Goal: Task Accomplishment & Management: Use online tool/utility

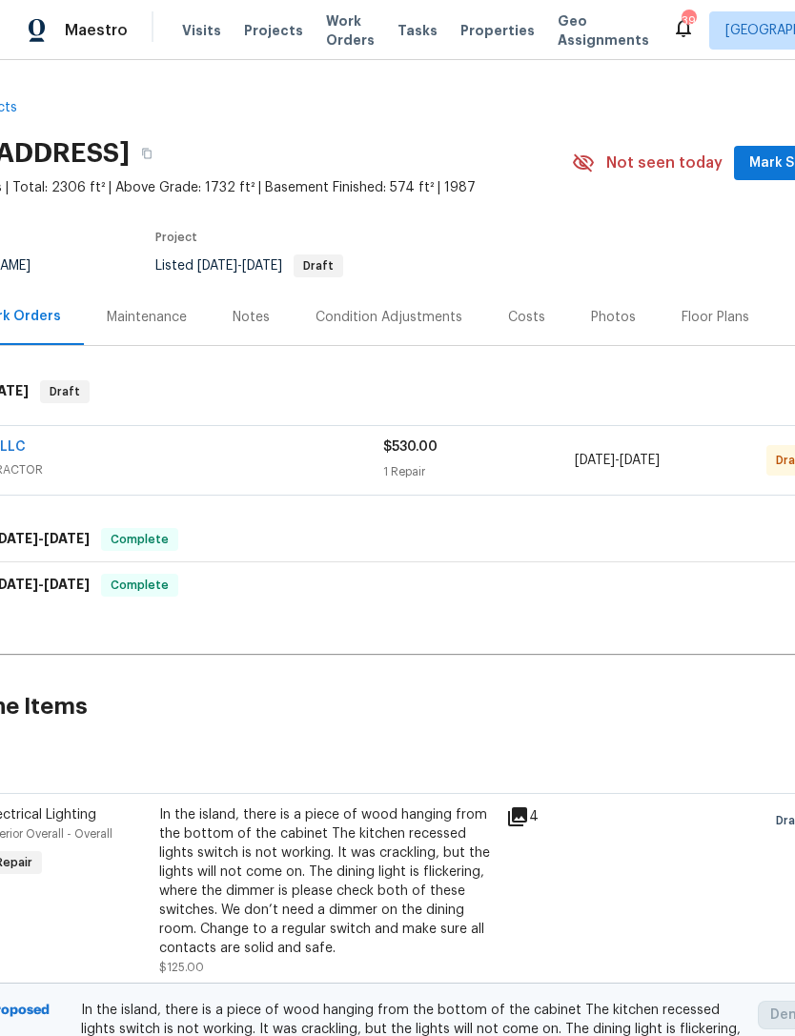
scroll to position [0, 125]
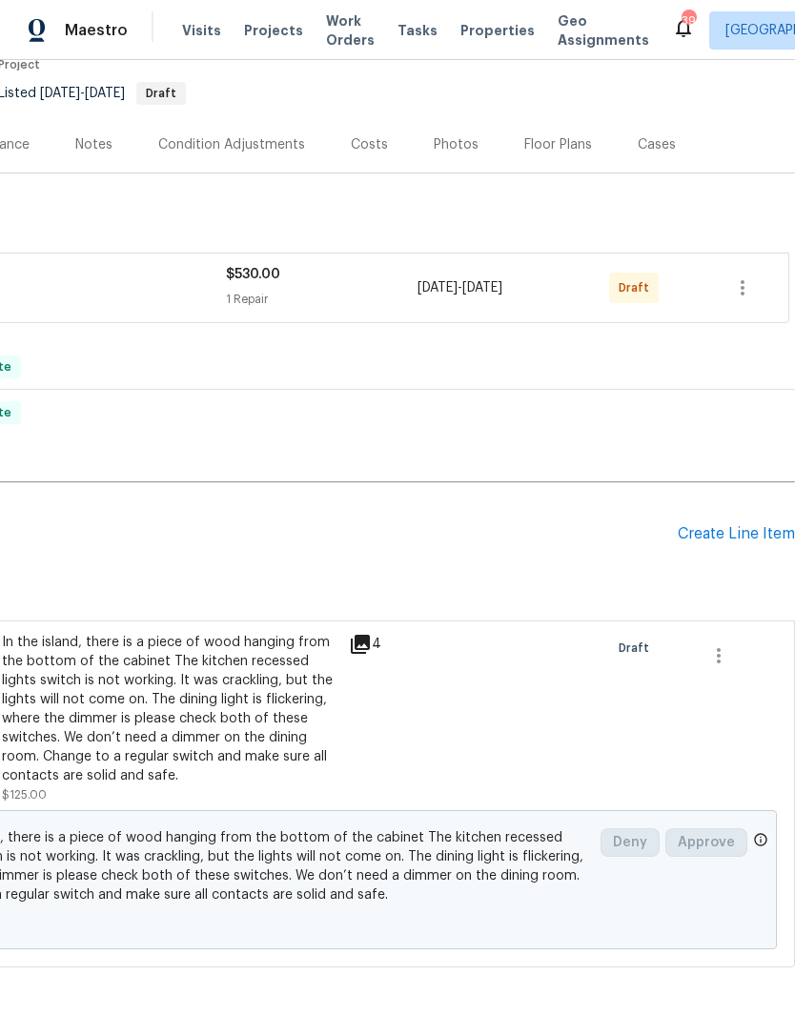
scroll to position [173, 282]
click at [724, 525] on div "Create Line Item" at bounding box center [736, 534] width 117 height 18
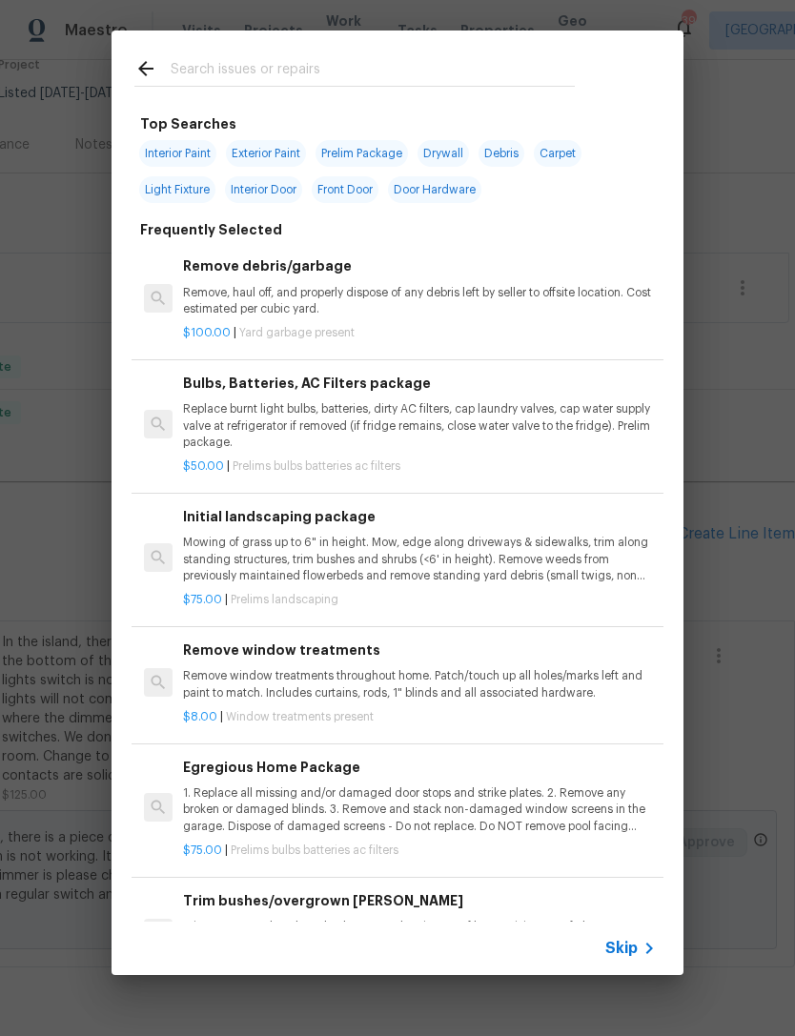
click at [227, 84] on input "text" at bounding box center [373, 71] width 404 height 29
click at [704, 332] on div "Top Searches Interior Paint Exterior Paint Prelim Package Drywall Debris Carpet…" at bounding box center [397, 503] width 795 height 1006
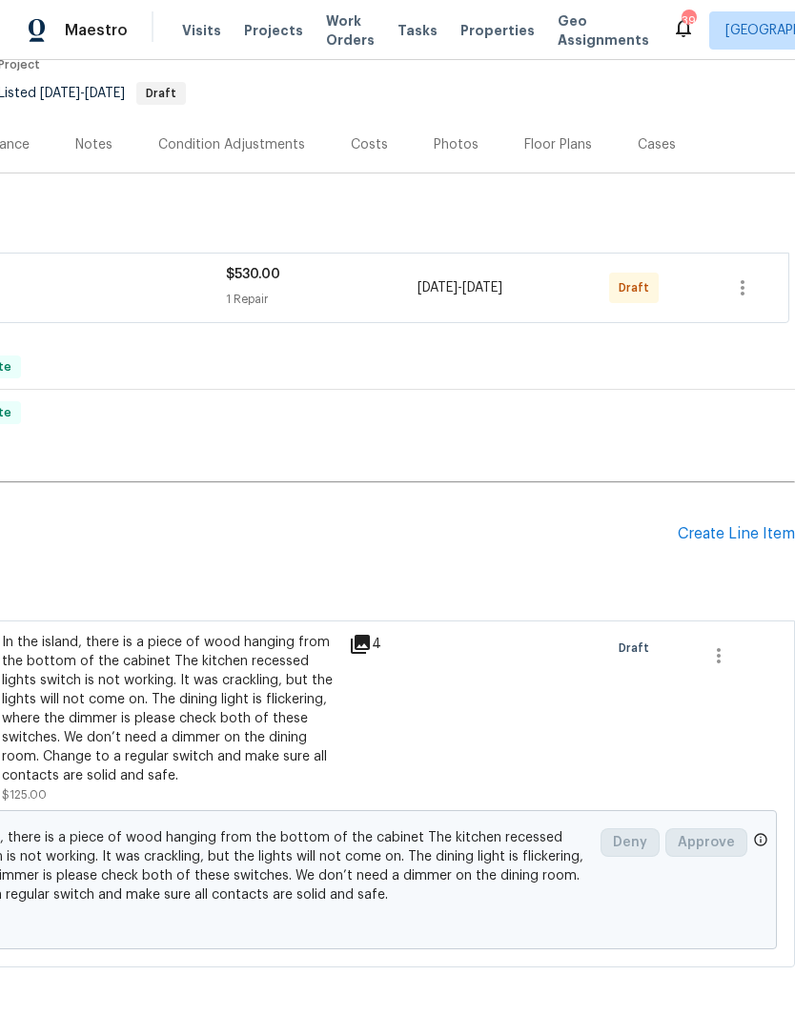
click at [750, 334] on div "Back to all projects 8254 Skirmish Ln, Mechanicsville, VA 23111 4 Beds | 2 1/2 …" at bounding box center [256, 446] width 1077 height 1073
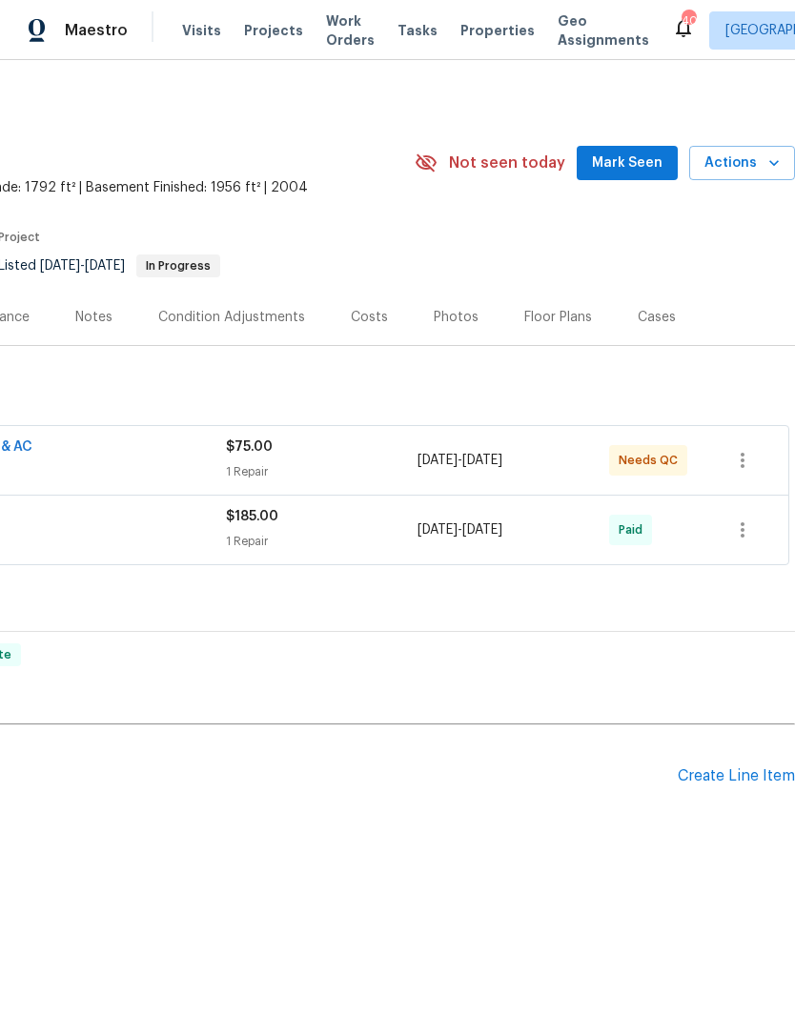
scroll to position [0, 282]
click at [733, 770] on div "Create Line Item" at bounding box center [736, 776] width 117 height 18
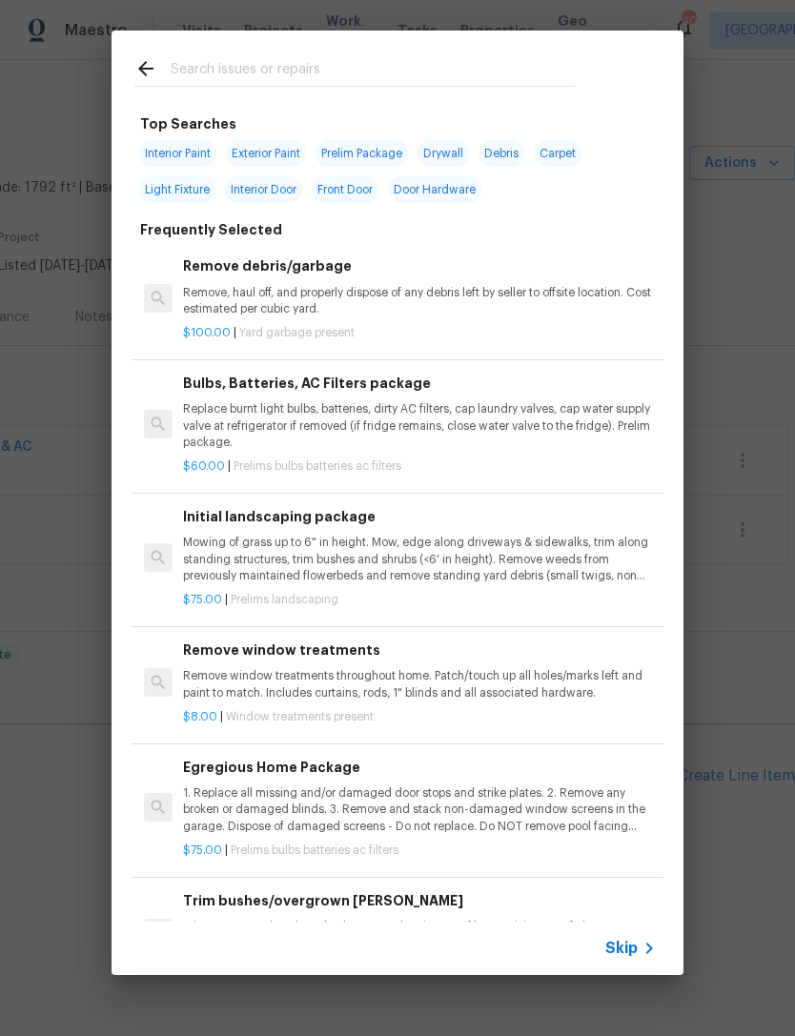
click at [206, 61] on input "text" at bounding box center [373, 71] width 404 height 29
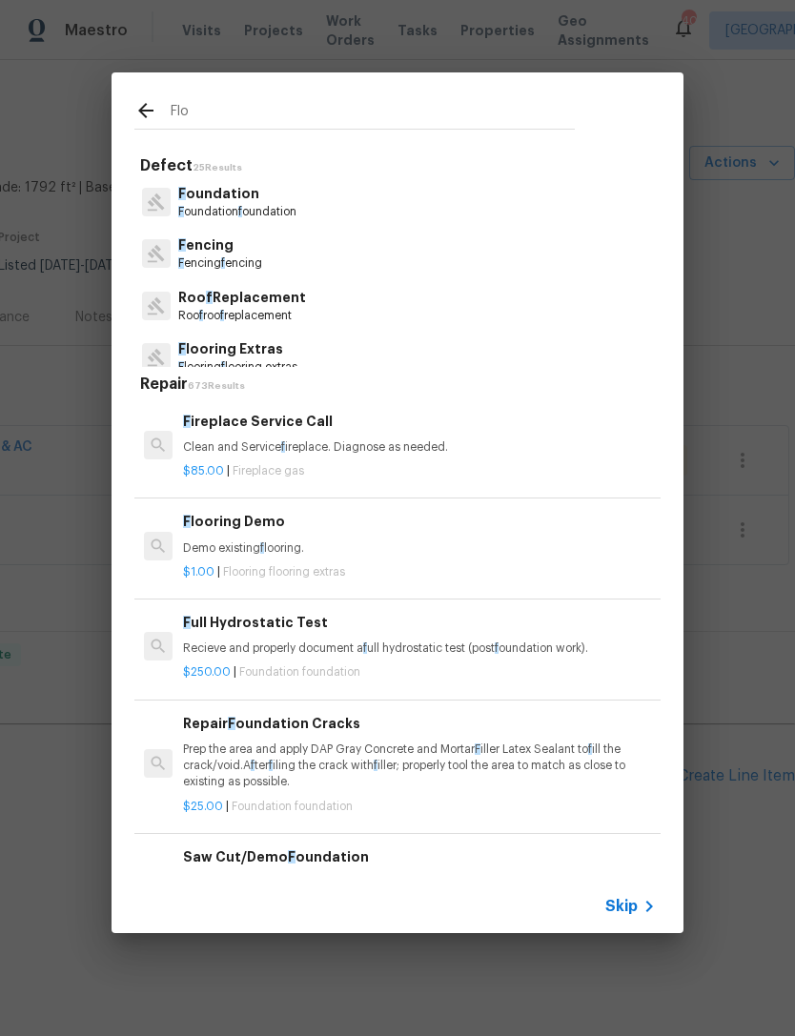
type input "Floo"
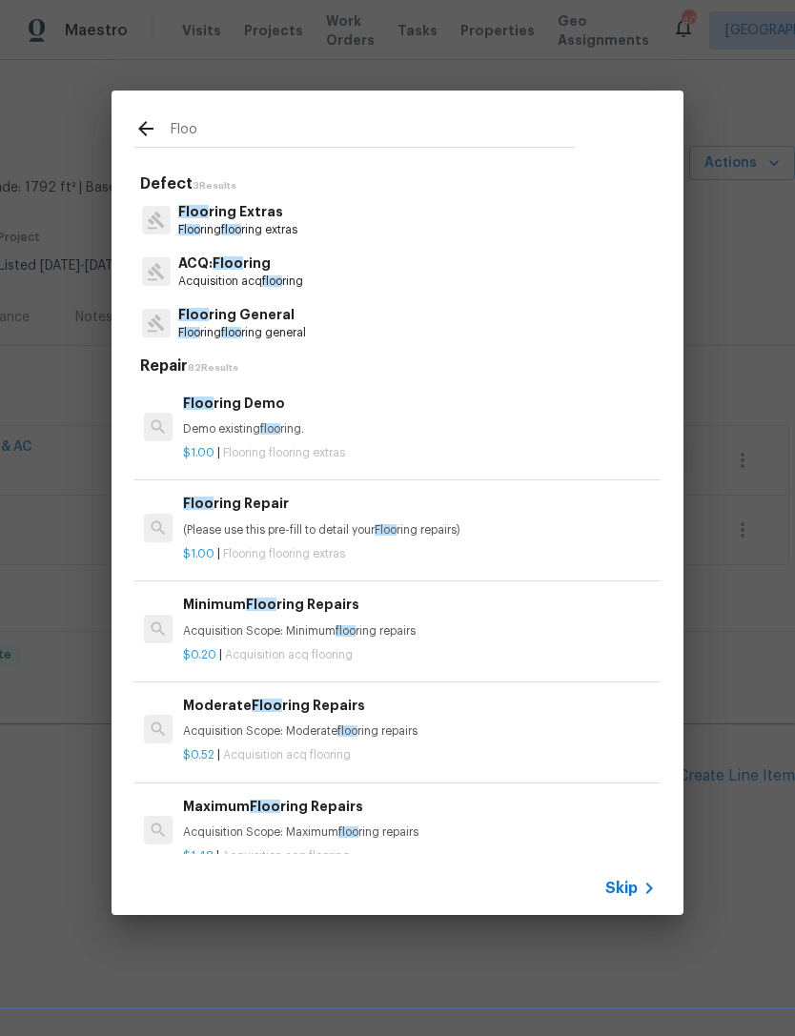
click at [243, 220] on p "Floo ring Extras" at bounding box center [237, 212] width 119 height 20
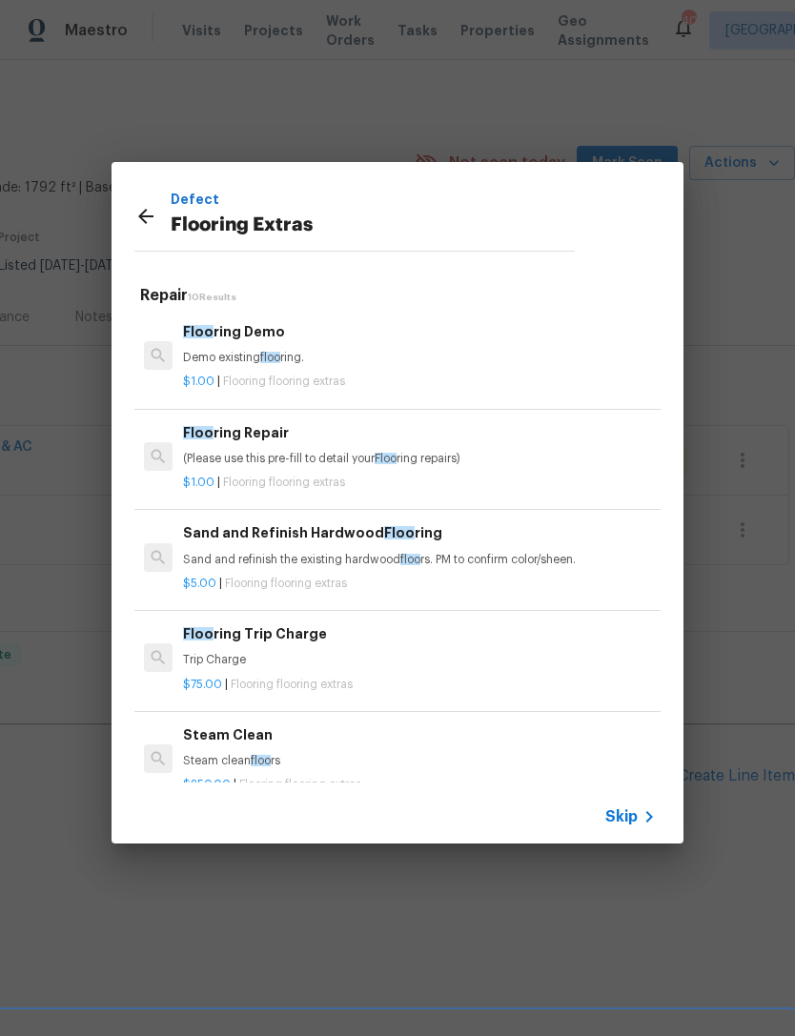
click at [258, 446] on div "Floo ring Repair (Please use this pre-fill to detail your Floo ring repairs)" at bounding box center [419, 445] width 473 height 46
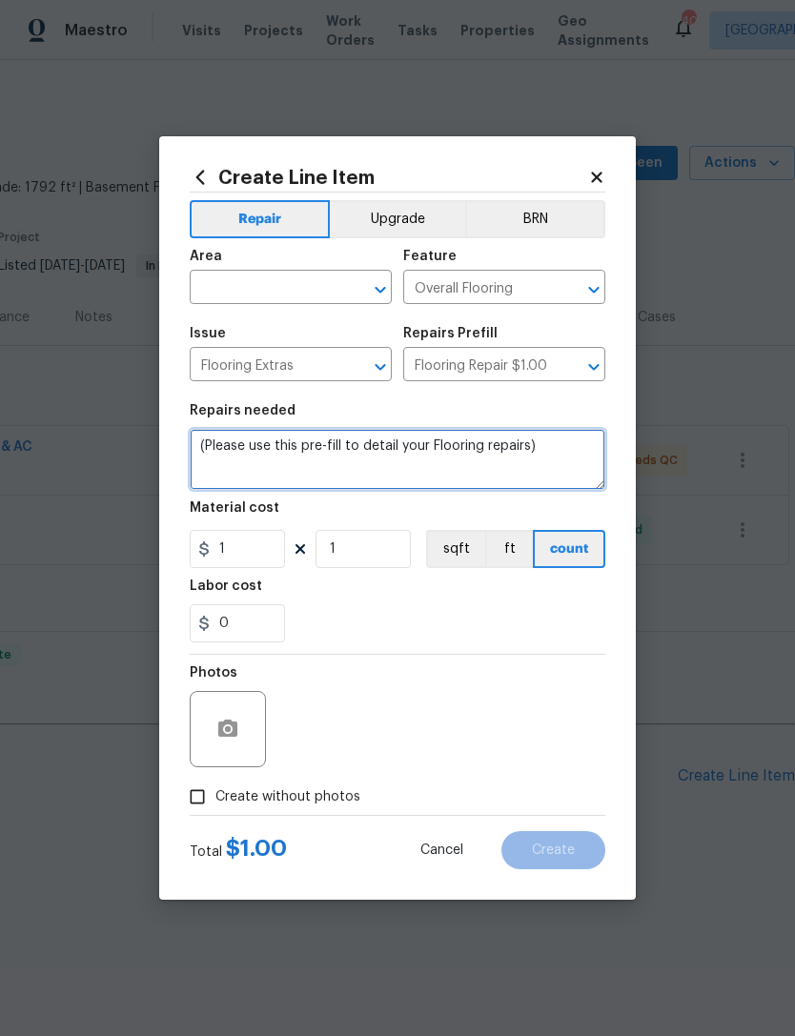
click at [538, 452] on textarea "(Please use this pre-fill to detail your Flooring repairs)" at bounding box center [398, 459] width 416 height 61
type textarea "("
type textarea "W"
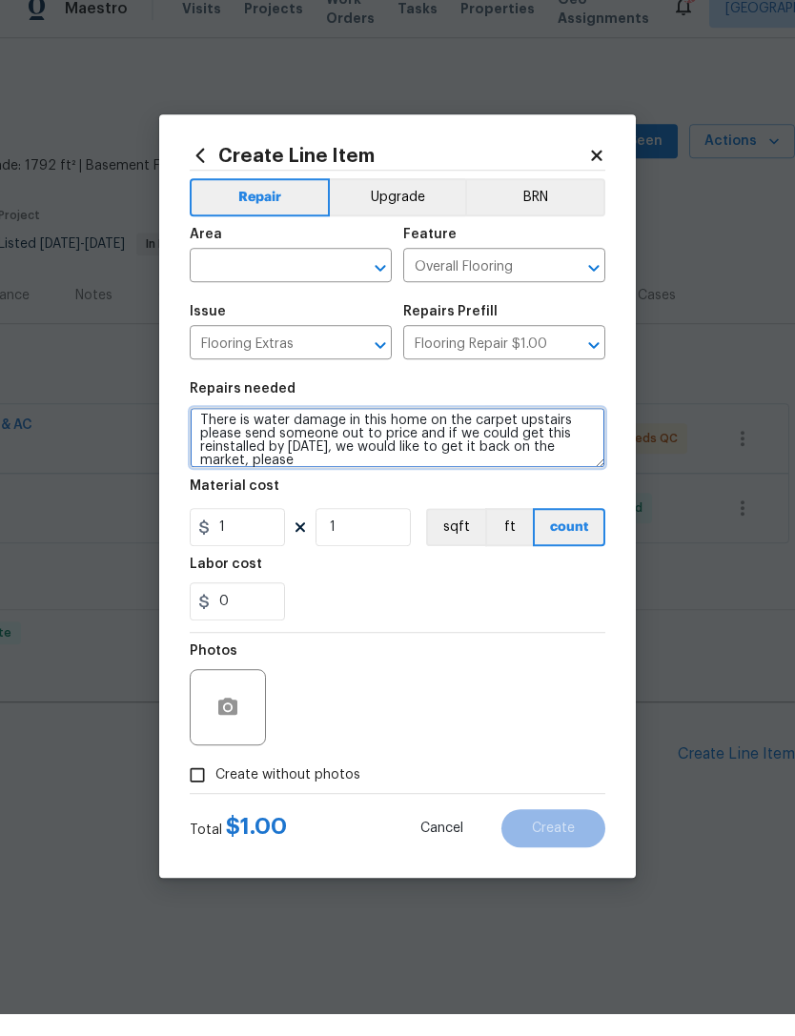
scroll to position [4, 0]
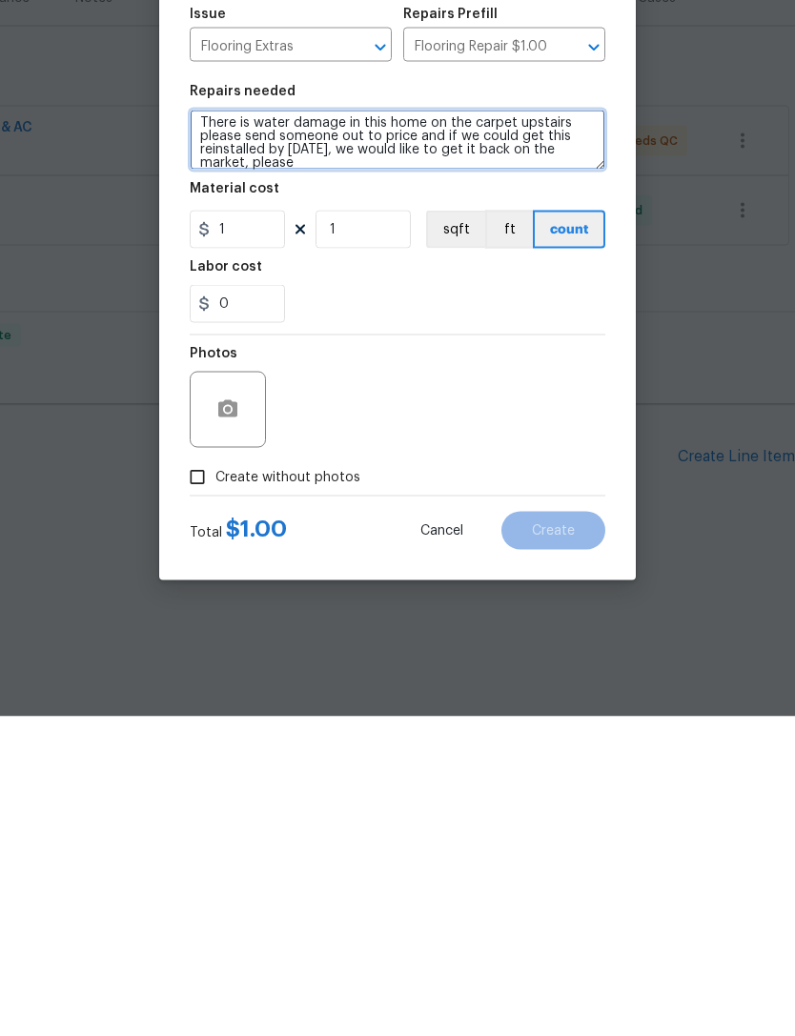
type textarea "There is water damage in this home on the carpet upstairs please send someone o…"
click at [196, 779] on input "Create without photos" at bounding box center [197, 797] width 36 height 36
checkbox input "true"
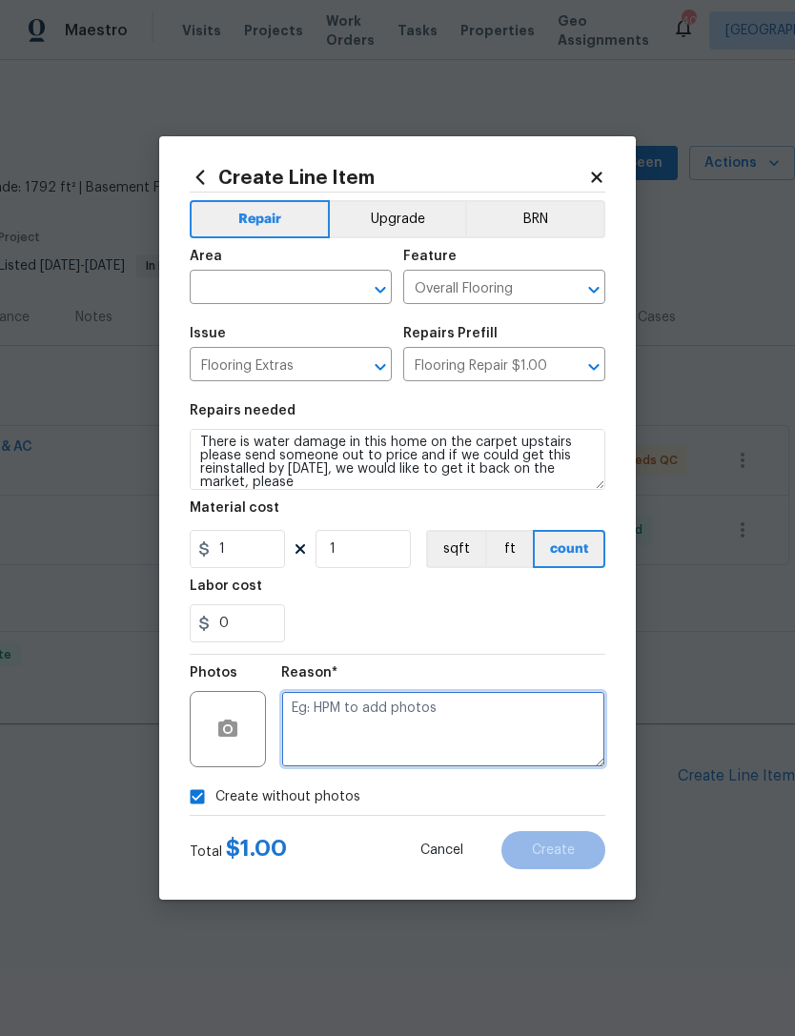
click at [377, 713] on textarea at bounding box center [443, 729] width 324 height 76
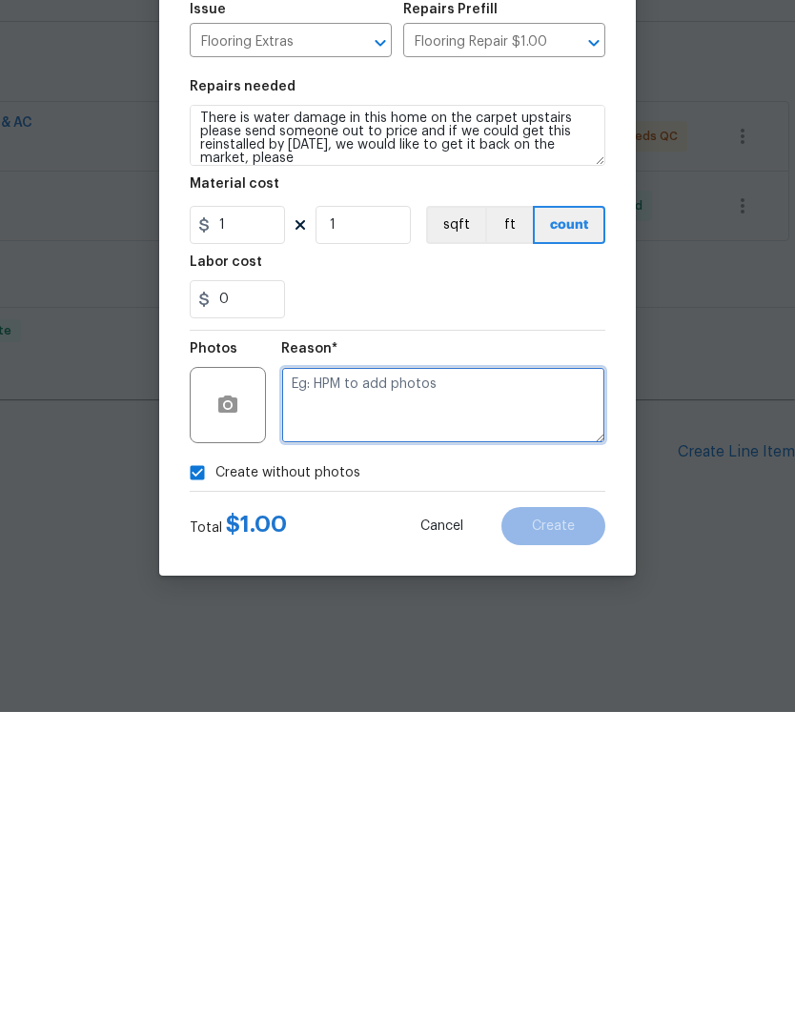
click at [423, 691] on textarea at bounding box center [443, 729] width 324 height 76
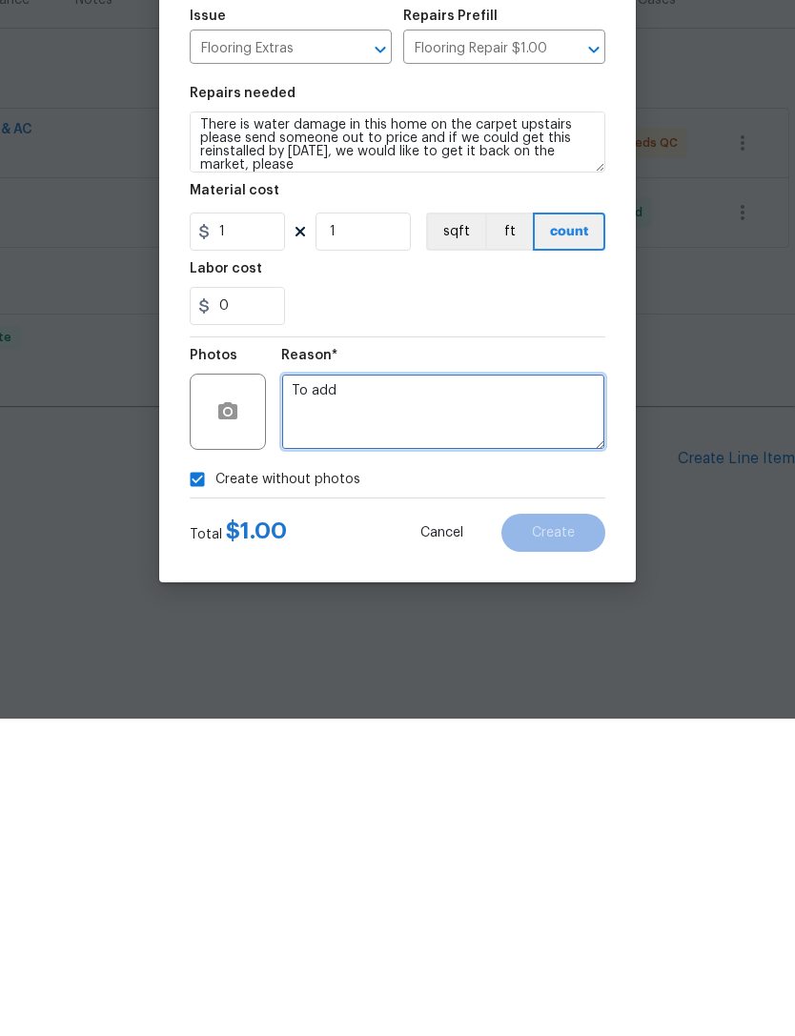
type textarea "To add"
click at [554, 393] on section "Repairs needed There is water damage in this home on the carpet upstairs please…" at bounding box center [398, 523] width 416 height 261
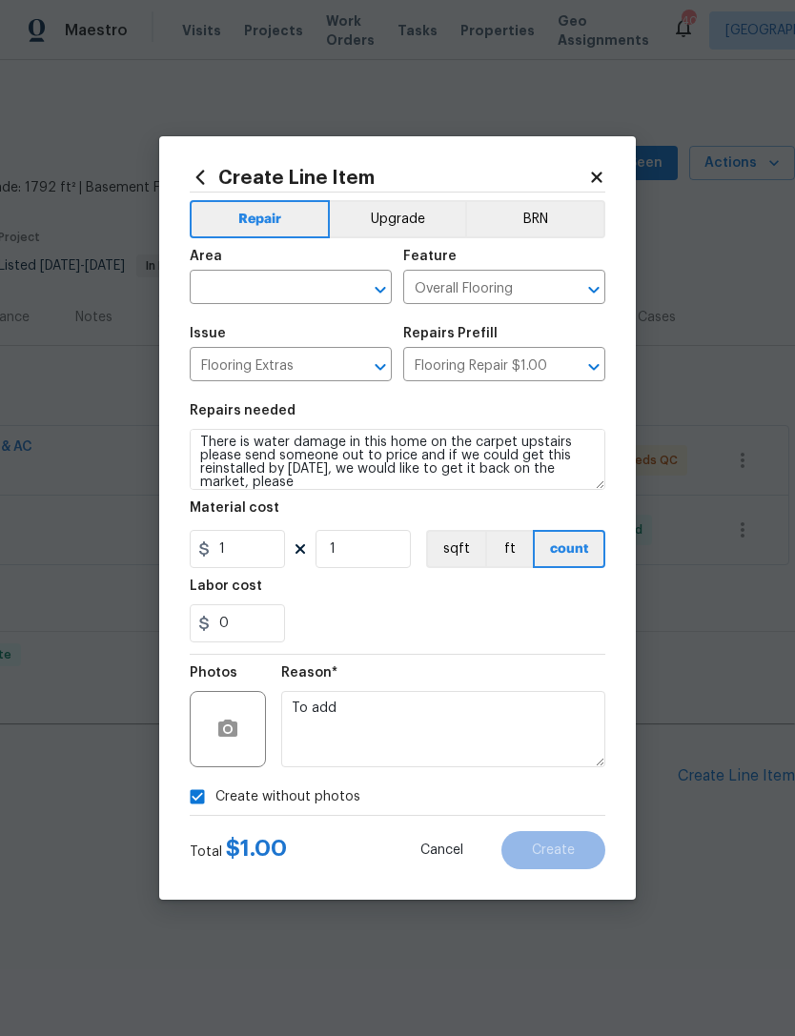
click at [372, 280] on icon "Open" at bounding box center [380, 289] width 23 height 23
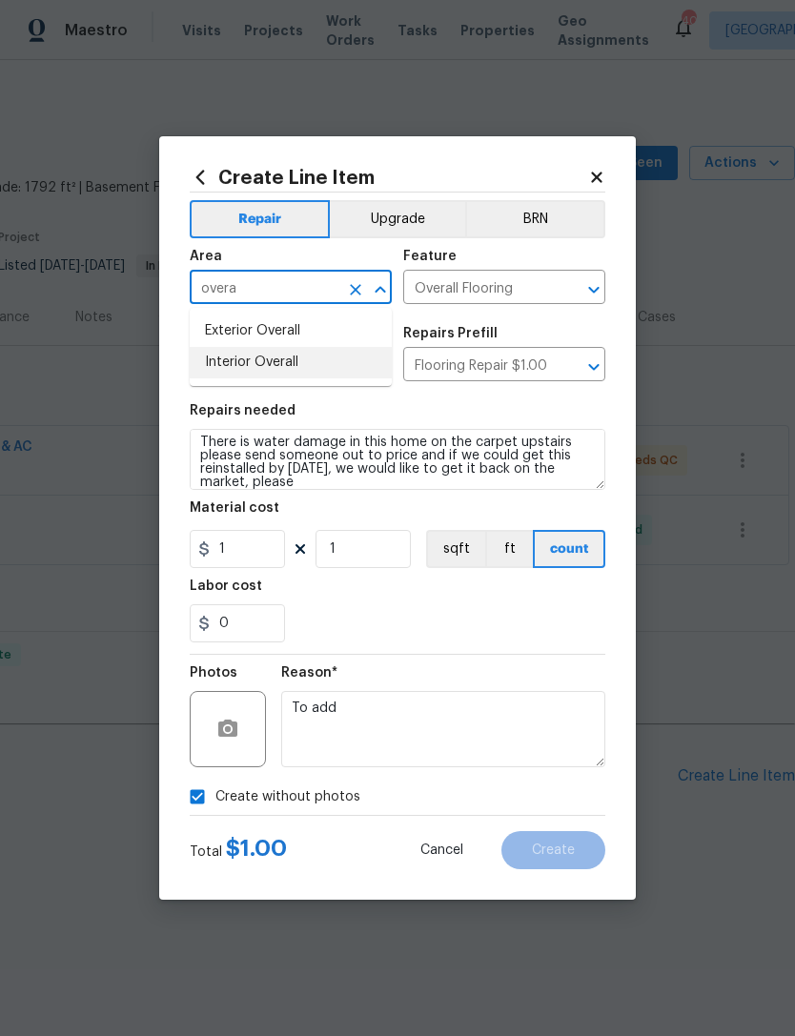
click at [268, 356] on li "Interior Overall" at bounding box center [291, 362] width 202 height 31
type input "Interior Overall"
click at [593, 509] on div "Material cost" at bounding box center [398, 513] width 416 height 25
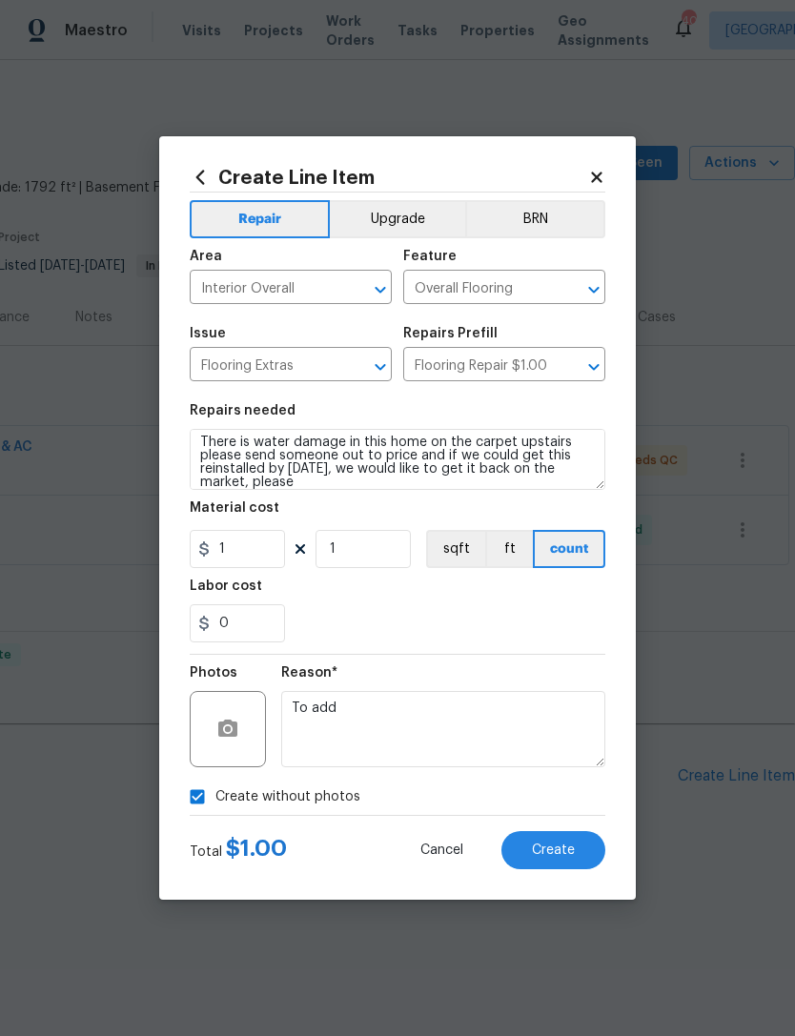
click at [564, 854] on span "Create" at bounding box center [553, 851] width 43 height 14
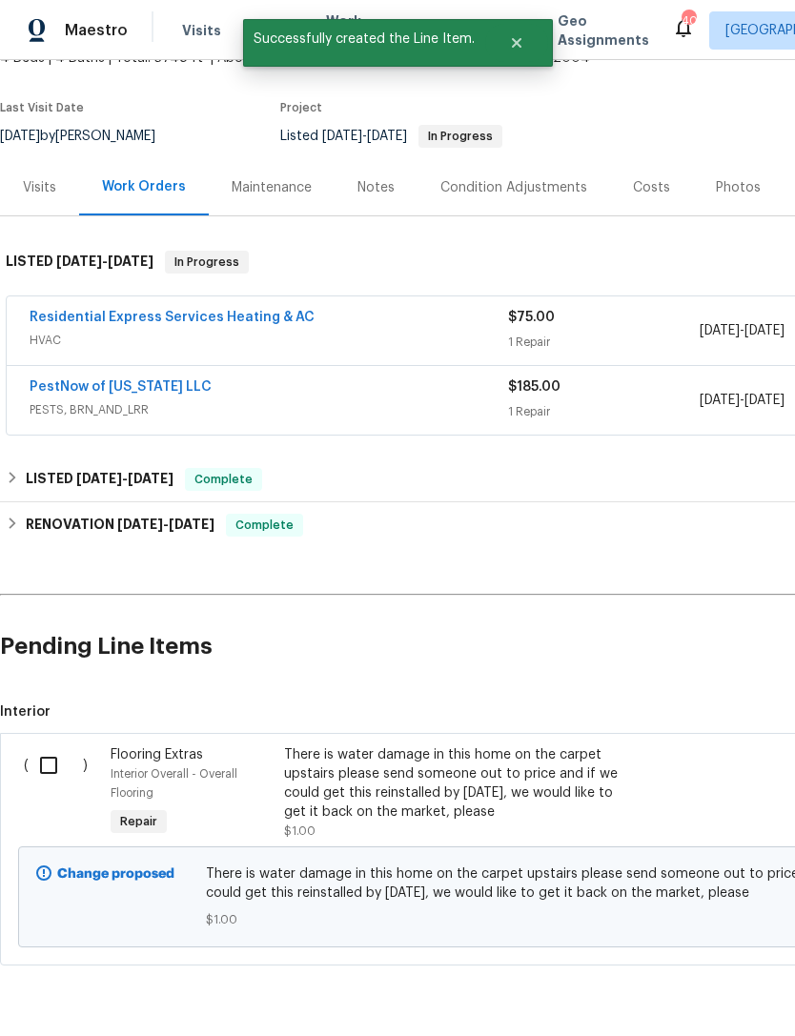
scroll to position [129, 0]
click at [49, 758] on input "checkbox" at bounding box center [56, 766] width 54 height 40
checkbox input "true"
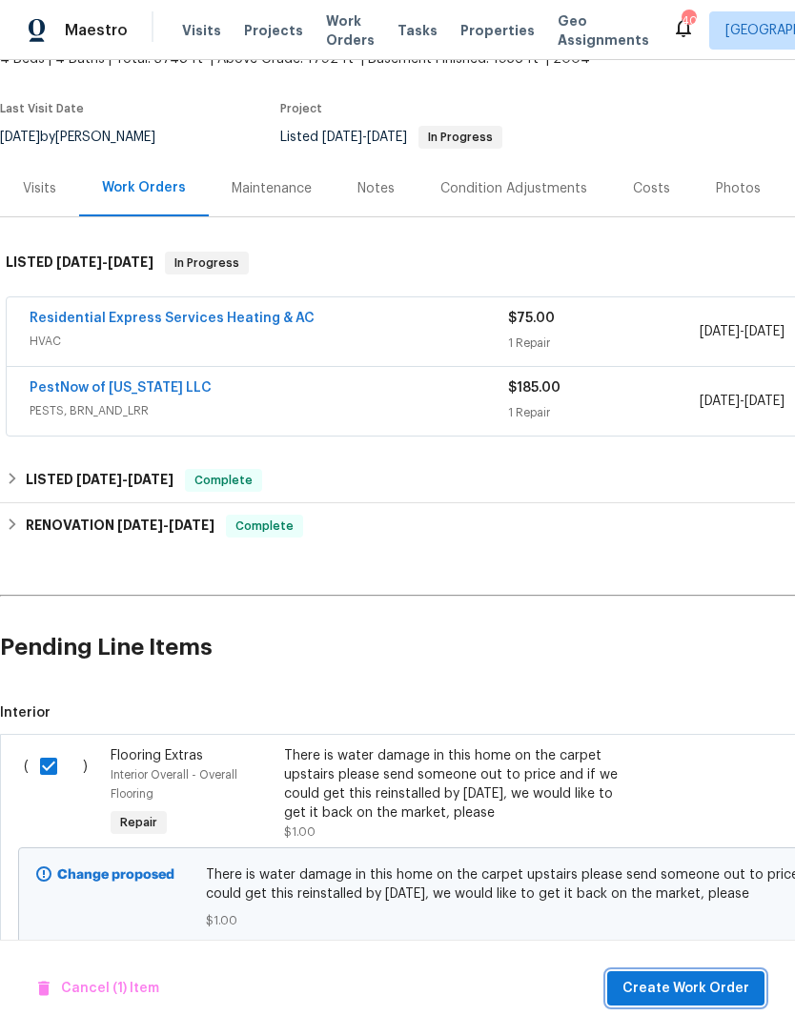
click at [680, 991] on span "Create Work Order" at bounding box center [686, 989] width 127 height 24
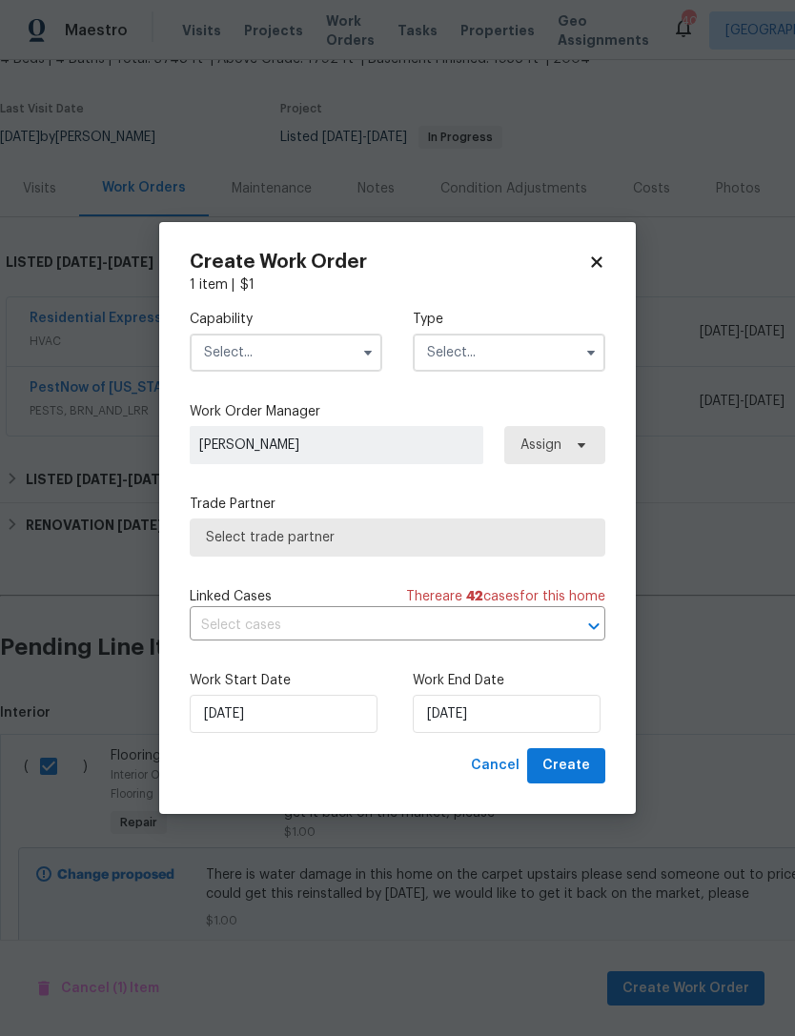
click at [353, 351] on input "text" at bounding box center [286, 353] width 193 height 38
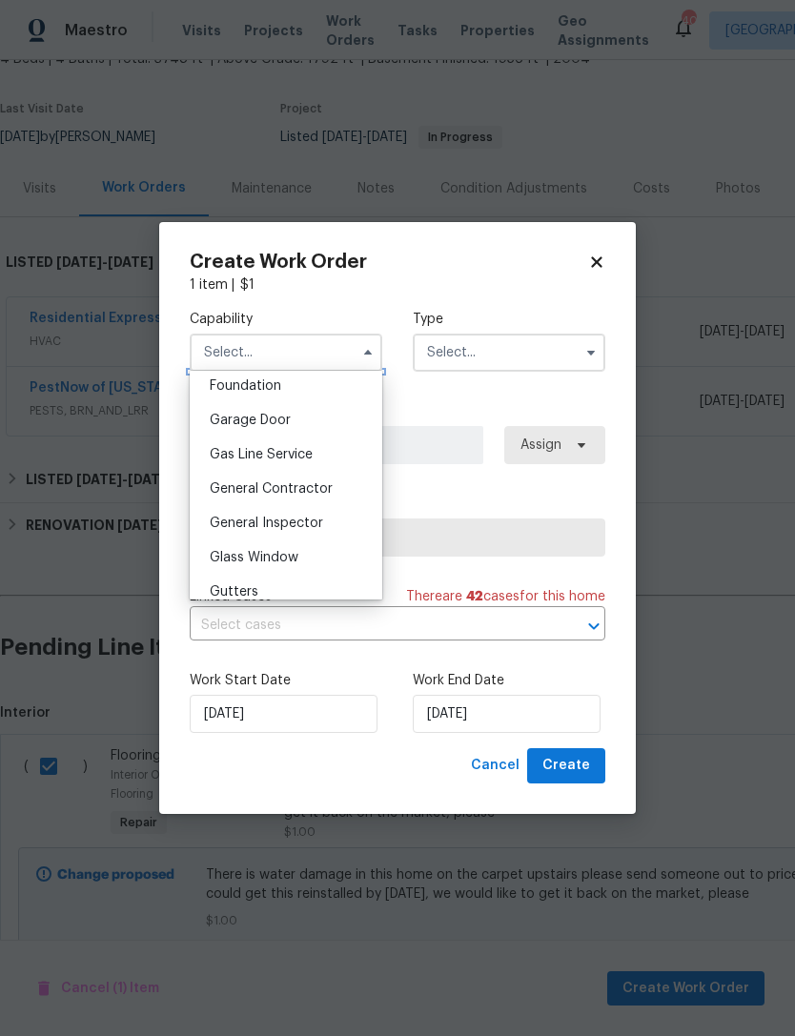
scroll to position [826, 0]
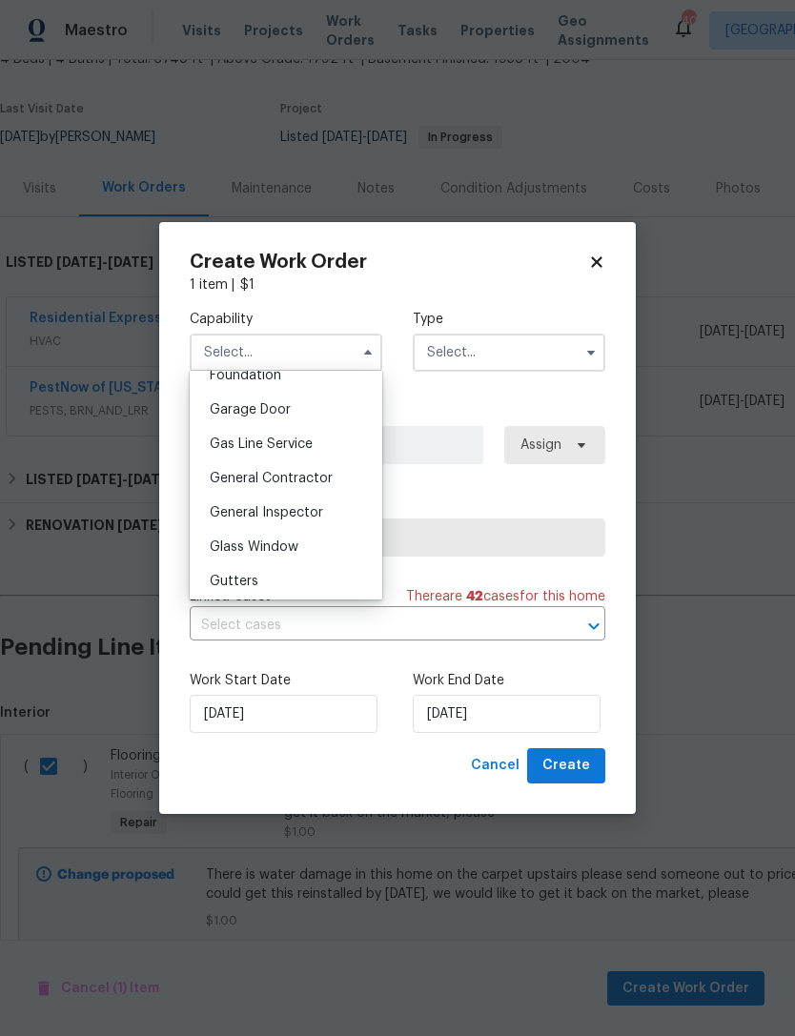
click at [290, 482] on span "General Contractor" at bounding box center [271, 478] width 123 height 13
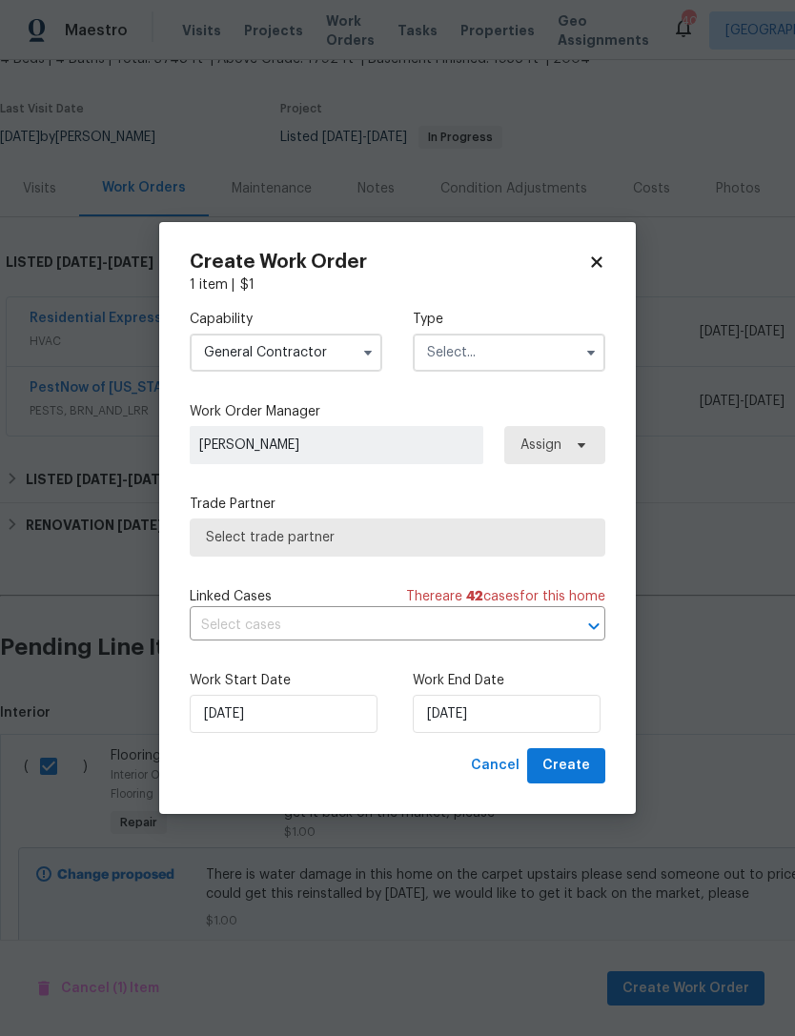
type input "General Contractor"
click at [585, 351] on icon "button" at bounding box center [590, 352] width 15 height 15
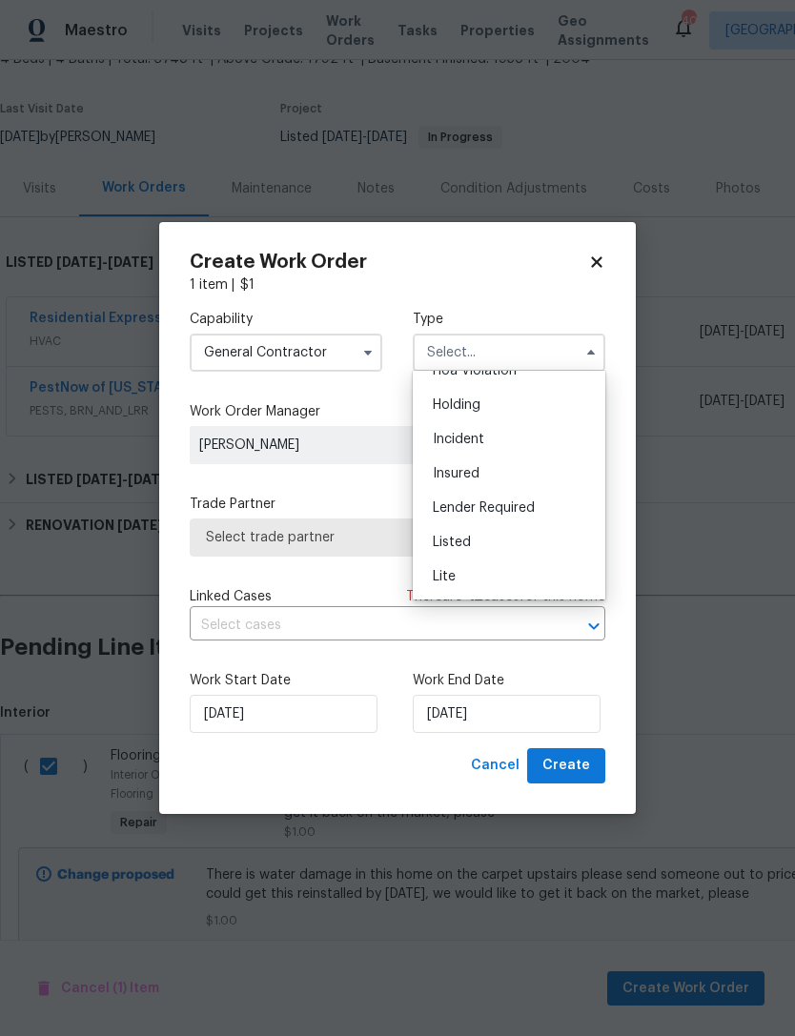
scroll to position [78, 0]
click at [458, 522] on span "Listed" at bounding box center [452, 520] width 38 height 13
type input "Listed"
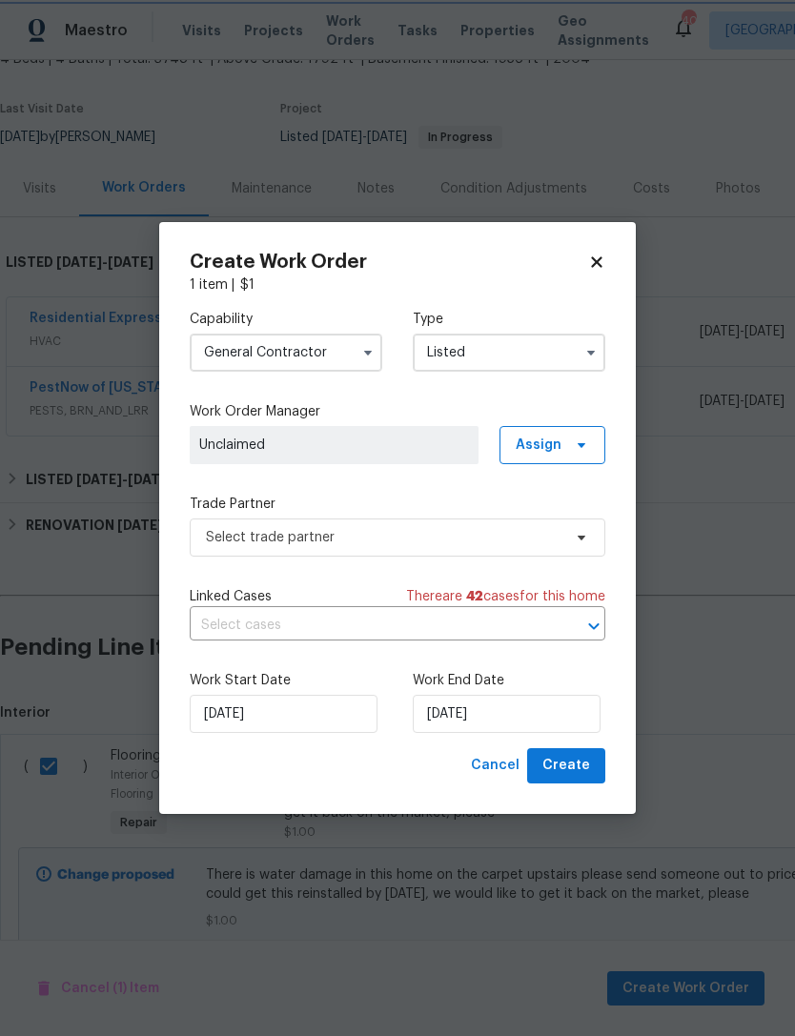
scroll to position [0, 0]
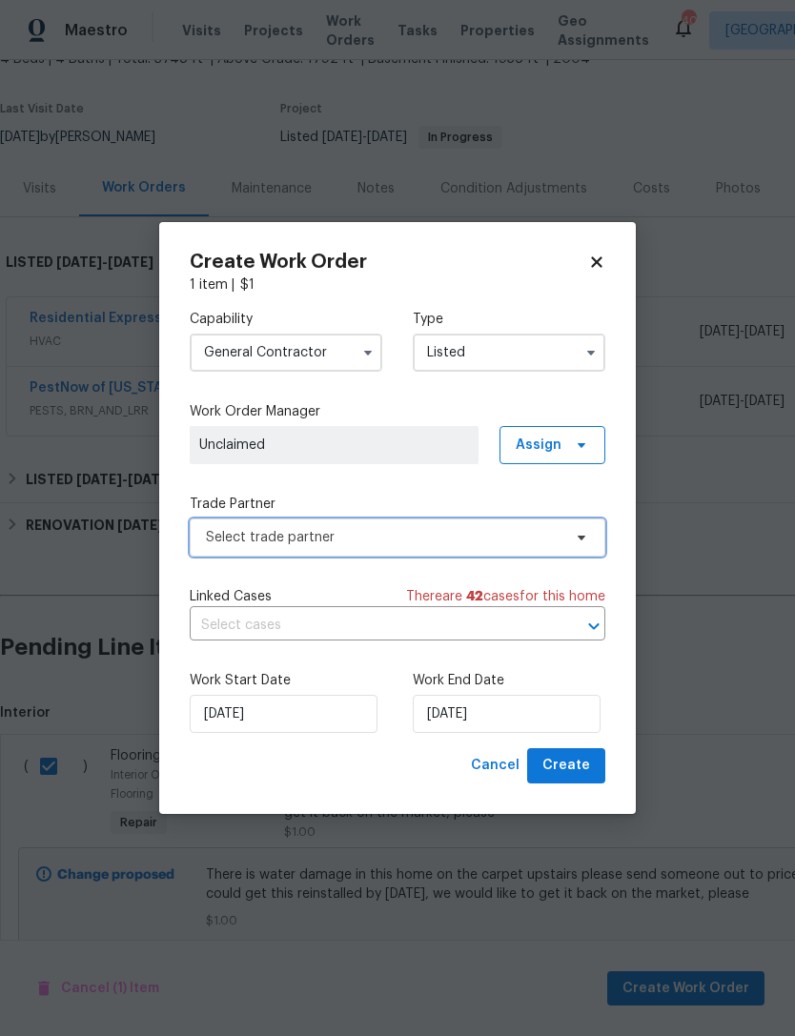
click at [324, 541] on span "Select trade partner" at bounding box center [384, 537] width 356 height 19
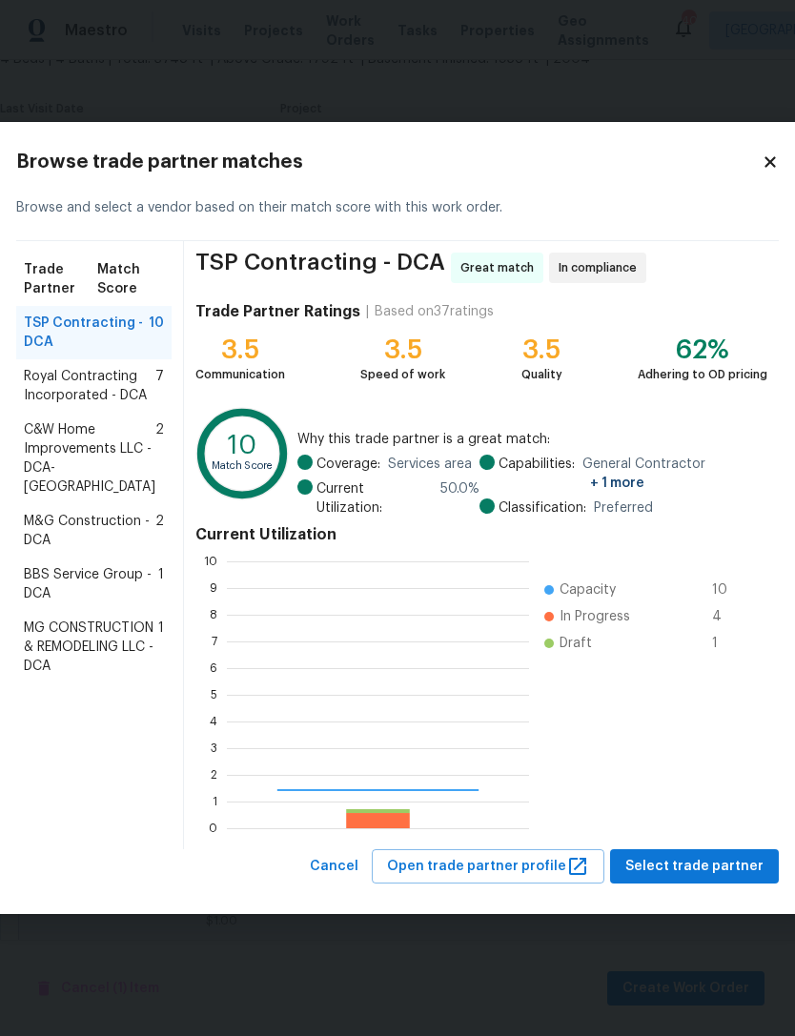
scroll to position [267, 302]
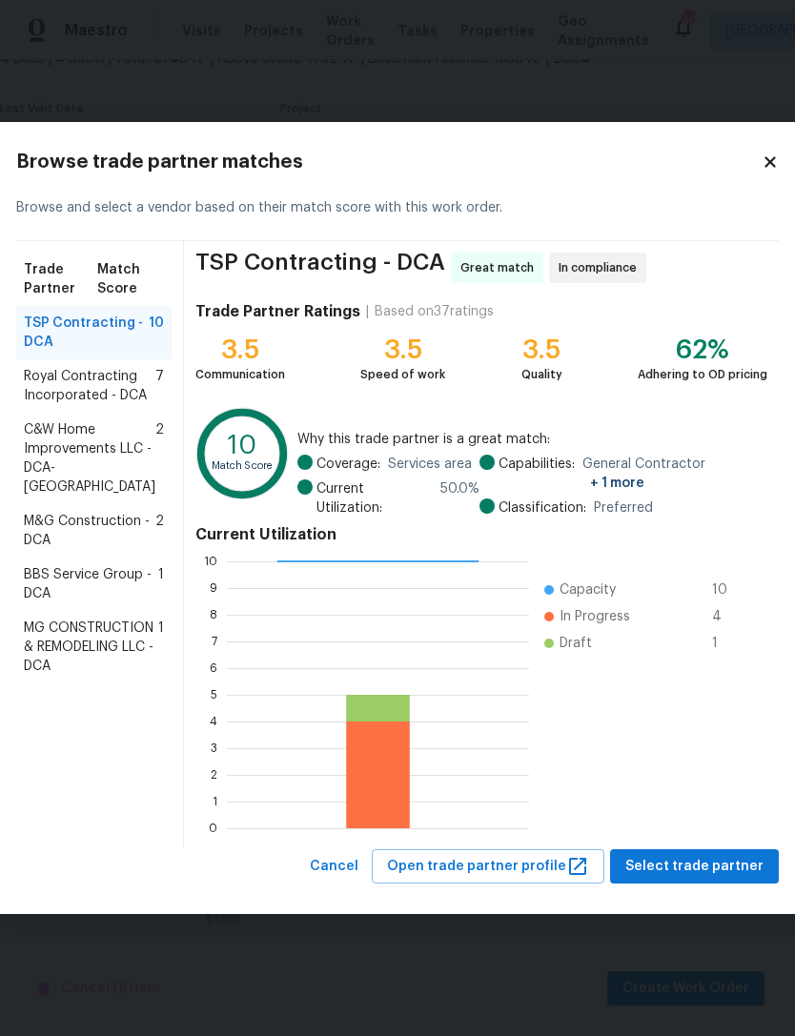
click at [765, 154] on div "Browse trade partner matches Browse and select a vendor based on their match sc…" at bounding box center [398, 518] width 824 height 793
click at [765, 167] on icon at bounding box center [770, 161] width 10 height 10
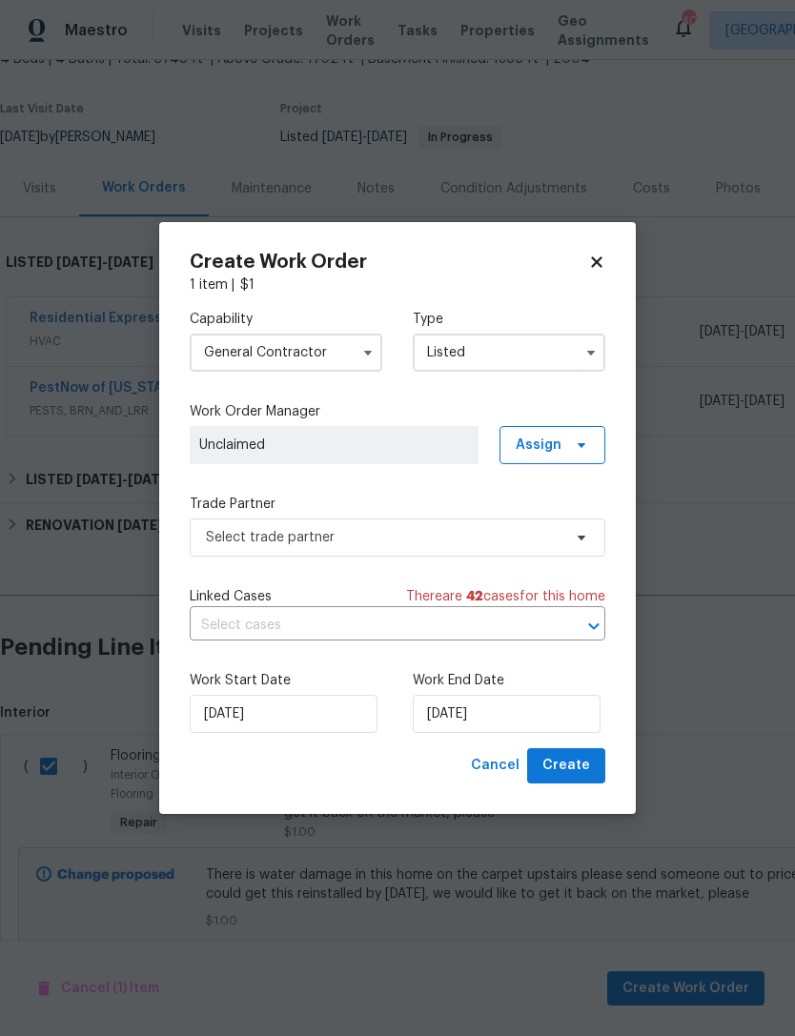
click at [353, 347] on input "General Contractor" at bounding box center [286, 353] width 193 height 38
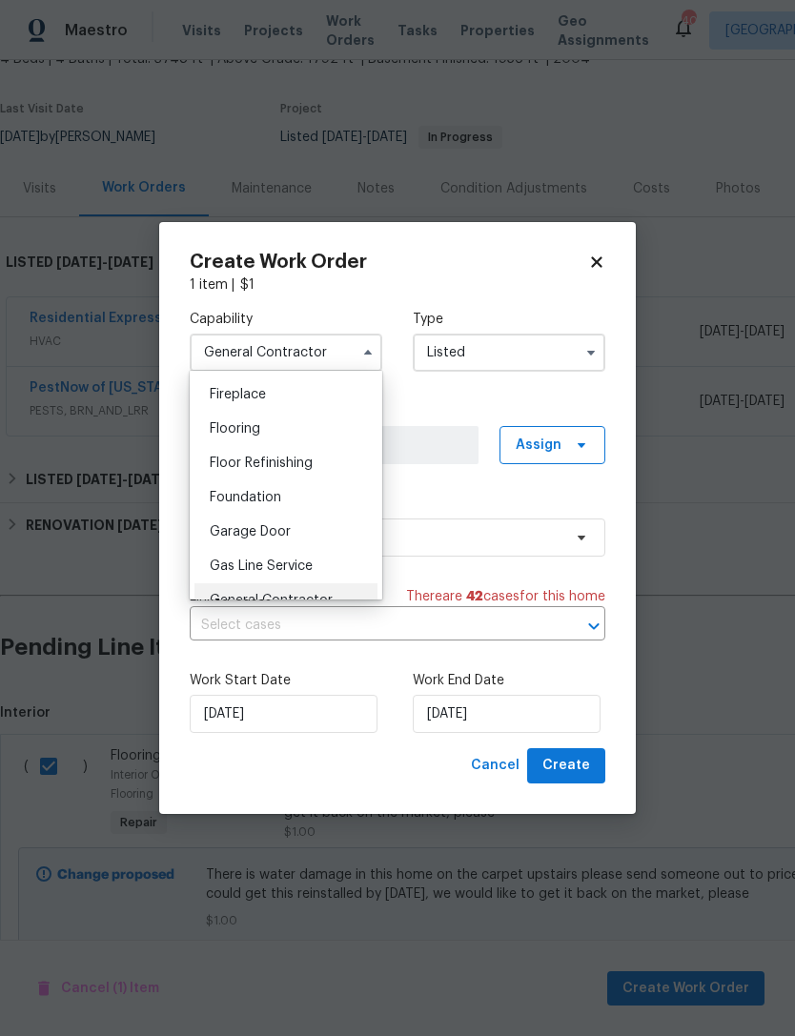
scroll to position [750, 0]
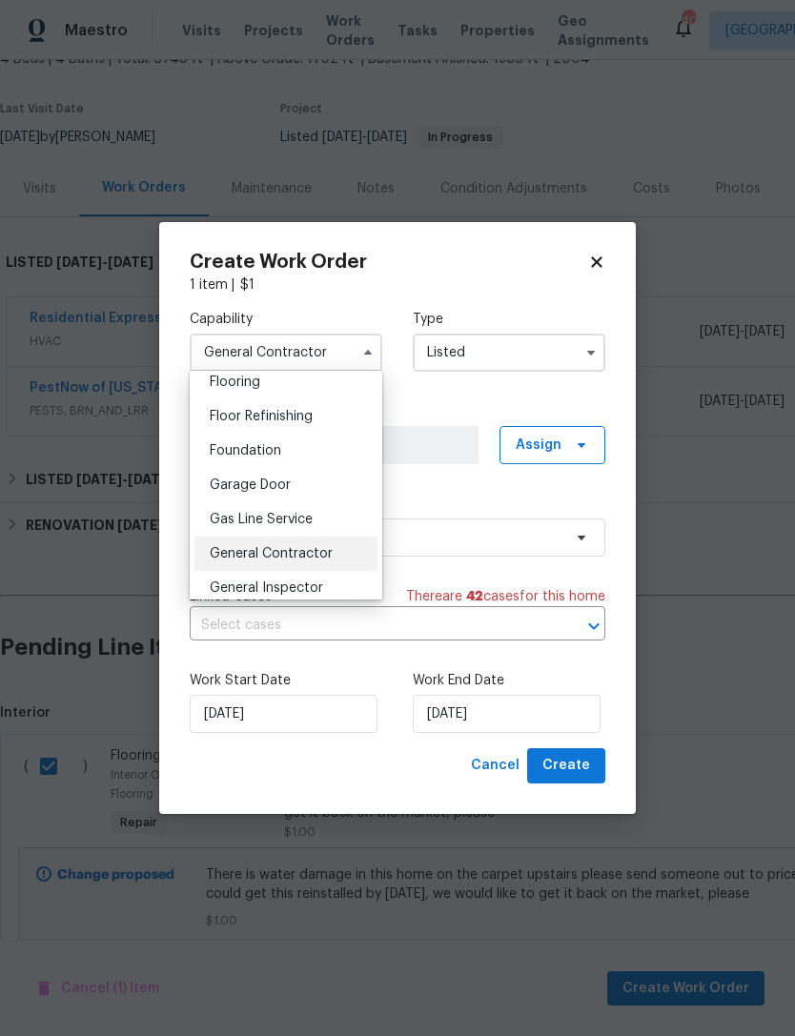
click at [241, 387] on span "Flooring" at bounding box center [235, 382] width 51 height 13
type input "Flooring"
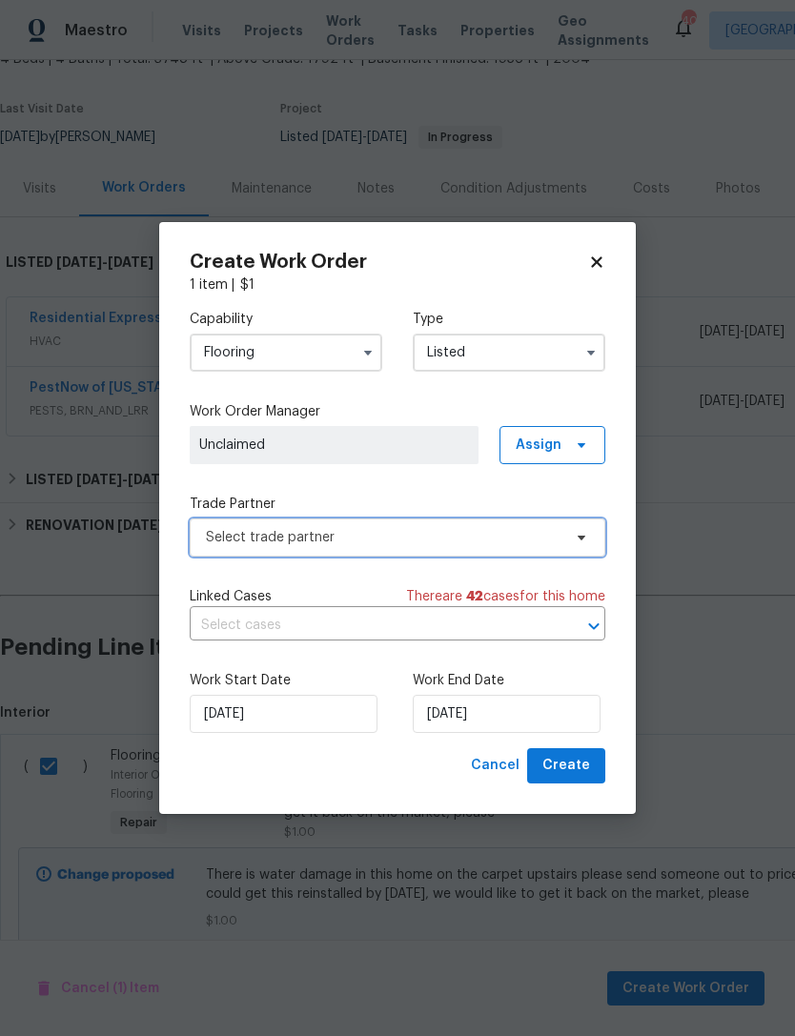
click at [344, 533] on span "Select trade partner" at bounding box center [384, 537] width 356 height 19
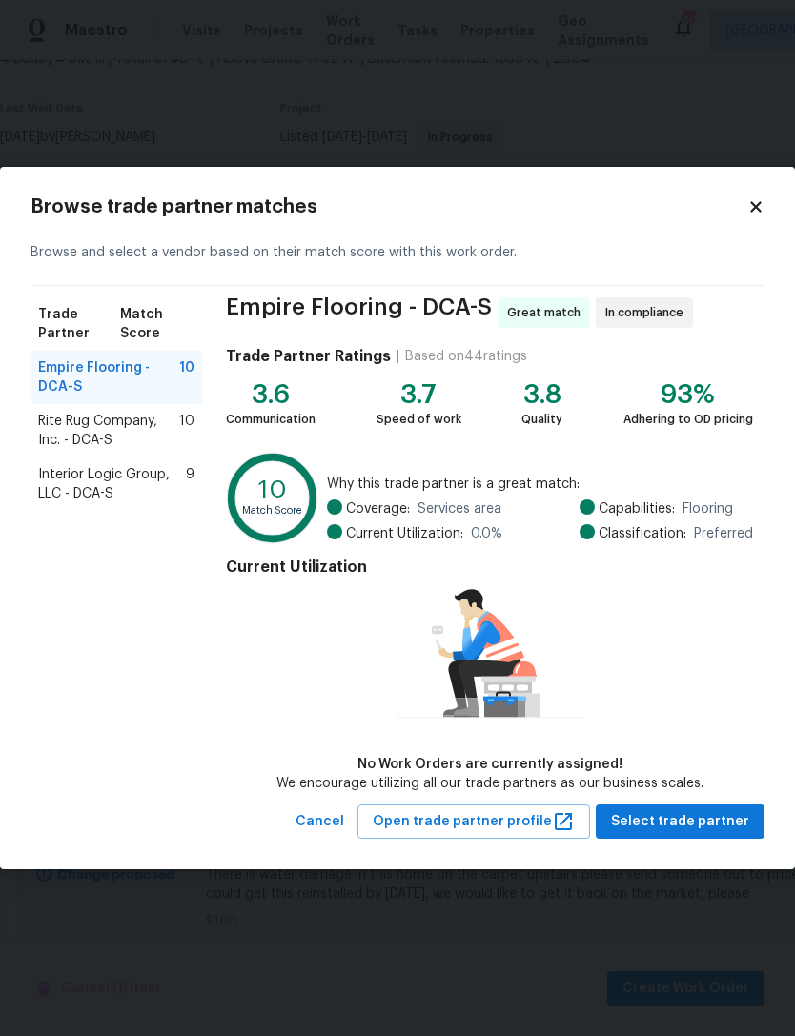
click at [84, 366] on span "Empire Flooring - DCA-S" at bounding box center [108, 377] width 141 height 38
click at [664, 816] on span "Select trade partner" at bounding box center [680, 822] width 138 height 24
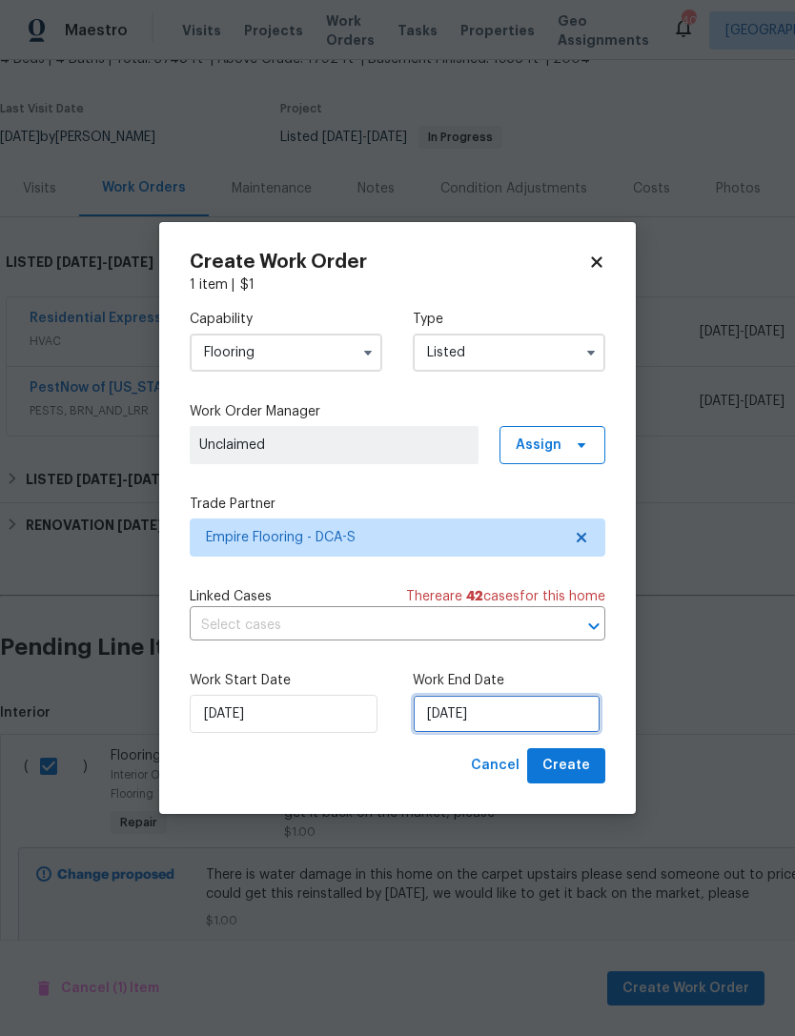
click at [508, 723] on input "[DATE]" at bounding box center [507, 714] width 188 height 38
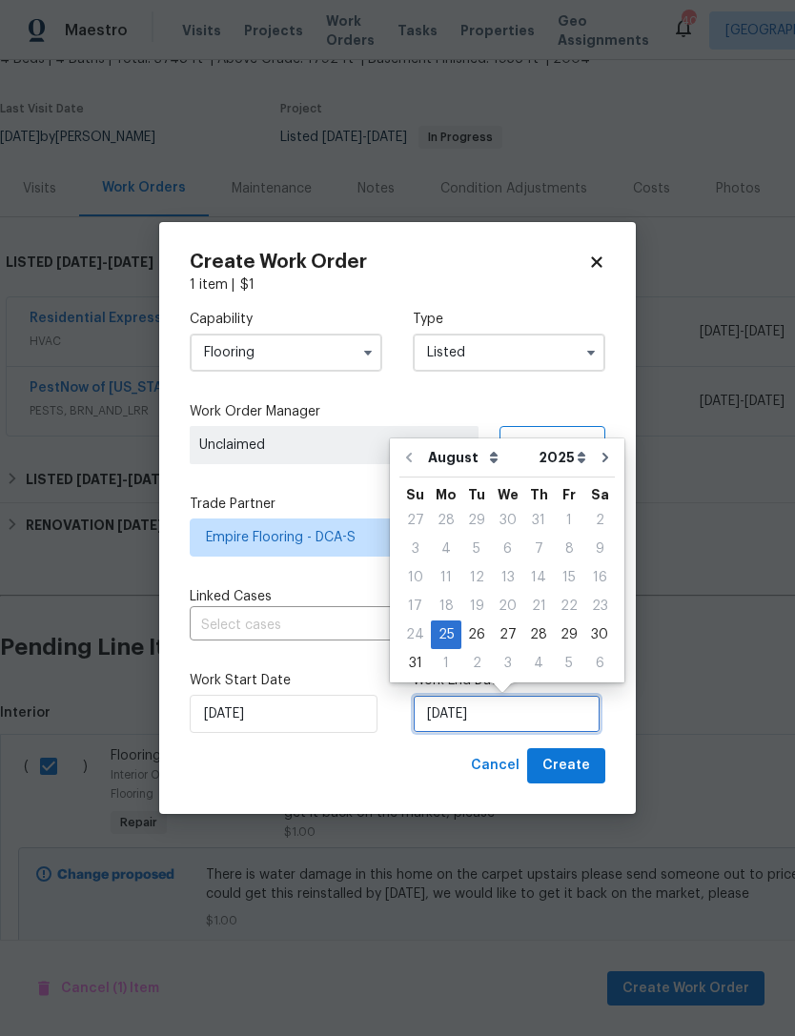
scroll to position [35, 0]
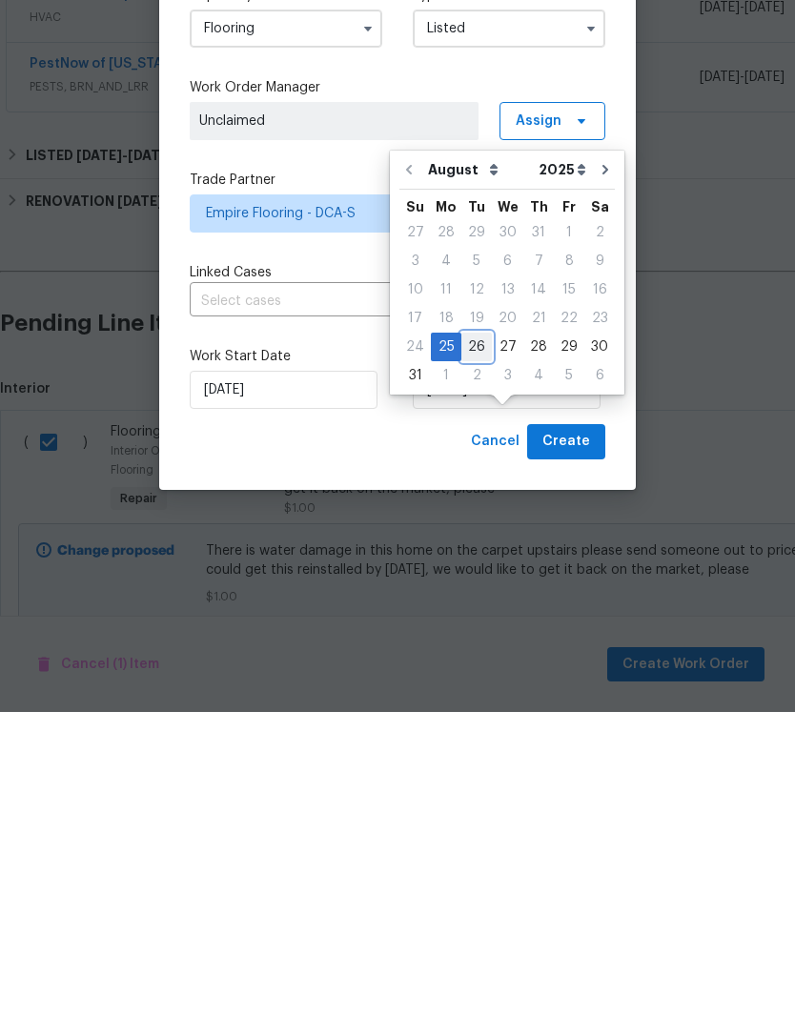
click at [472, 658] on div "26" at bounding box center [476, 671] width 31 height 27
type input "8/26/2025"
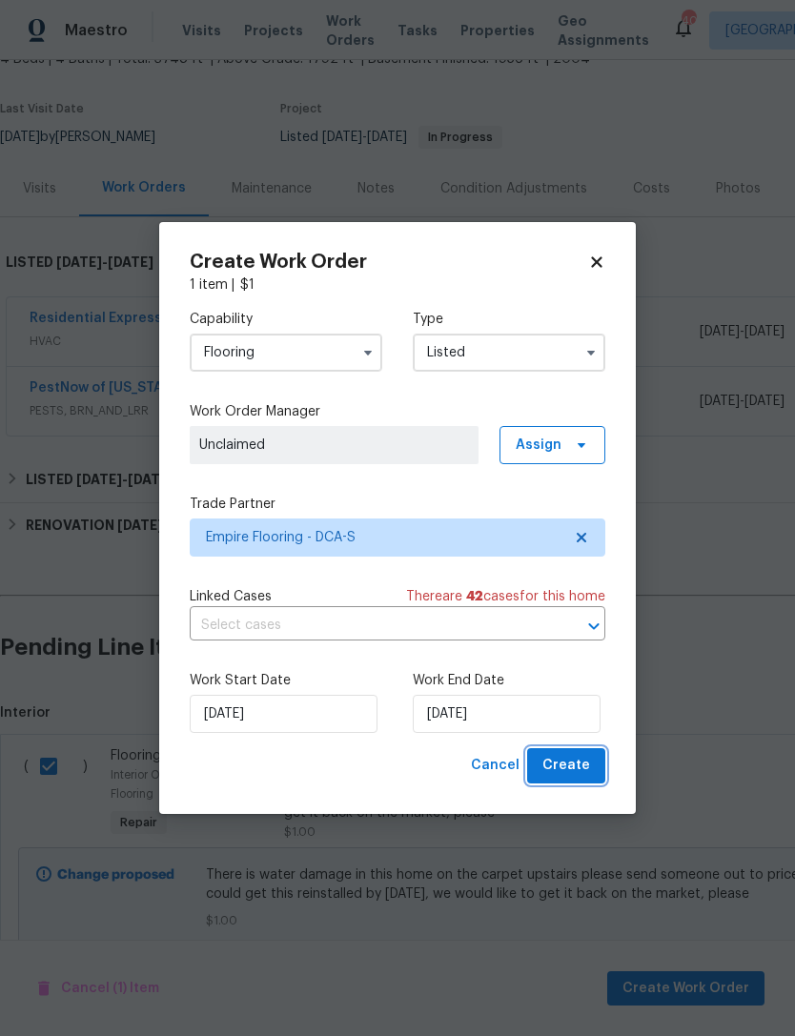
click at [588, 766] on span "Create" at bounding box center [566, 766] width 48 height 24
checkbox input "false"
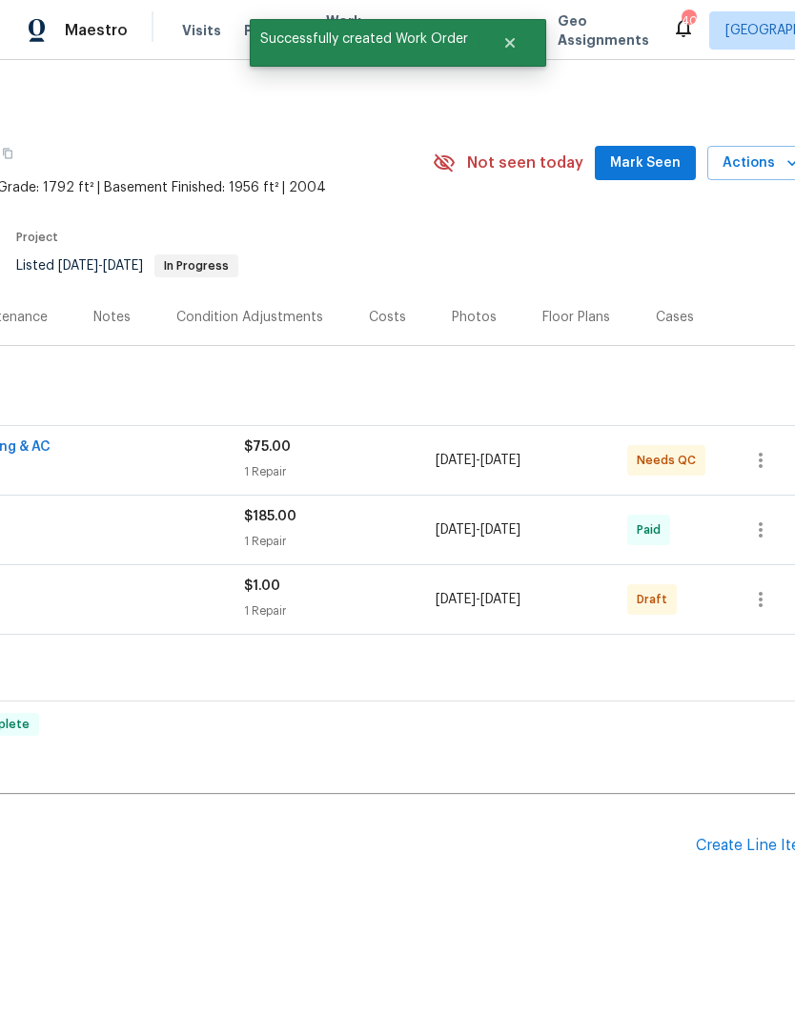
scroll to position [0, 272]
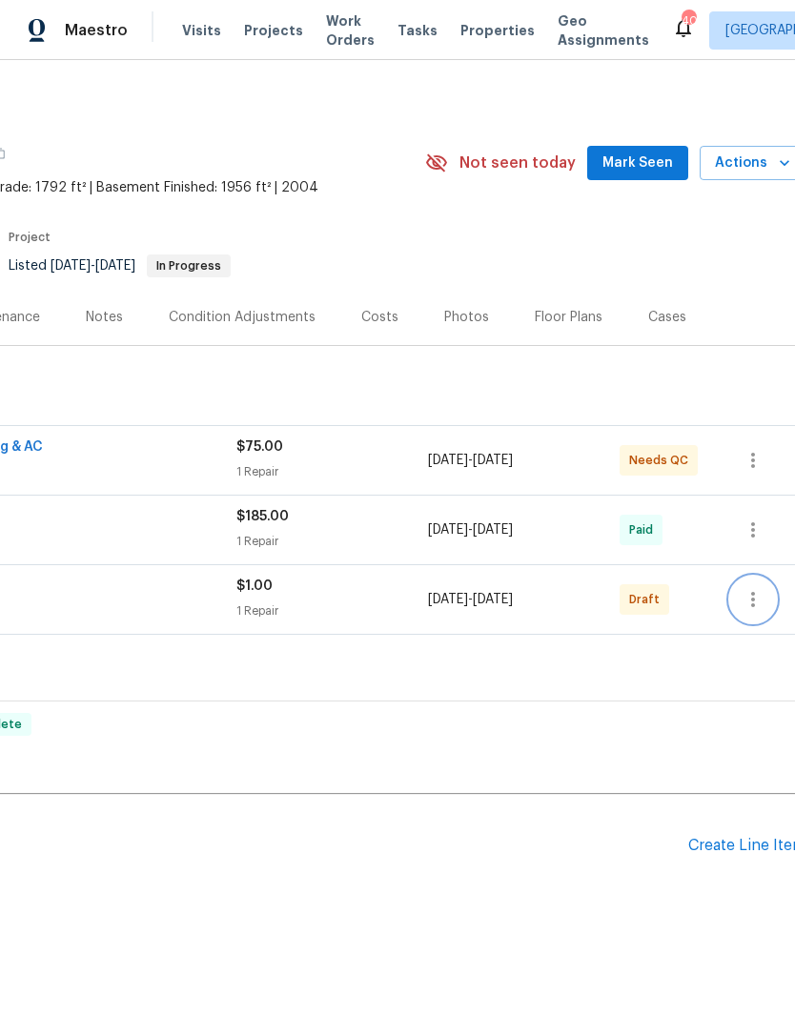
click at [763, 597] on icon "button" at bounding box center [753, 599] width 23 height 23
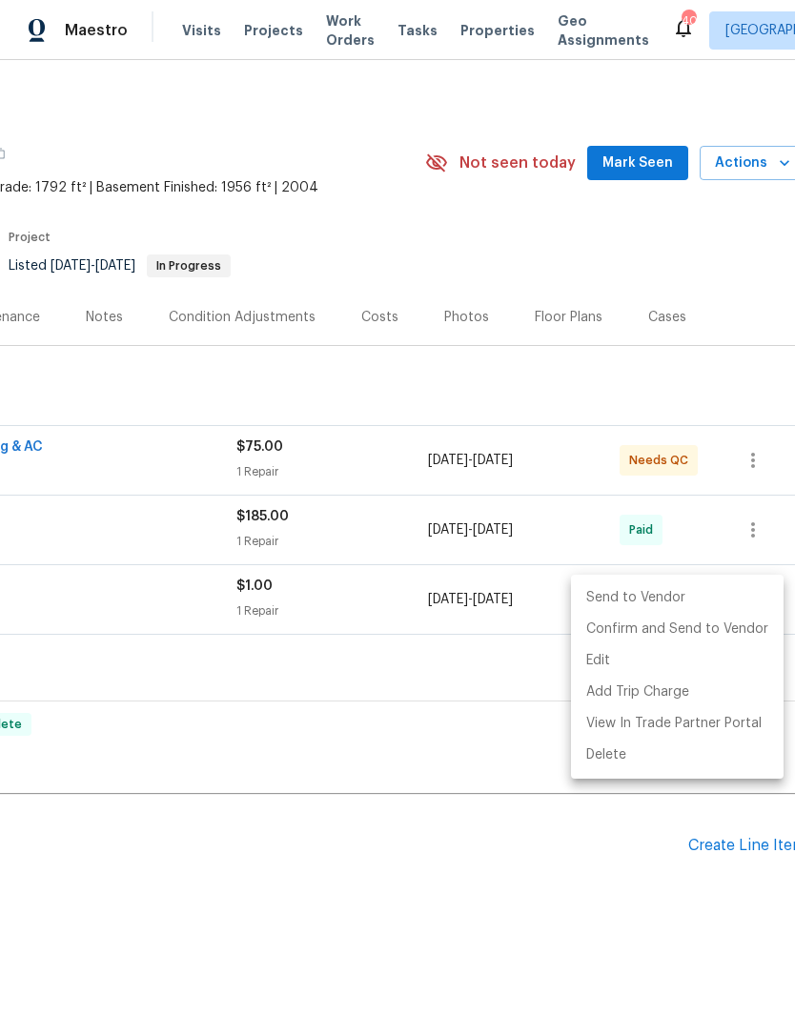
click at [649, 599] on li "Send to Vendor" at bounding box center [677, 597] width 213 height 31
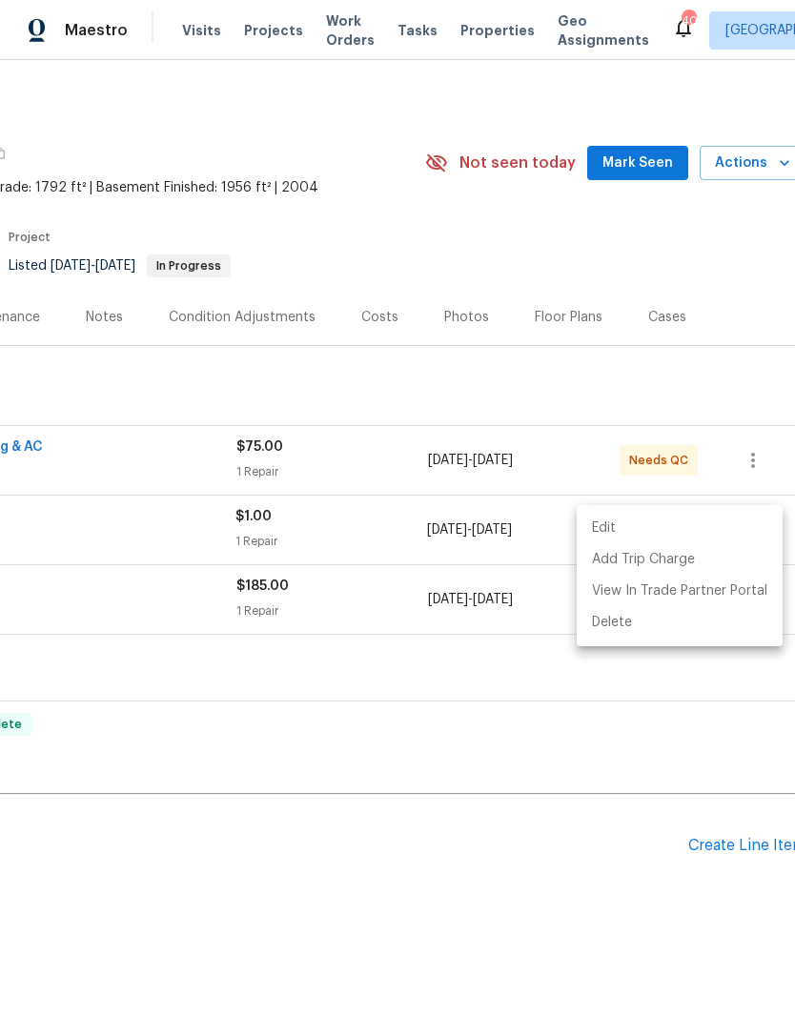
click at [320, 454] on div at bounding box center [397, 518] width 795 height 1036
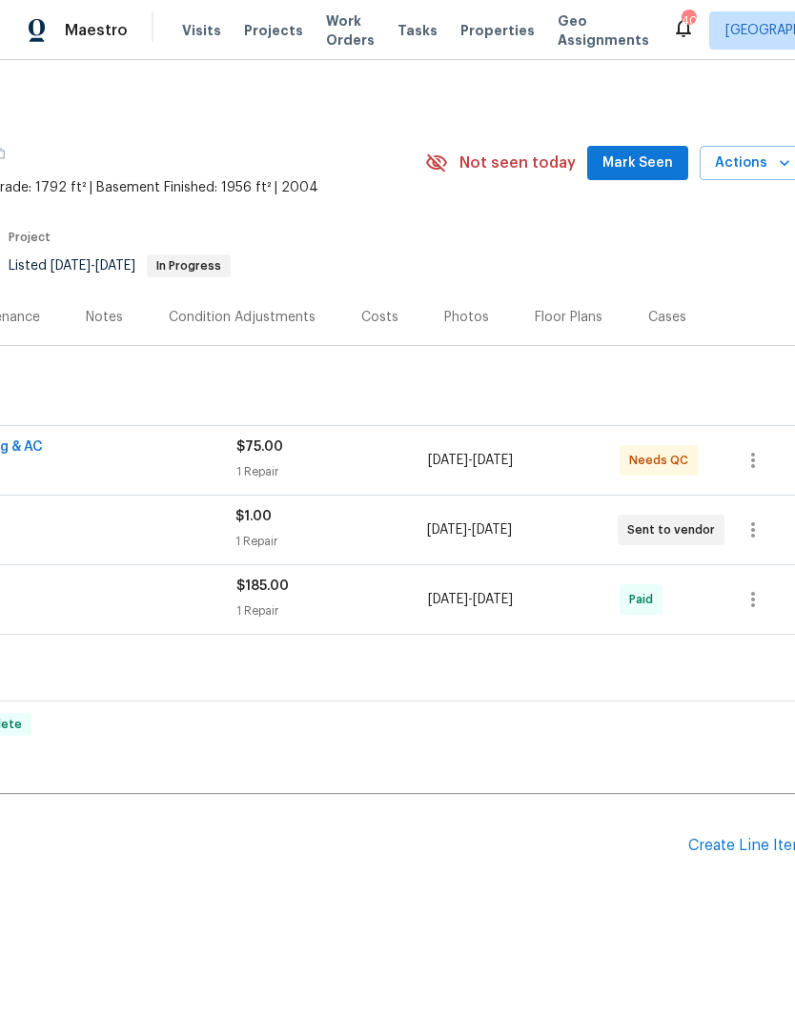
click at [379, 462] on div "1 Repair" at bounding box center [332, 471] width 192 height 19
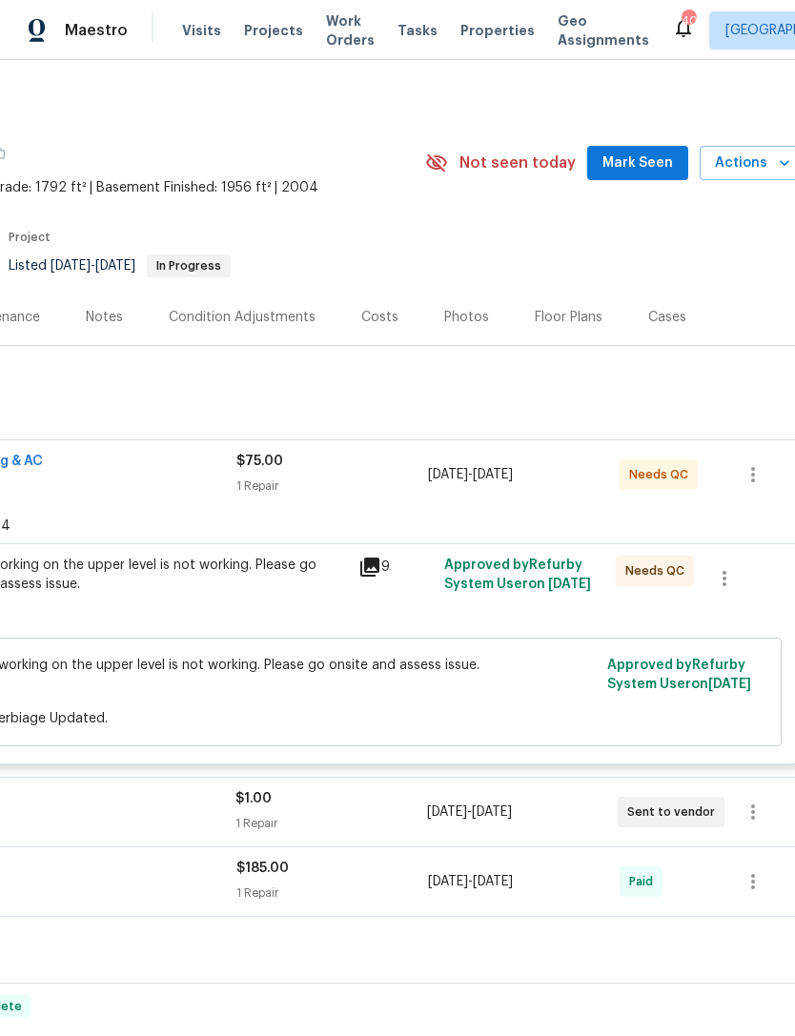
click at [541, 506] on div "Residential Express Services Heating & AC HVAC $75.00 1 Repair 7/30/2025 - 8/1/…" at bounding box center [267, 474] width 1064 height 69
click at [288, 511] on div "Reference: 1HQTBBJXJVE9D-cf9ebd824" at bounding box center [267, 526] width 1064 height 34
click at [290, 590] on div "AC is not working on the upper level is not working. Please go onsite and asses…" at bounding box center [138, 575] width 418 height 38
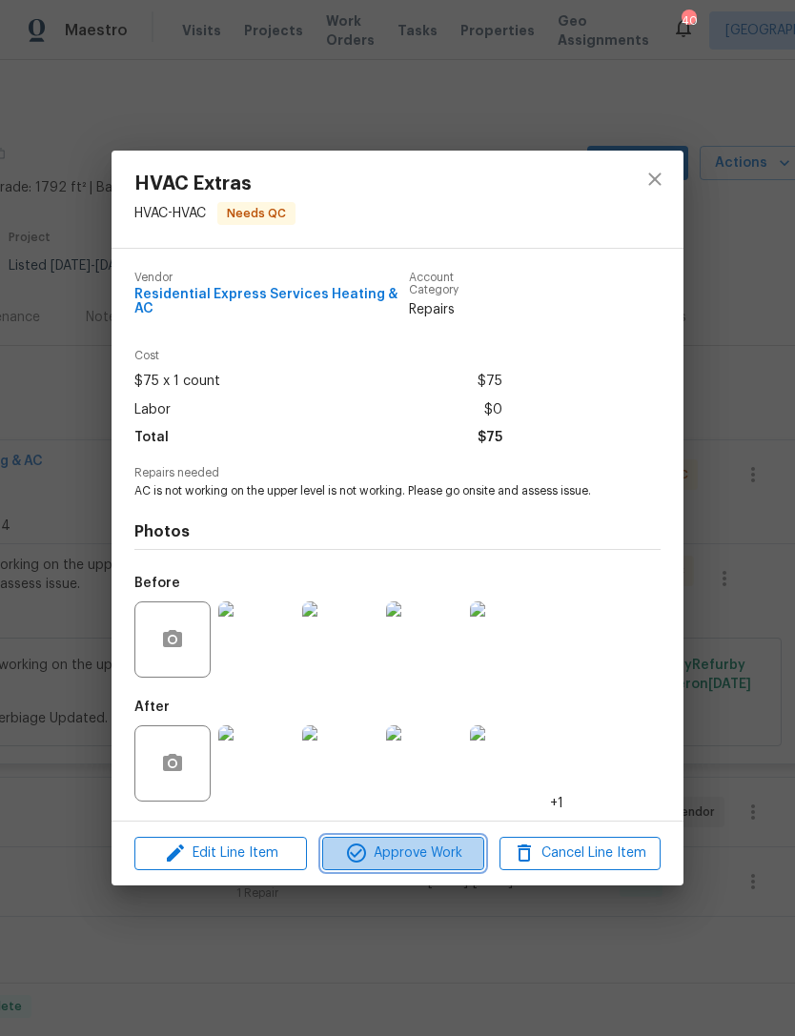
click at [427, 851] on span "Approve Work" at bounding box center [403, 854] width 150 height 24
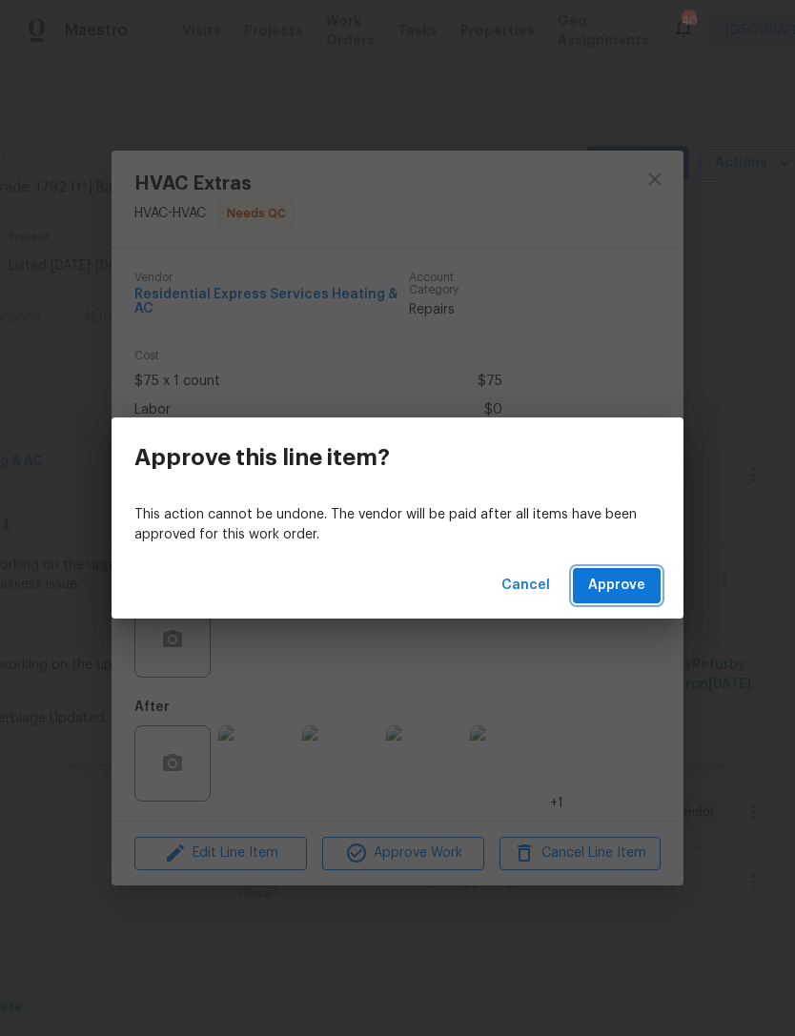
click at [623, 585] on span "Approve" at bounding box center [616, 586] width 57 height 24
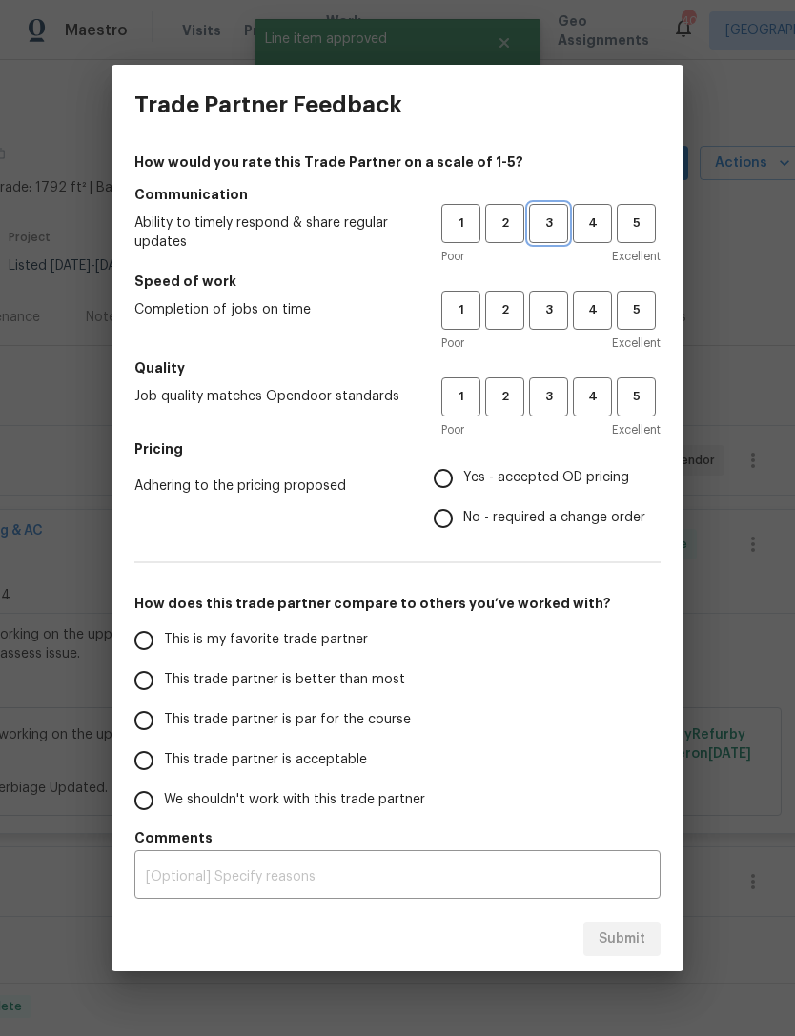
click at [541, 232] on span "3" at bounding box center [548, 224] width 35 height 22
click at [543, 315] on span "3" at bounding box center [548, 310] width 35 height 22
click at [538, 371] on h5 "Quality" at bounding box center [397, 367] width 526 height 19
click at [554, 397] on span "3" at bounding box center [548, 397] width 35 height 22
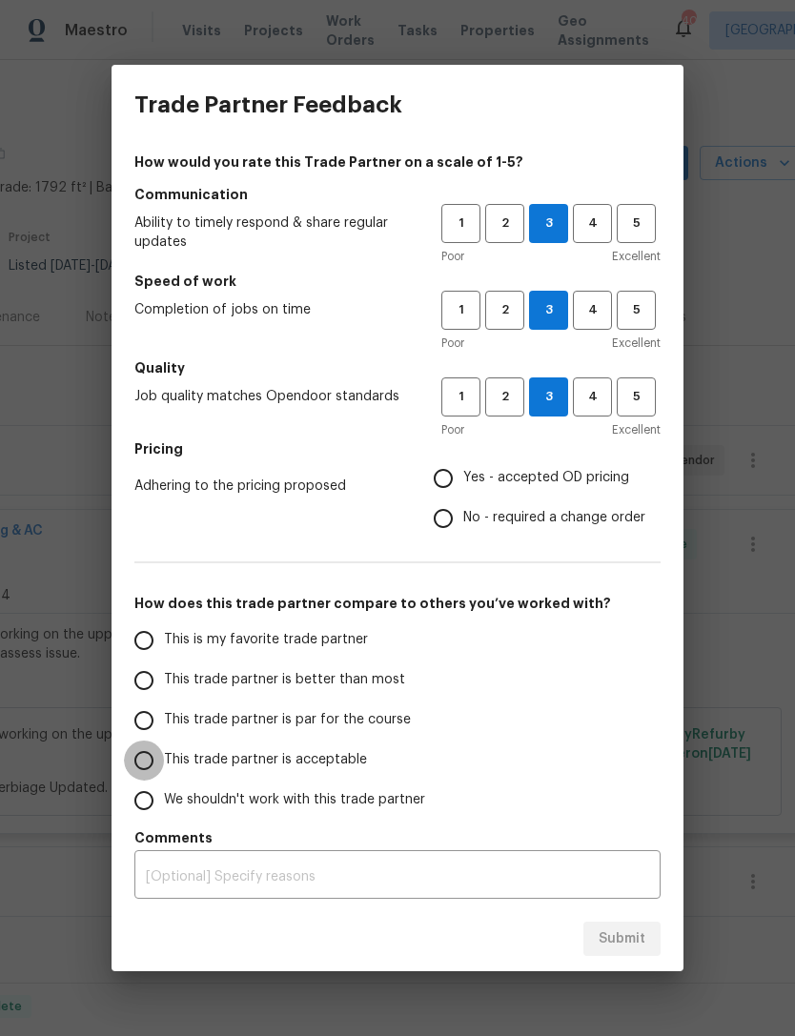
click at [145, 767] on input "This trade partner is acceptable" at bounding box center [144, 761] width 40 height 40
radio input "true"
click at [451, 465] on input "Yes - accepted OD pricing" at bounding box center [443, 479] width 40 height 40
click at [632, 949] on span "Submit" at bounding box center [622, 940] width 47 height 24
radio input "false"
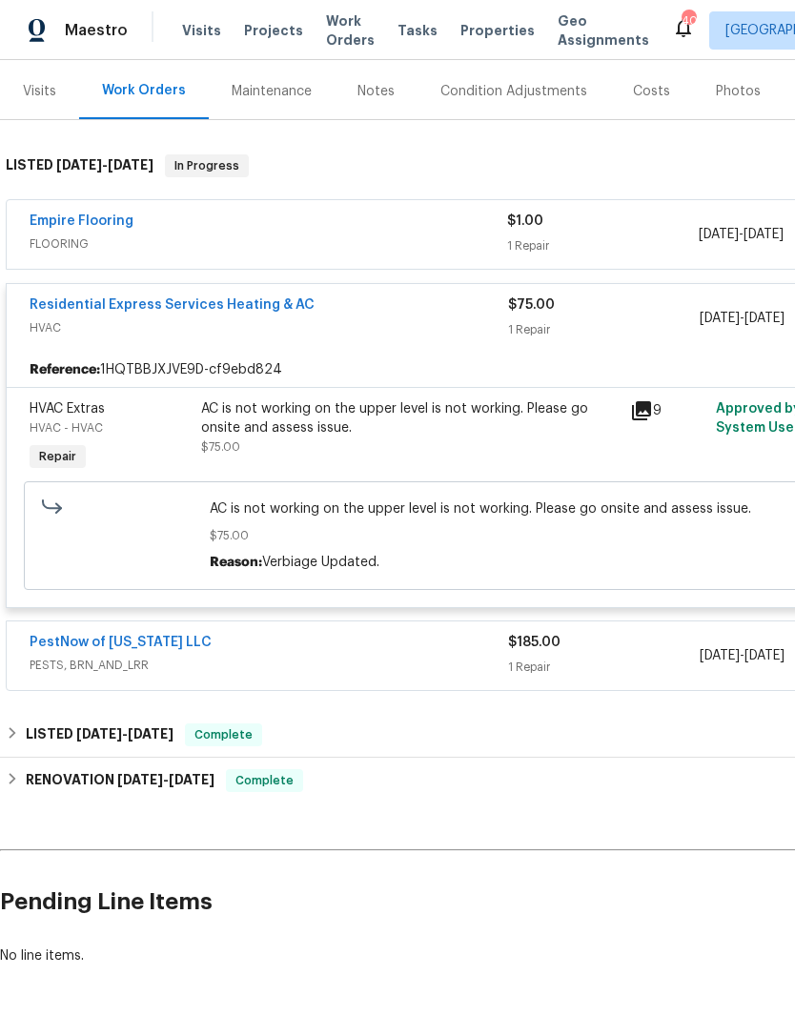
scroll to position [225, 0]
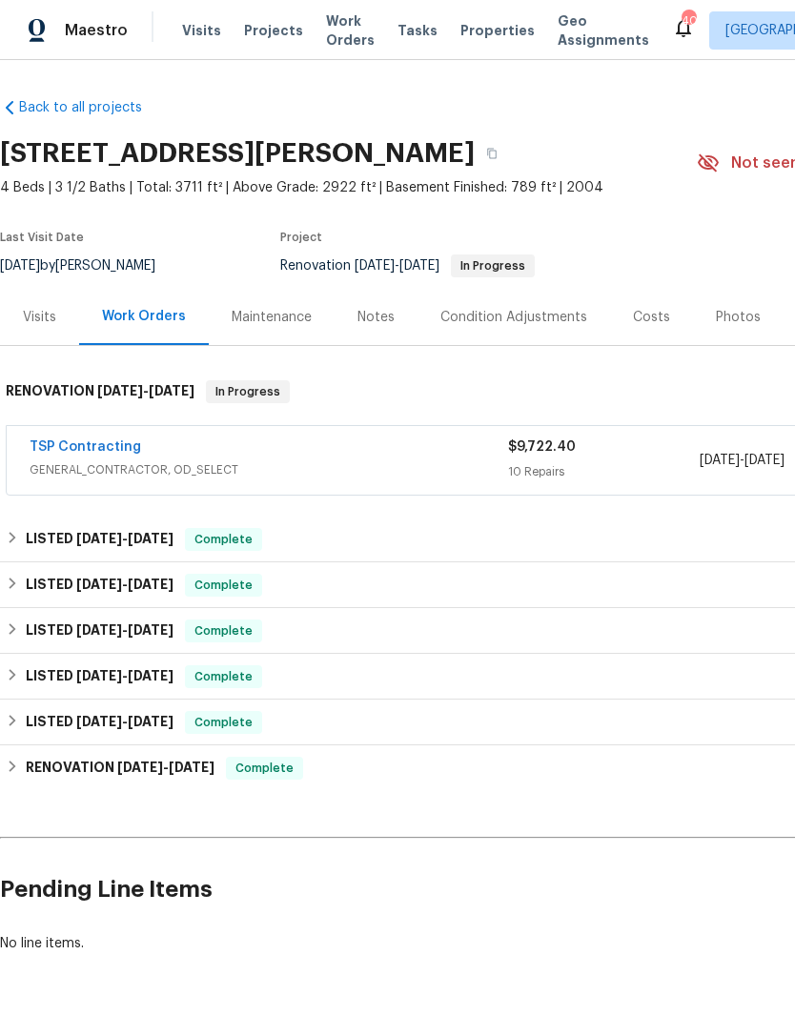
click at [323, 455] on div "TSP Contracting" at bounding box center [269, 449] width 479 height 23
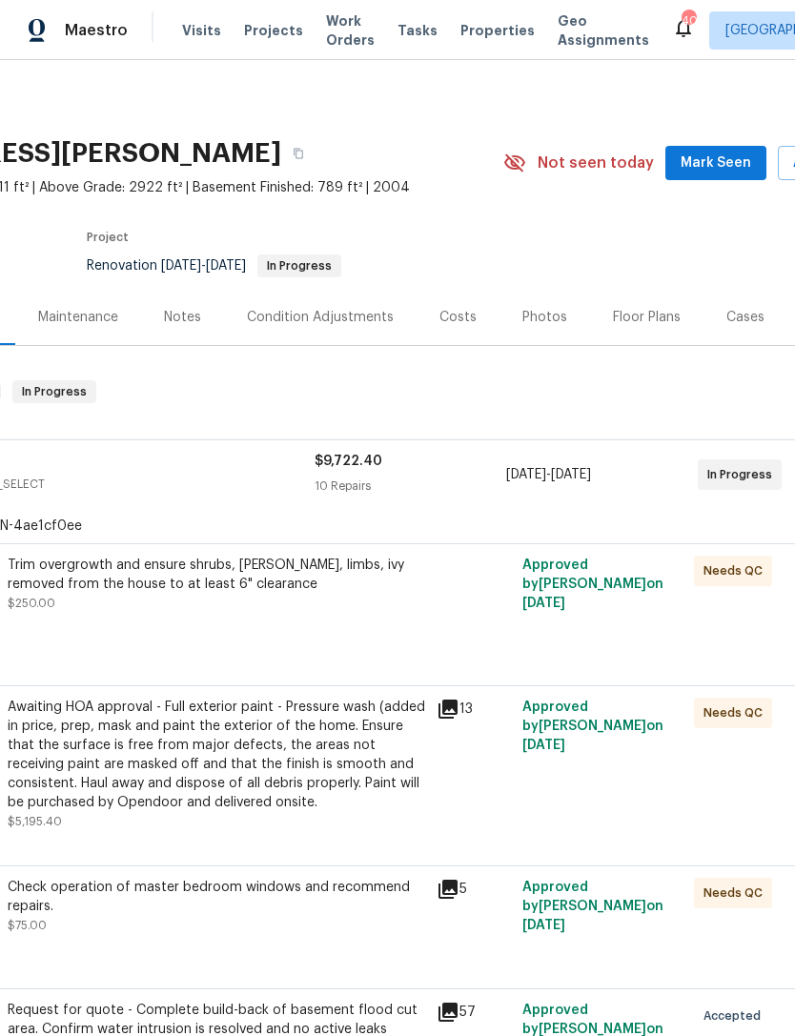
scroll to position [0, 194]
click at [657, 241] on section "276 Ariel Dr NE, Leesburg, VA 20176 4 Beds | 3 1/2 Baths | Total: 3711 ft² | Ab…" at bounding box center [344, 209] width 1077 height 160
click at [726, 160] on span "Mark Seen" at bounding box center [715, 164] width 71 height 24
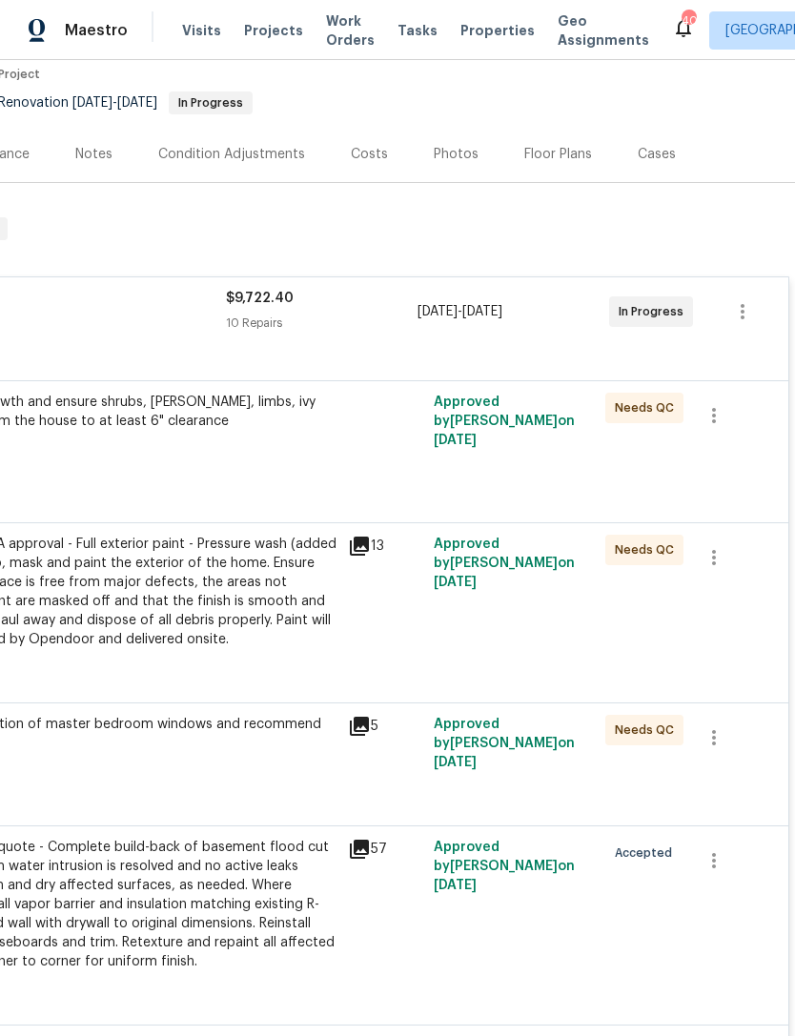
scroll to position [166, 282]
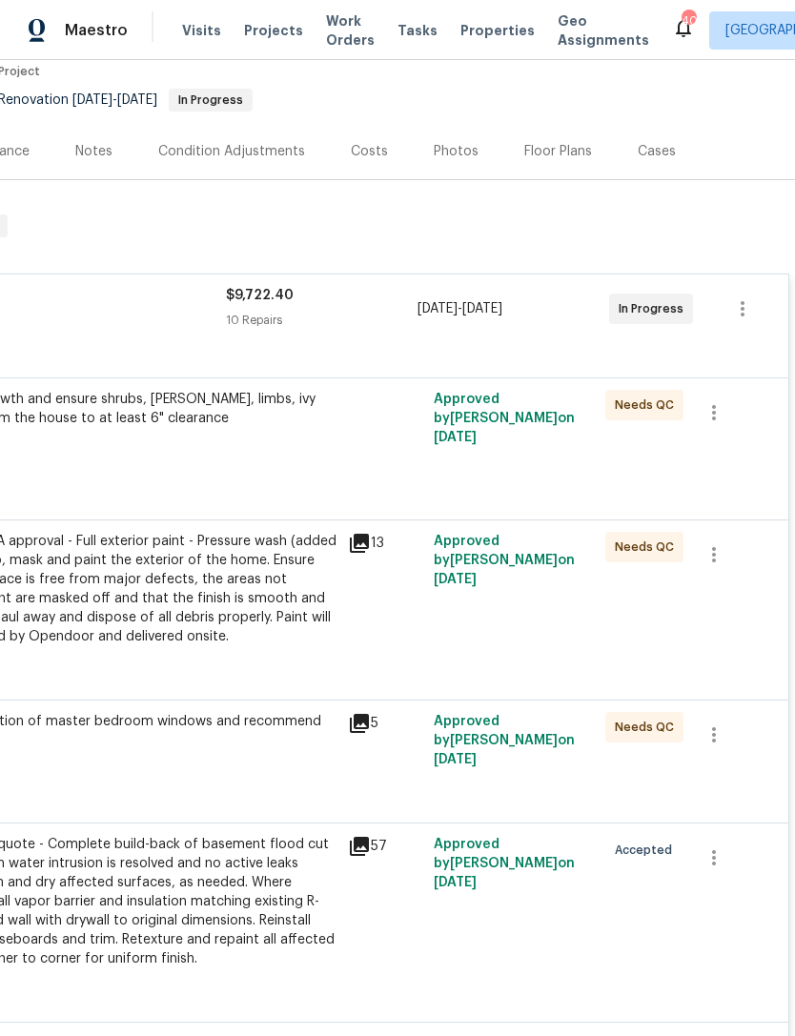
click at [378, 136] on div "Costs" at bounding box center [369, 151] width 83 height 56
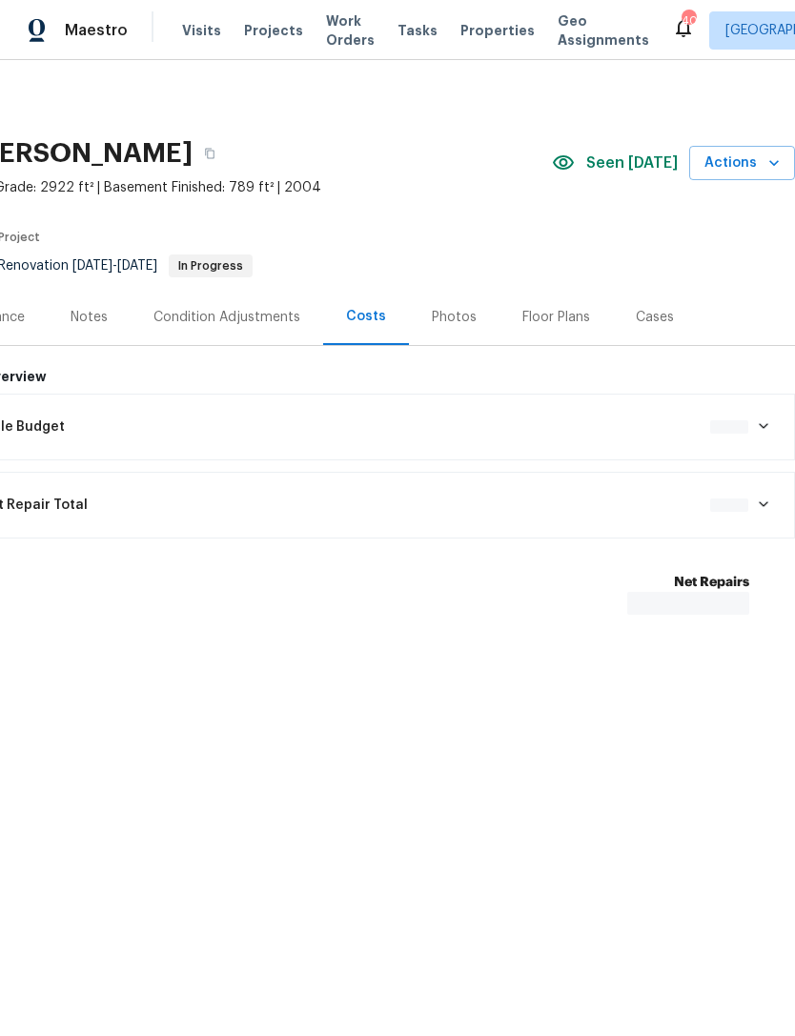
scroll to position [0, 282]
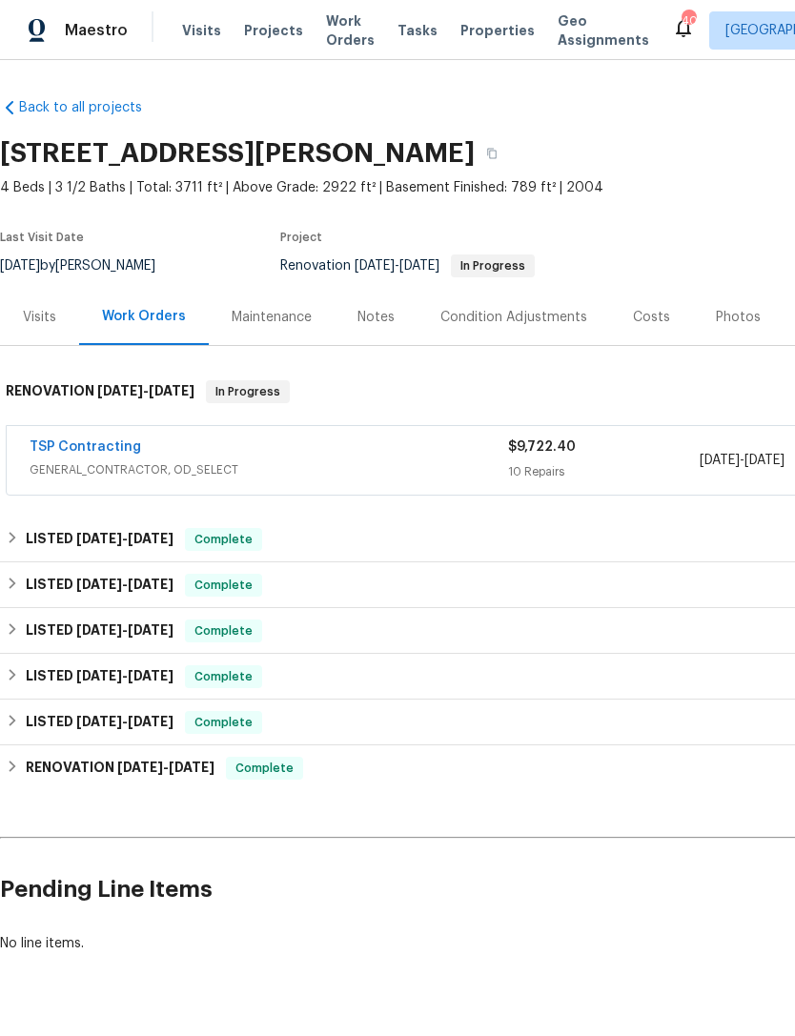
click at [330, 460] on span "GENERAL_CONTRACTOR, OD_SELECT" at bounding box center [269, 469] width 479 height 19
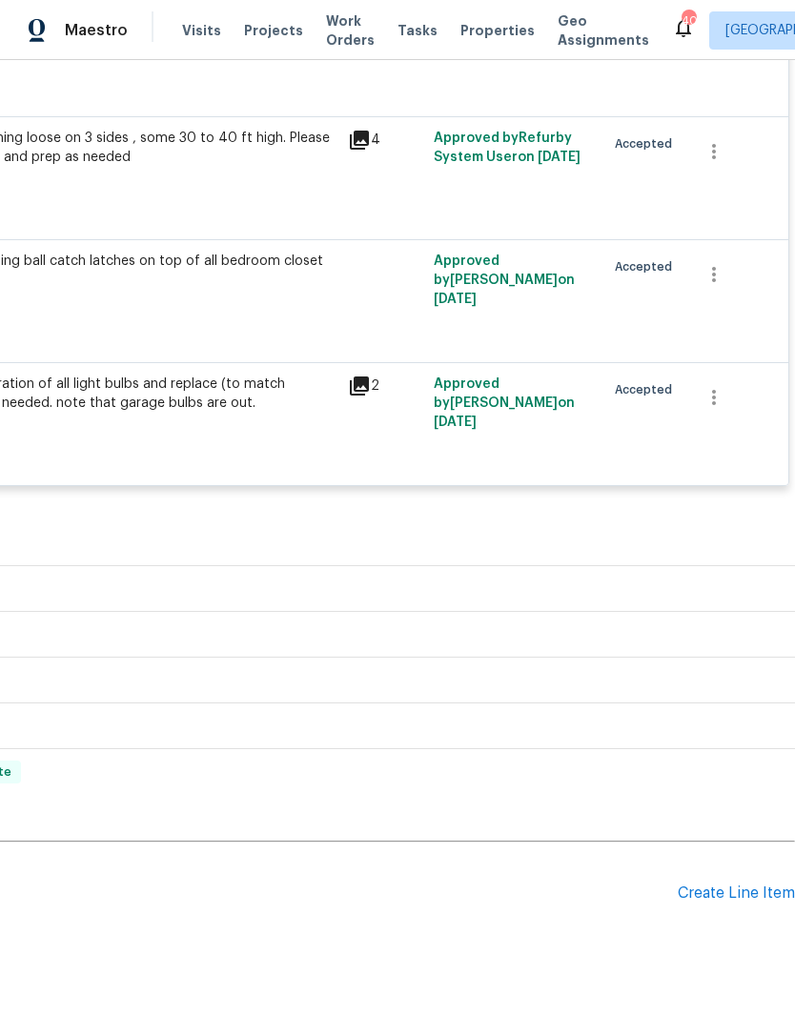
scroll to position [1535, 282]
click at [735, 897] on div "Create Line Item" at bounding box center [736, 895] width 117 height 18
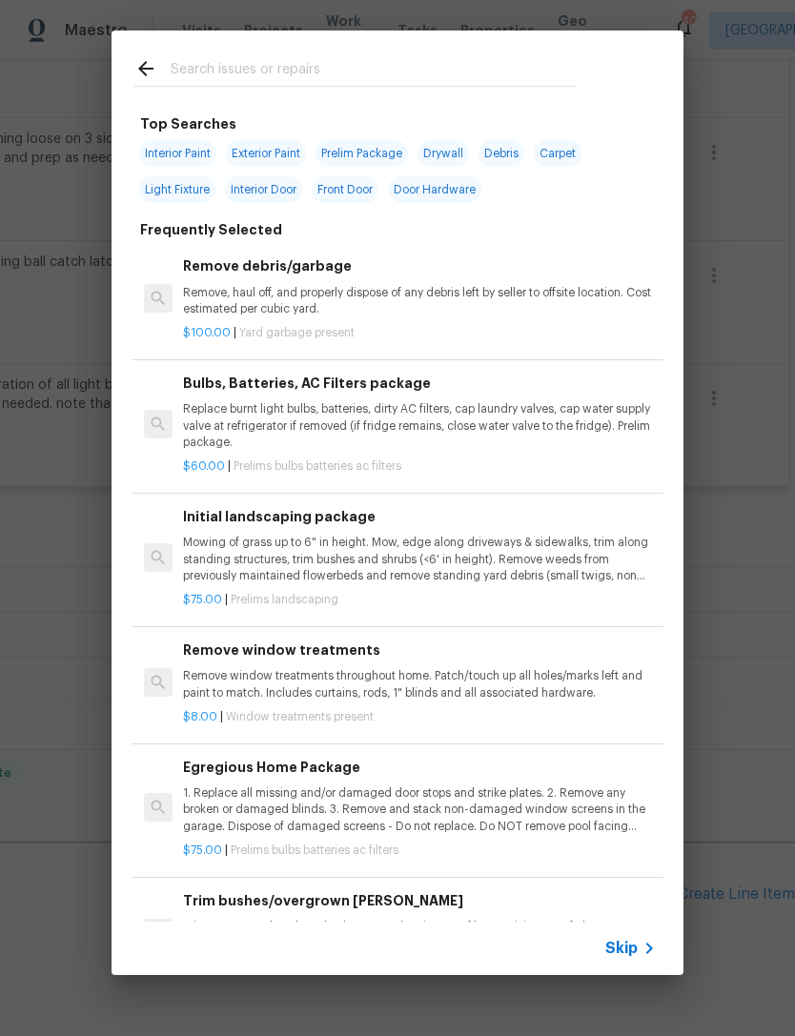
click at [233, 75] on input "text" at bounding box center [373, 71] width 404 height 29
type input "Floor"
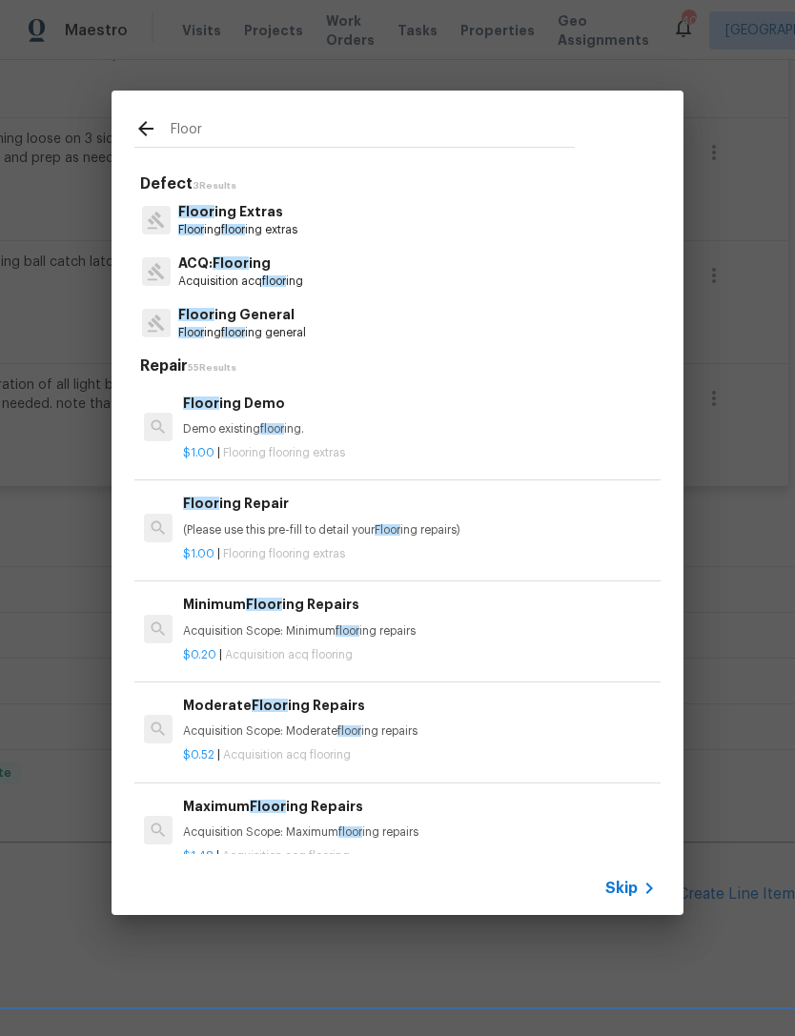
click at [261, 319] on p "Floor ing General" at bounding box center [242, 315] width 128 height 20
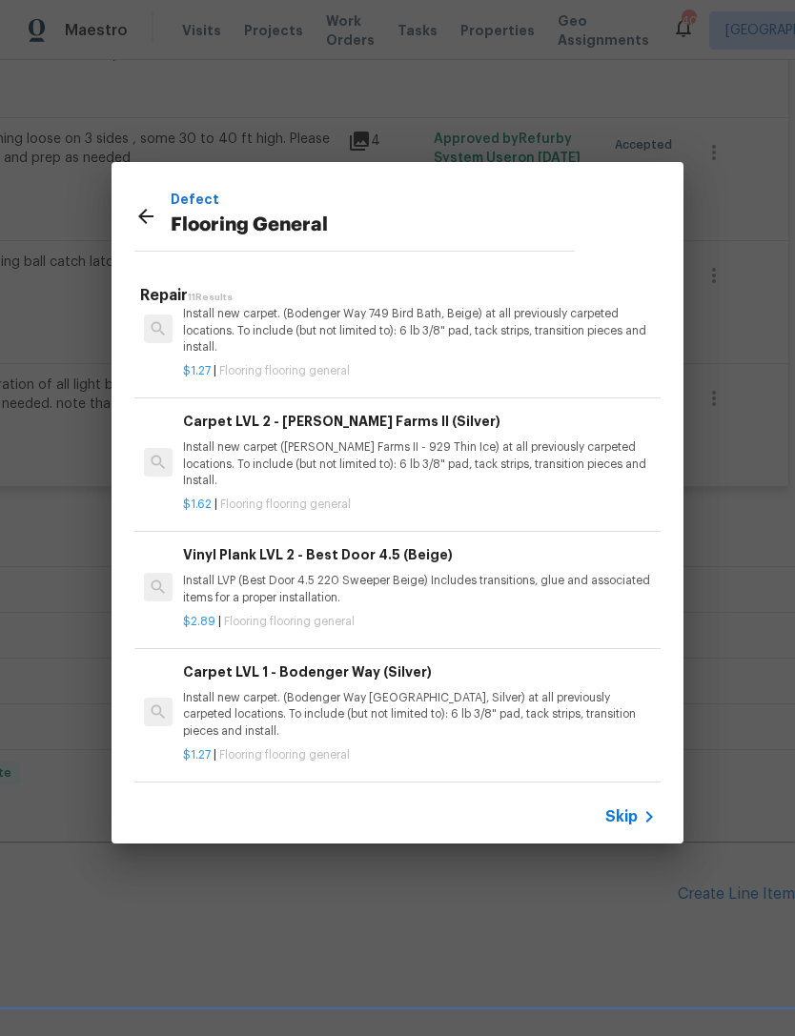
scroll to position [854, 0]
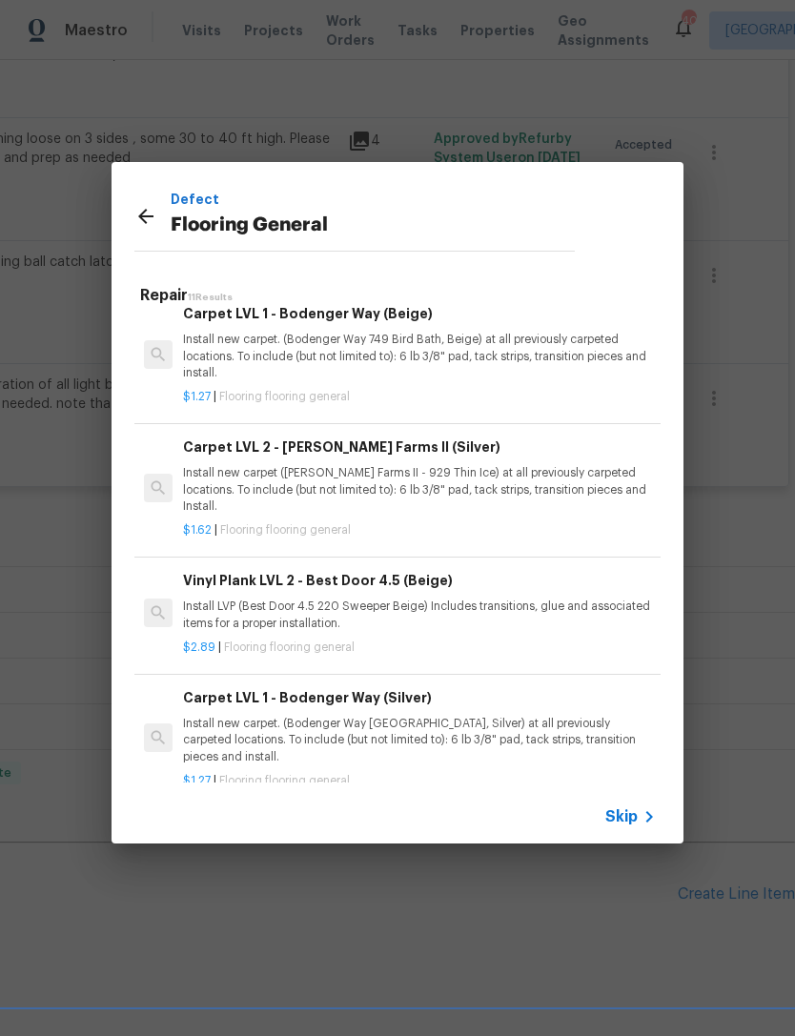
click at [334, 571] on div "Vinyl Plank LVL 2 - Best Door 4.5 (Beige) Install LVP (Best Door 4.5 220 Sweepe…" at bounding box center [419, 601] width 473 height 62
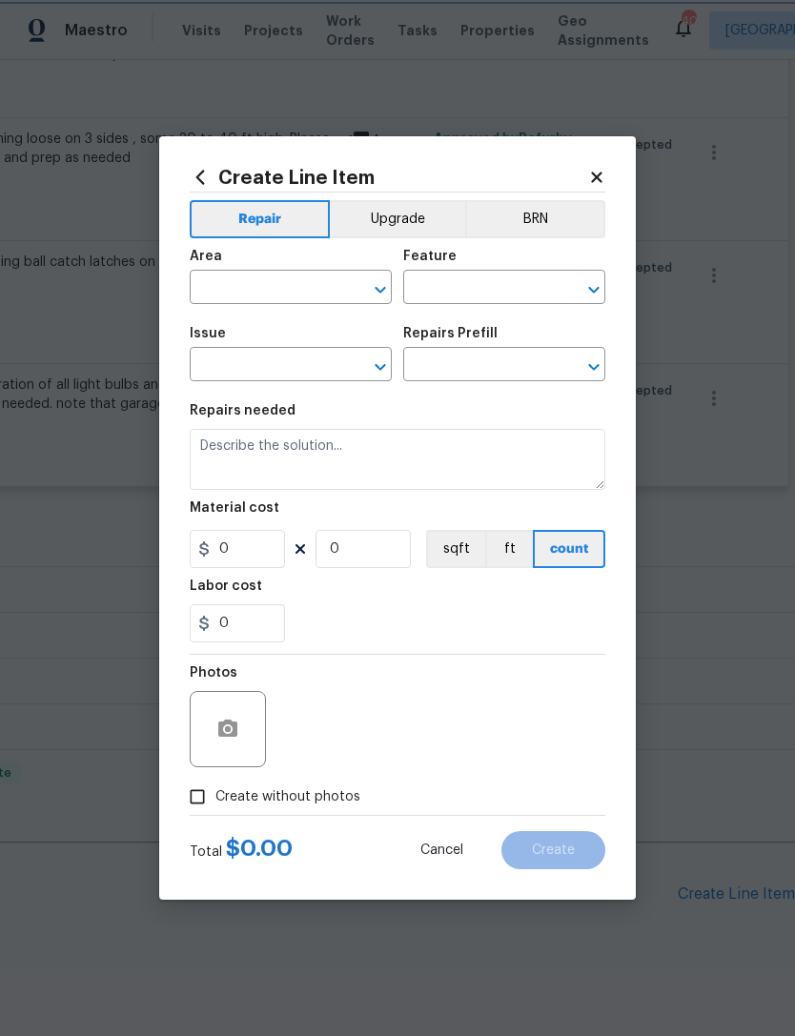
type input "Overall Flooring"
type input "Flooring General"
type input "Vinyl Plank LVL 2 - Best Door 4.5 (Beige) $2.89"
type textarea "Install LVP (Best Door 4.5 220 Sweeper Beige) Includes transitions, glue and as…"
type input "2.89"
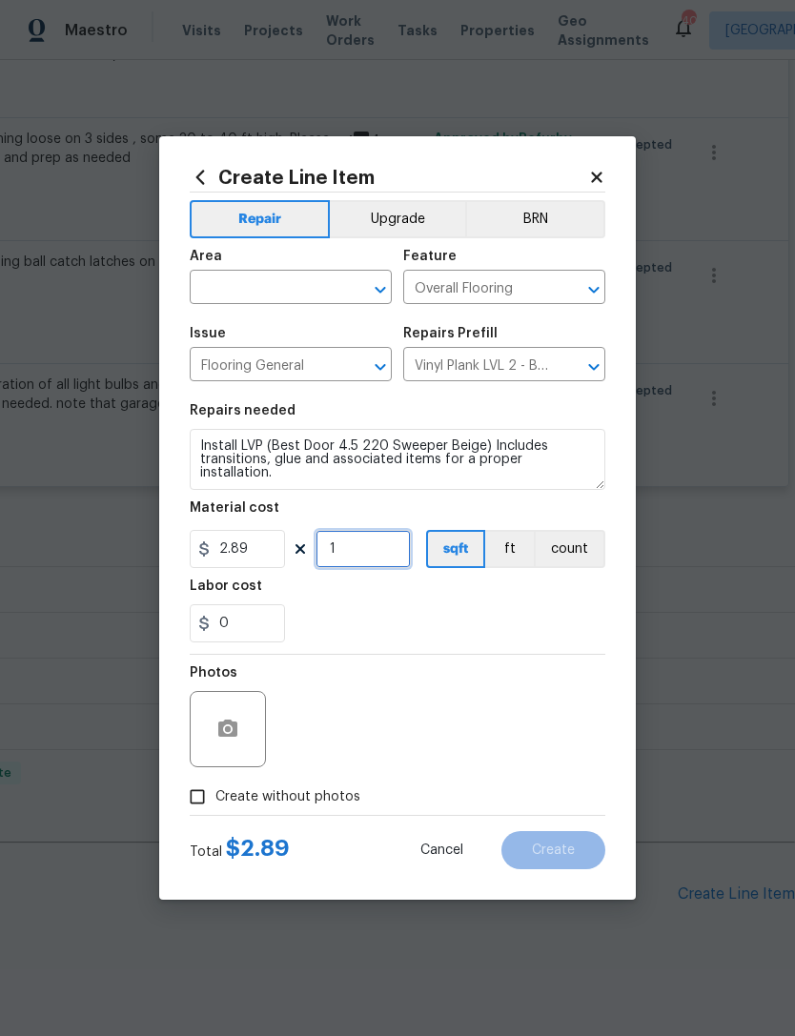
click at [370, 549] on input "1" at bounding box center [363, 549] width 95 height 38
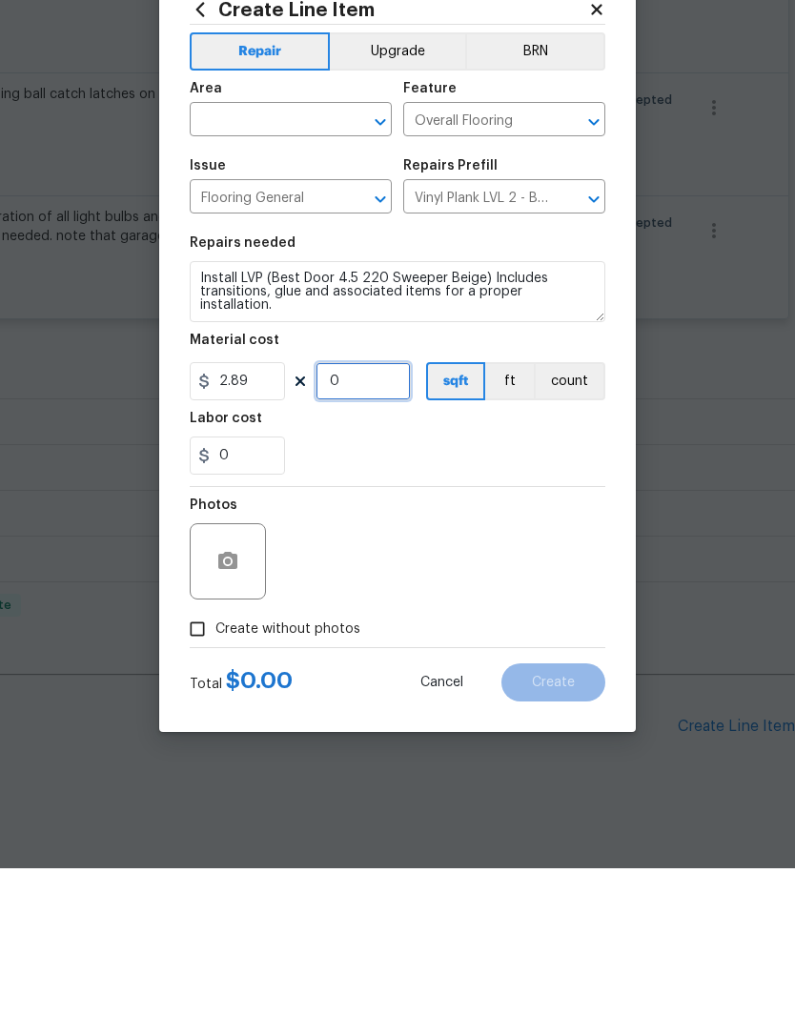
type input "0"
click at [243, 530] on input "2.89" at bounding box center [237, 549] width 95 height 38
type input "0"
click at [371, 530] on input "0" at bounding box center [363, 549] width 95 height 38
type input "450"
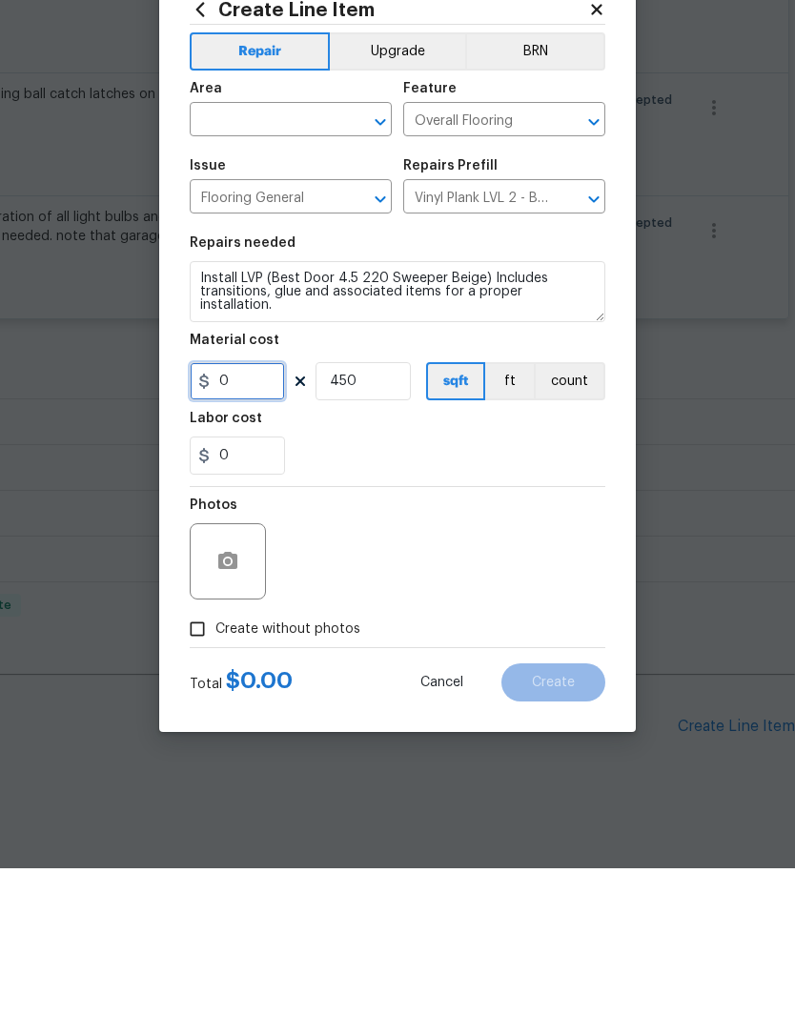
click at [234, 530] on input "0" at bounding box center [237, 549] width 95 height 38
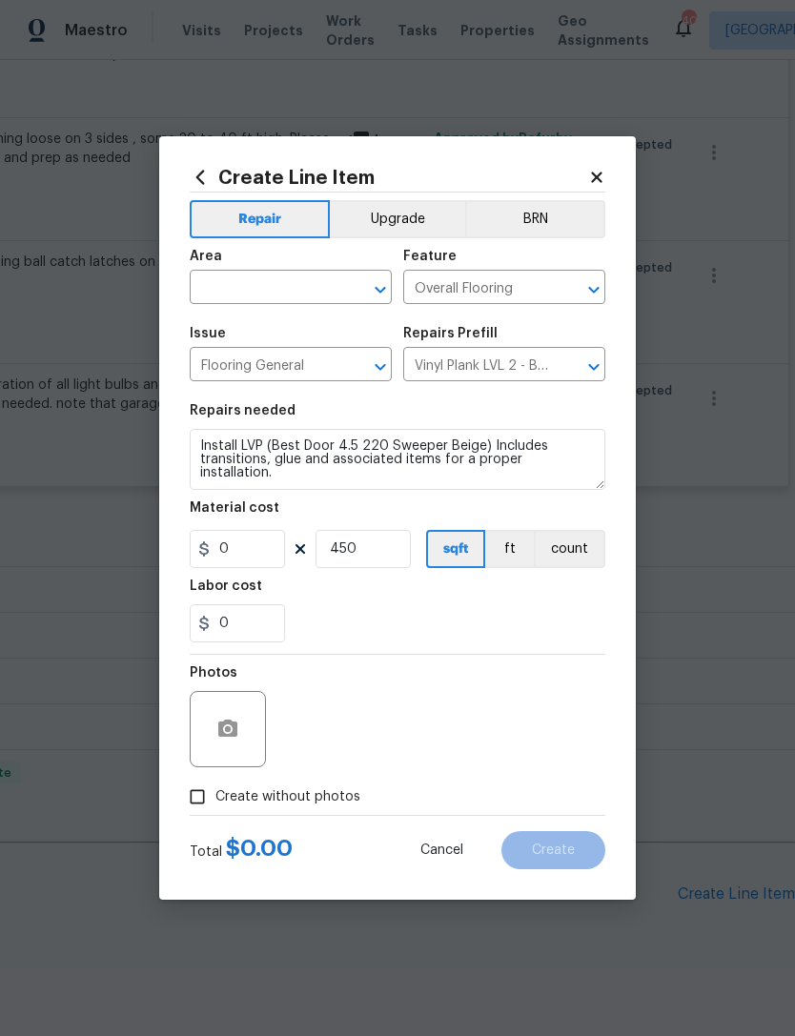
click at [336, 277] on input "text" at bounding box center [264, 290] width 149 height 30
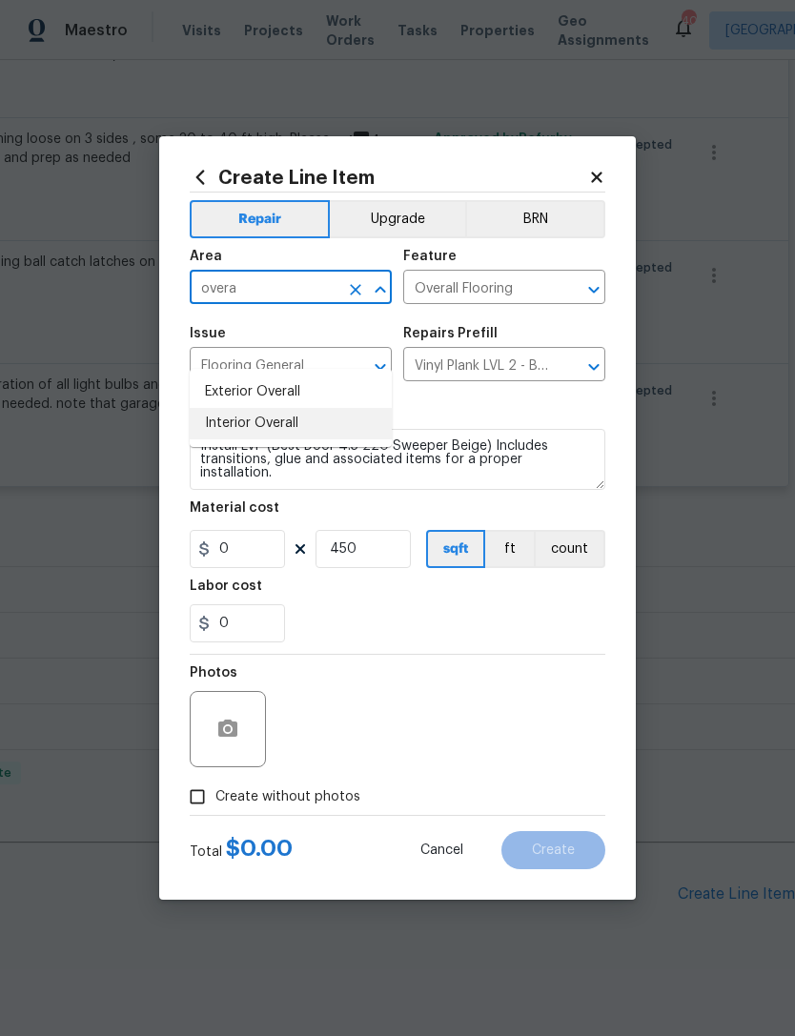
click at [276, 408] on li "Interior Overall" at bounding box center [291, 423] width 202 height 31
type input "Interior Overall"
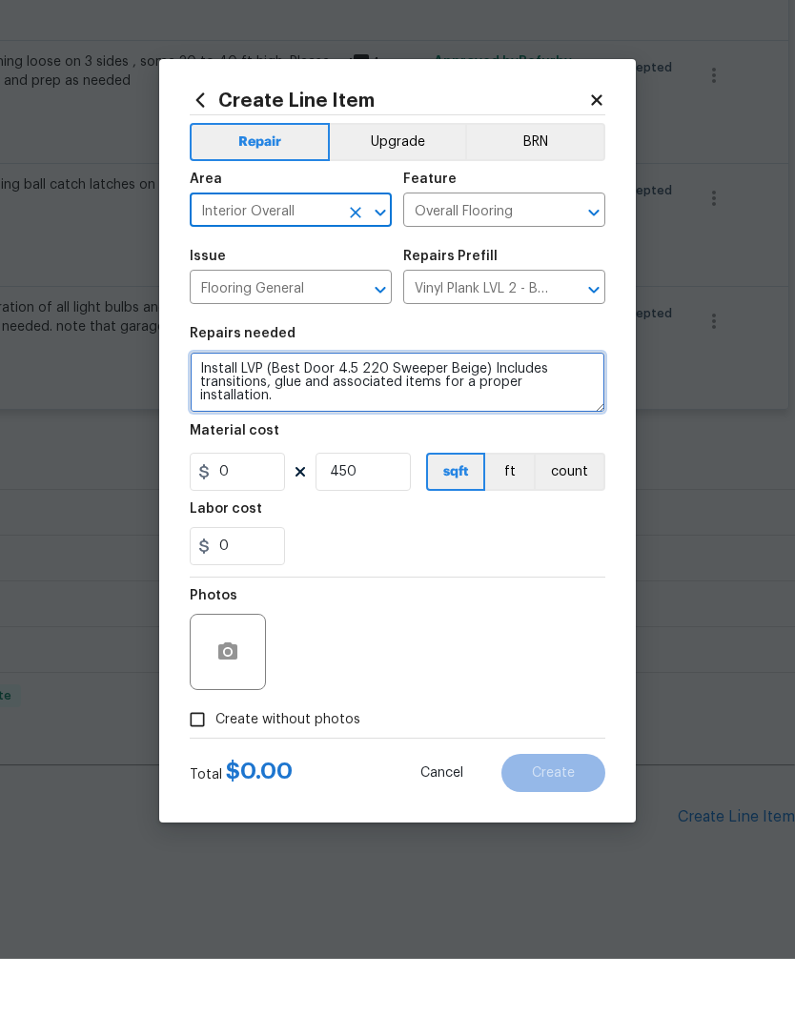
click at [444, 429] on textarea "Install LVP (Best Door 4.5 220 Sweeper Beige) Includes transitions, glue and as…" at bounding box center [398, 459] width 416 height 61
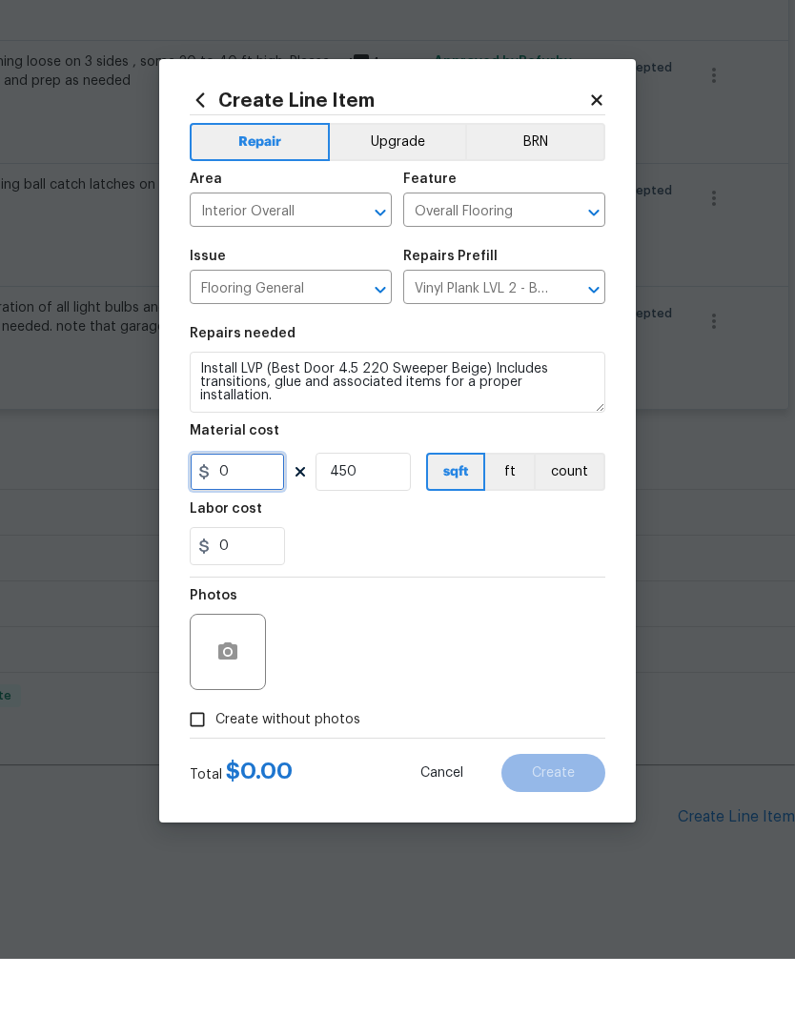
click at [251, 530] on input "0" at bounding box center [237, 549] width 95 height 38
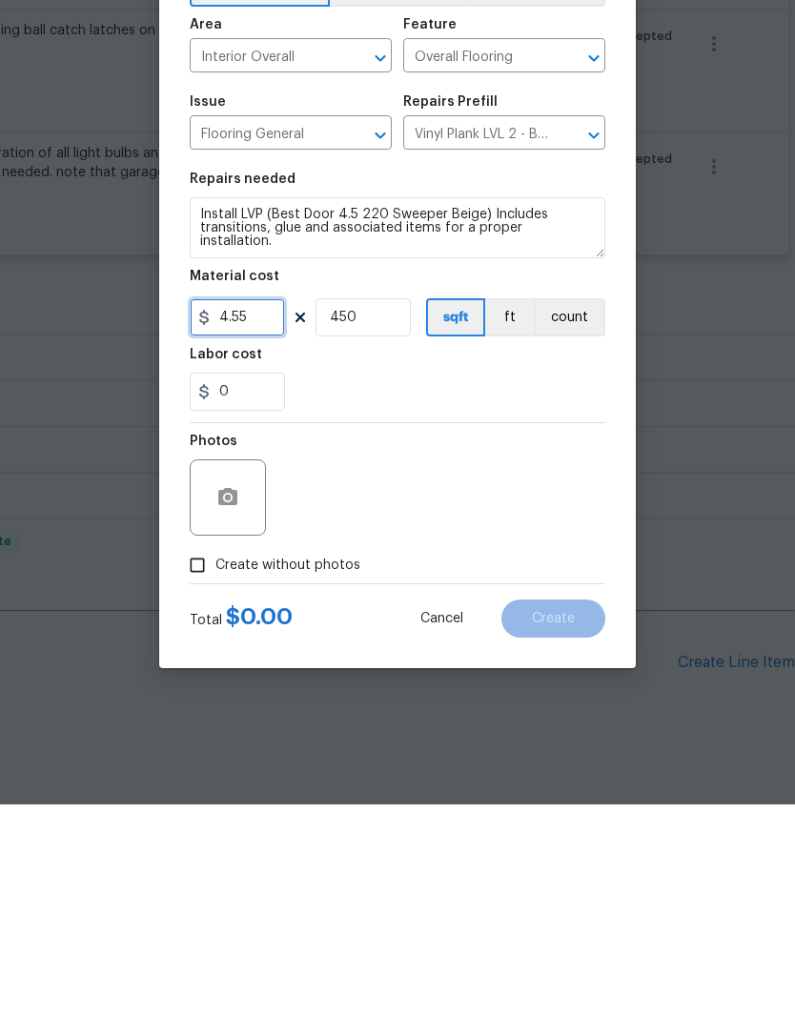
type input "4.55"
click at [447, 604] on div "0" at bounding box center [398, 623] width 416 height 38
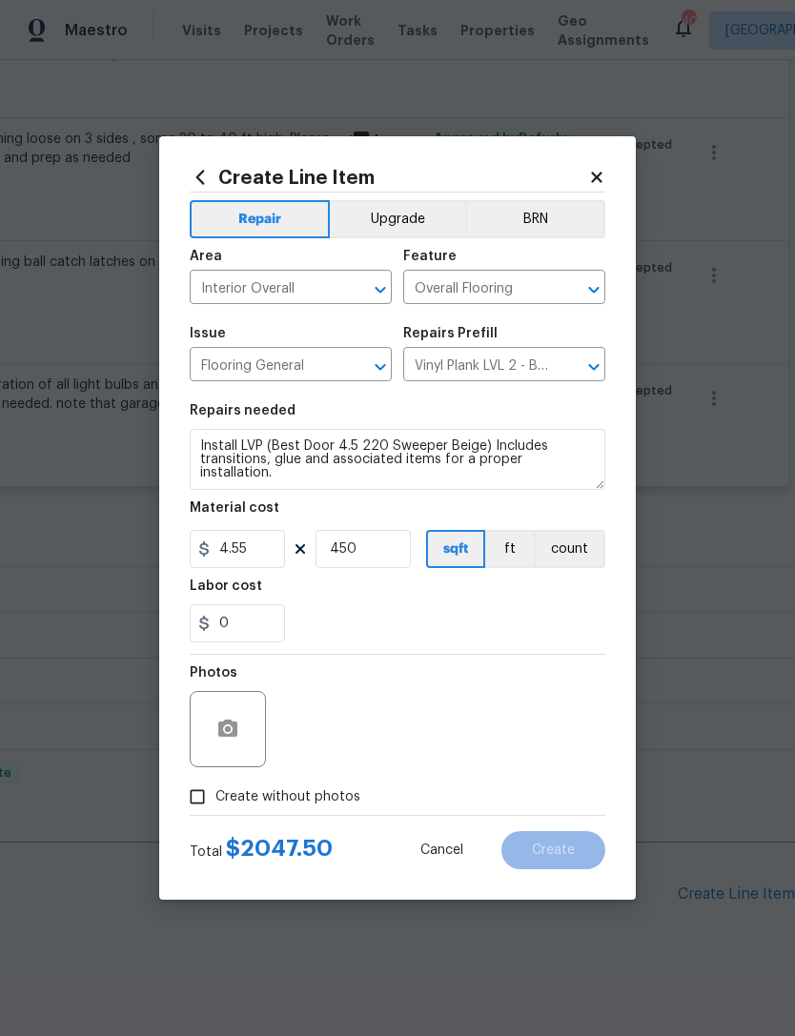
click at [367, 715] on div "Photos" at bounding box center [398, 717] width 416 height 124
click at [395, 613] on div "0" at bounding box center [398, 623] width 416 height 38
click at [189, 802] on input "Create without photos" at bounding box center [197, 797] width 36 height 36
checkbox input "true"
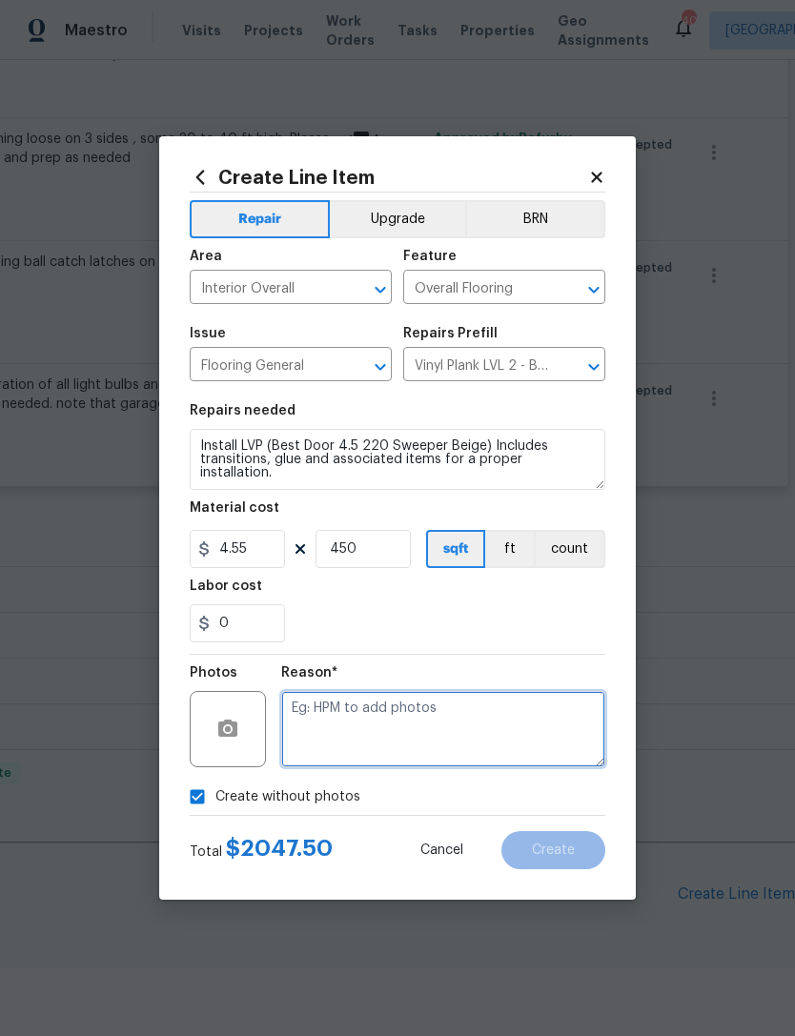
click at [381, 708] on textarea at bounding box center [443, 729] width 324 height 76
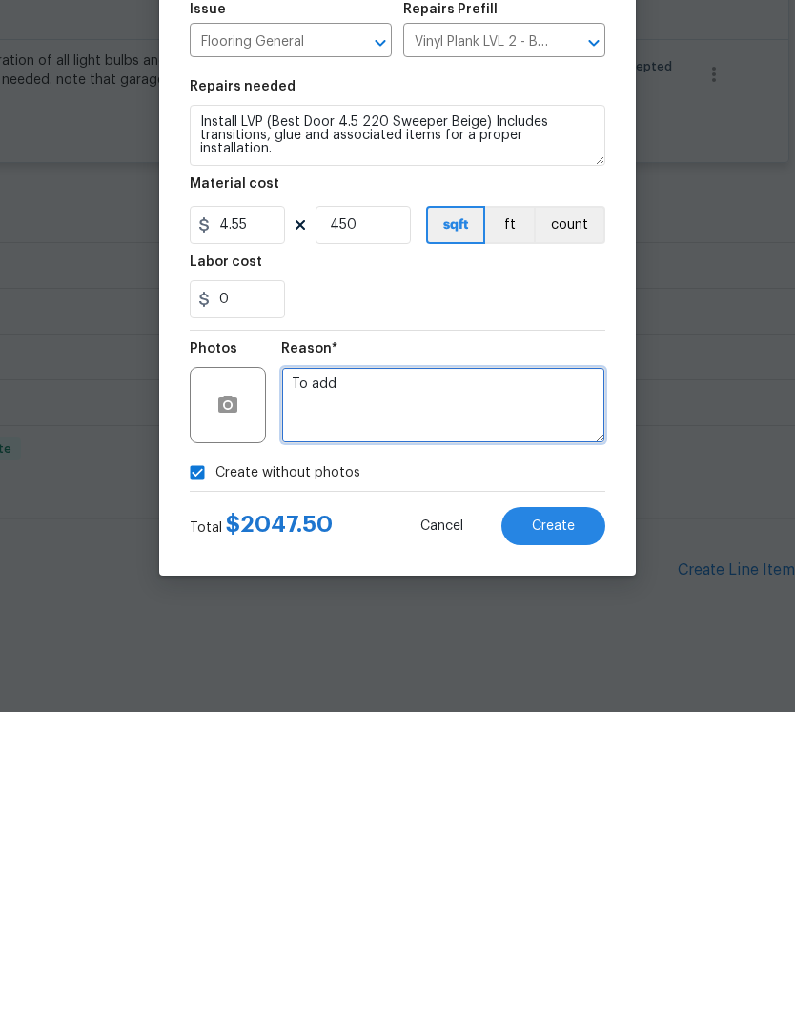
type textarea "To add"
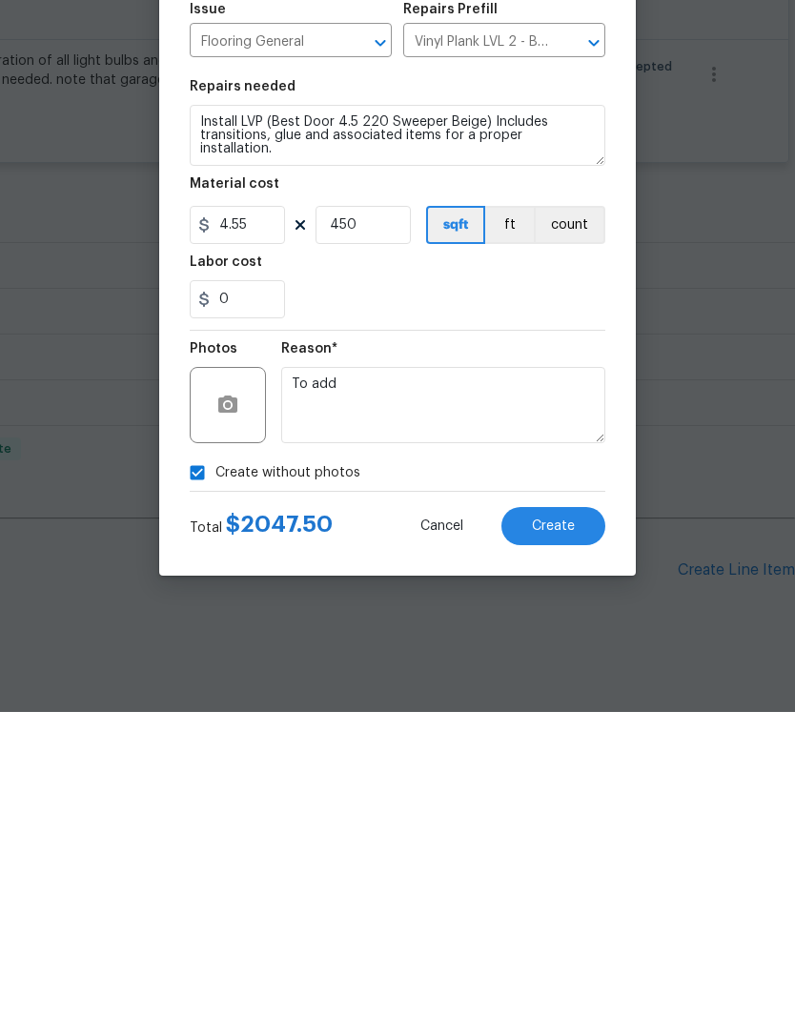
click at [582, 831] on button "Create" at bounding box center [553, 850] width 104 height 38
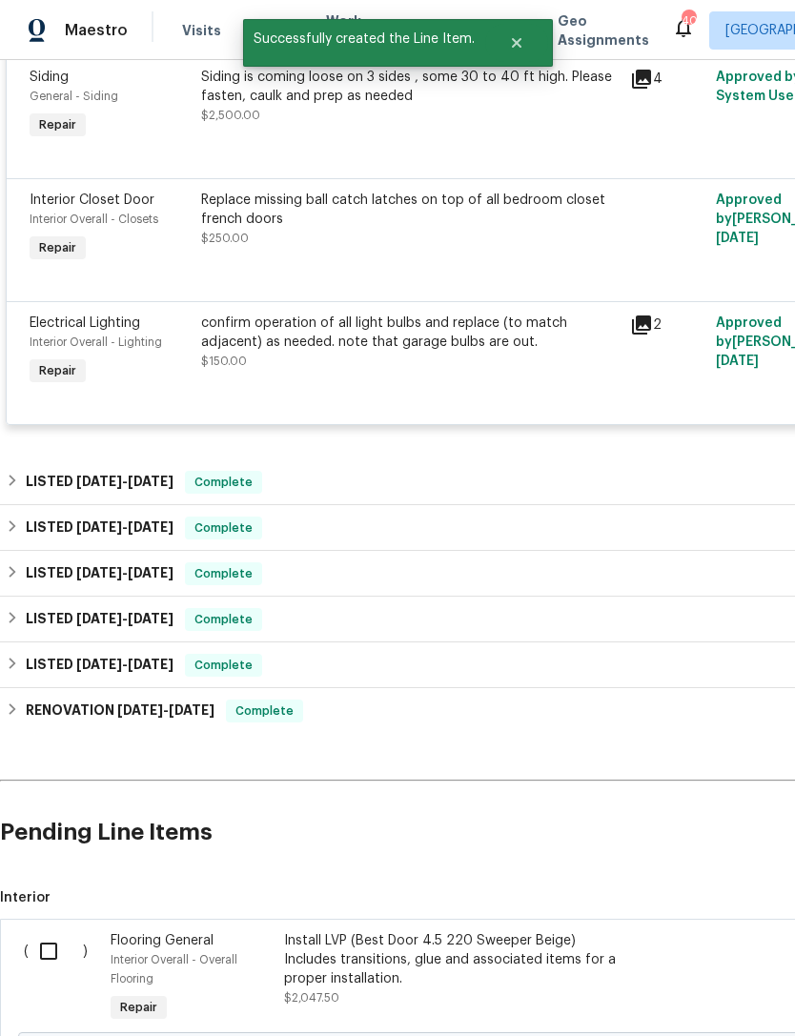
scroll to position [1595, 0]
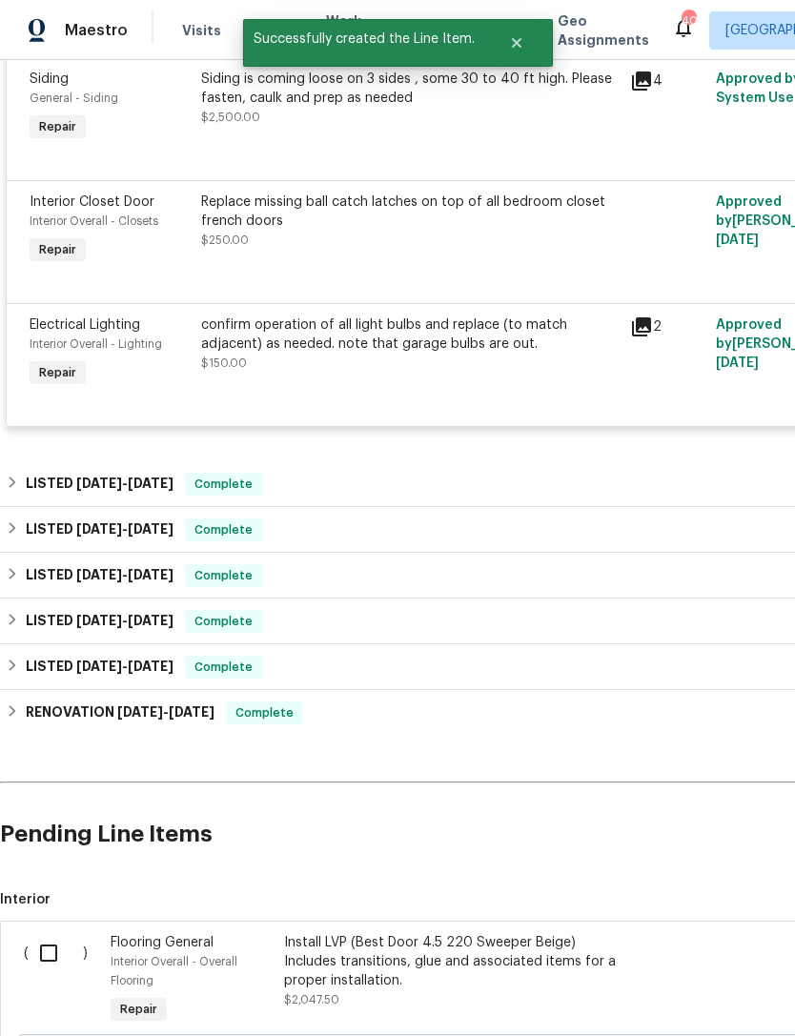
click at [51, 933] on input "checkbox" at bounding box center [56, 953] width 54 height 40
checkbox input "true"
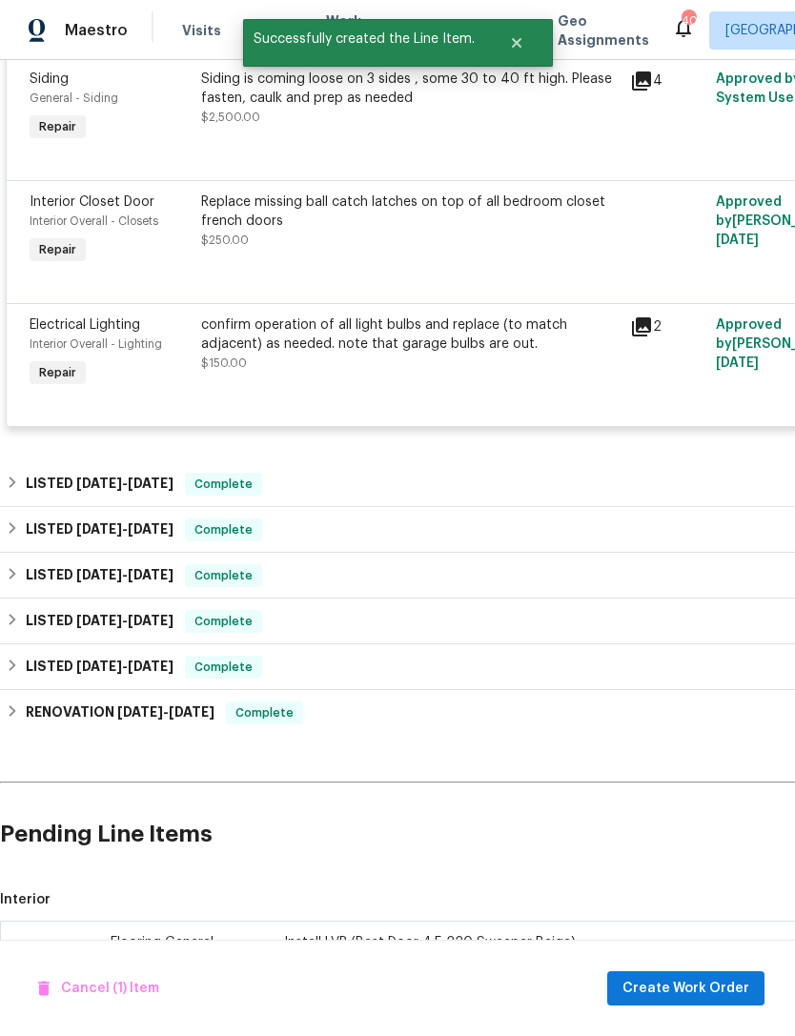
click at [702, 977] on span "Create Work Order" at bounding box center [686, 989] width 127 height 24
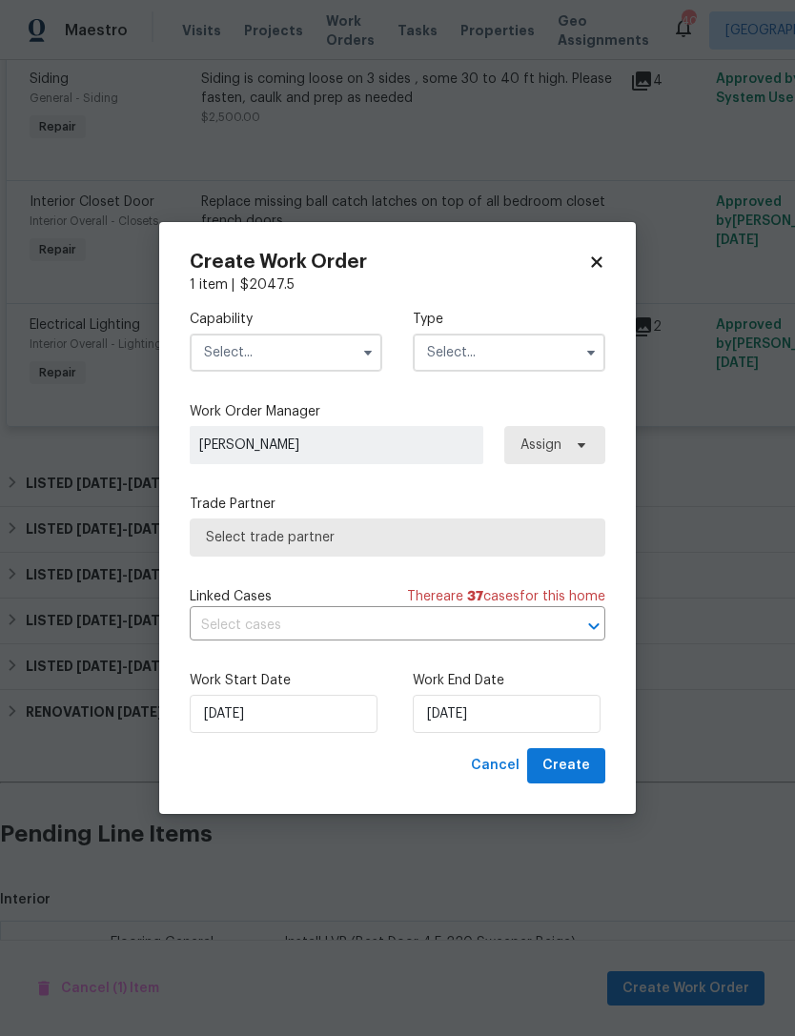
click at [371, 352] on icon "button" at bounding box center [368, 353] width 8 height 5
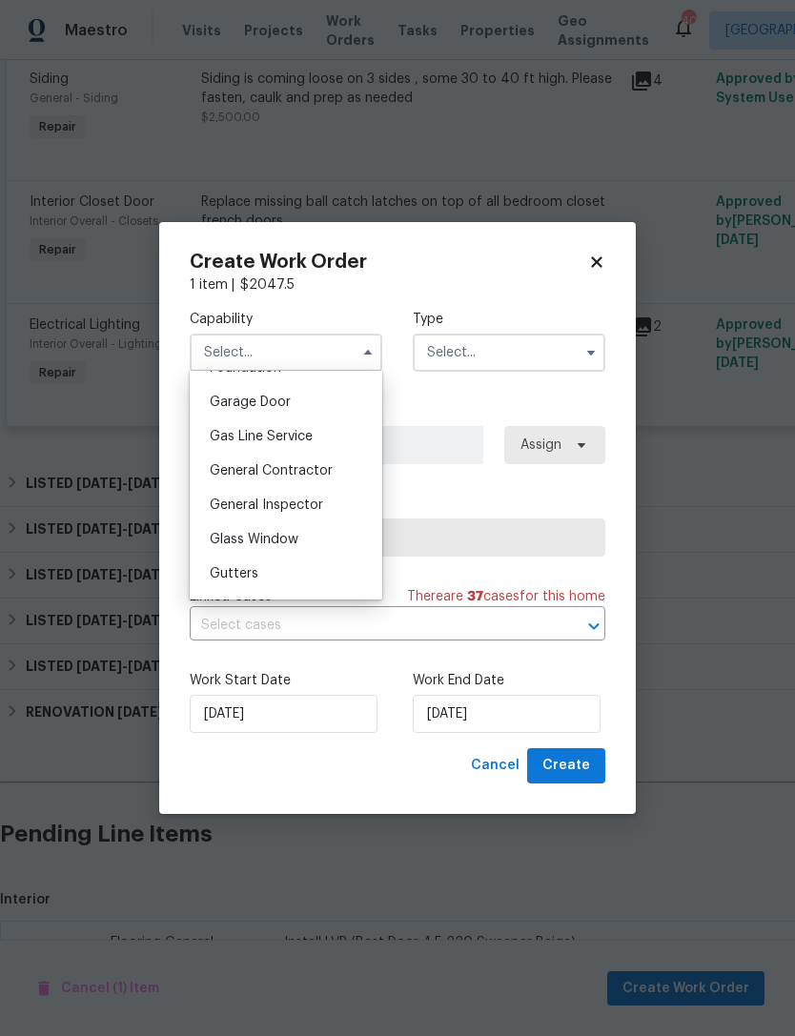
scroll to position [834, 0]
click at [308, 464] on span "General Contractor" at bounding box center [271, 469] width 123 height 13
type input "General Contractor"
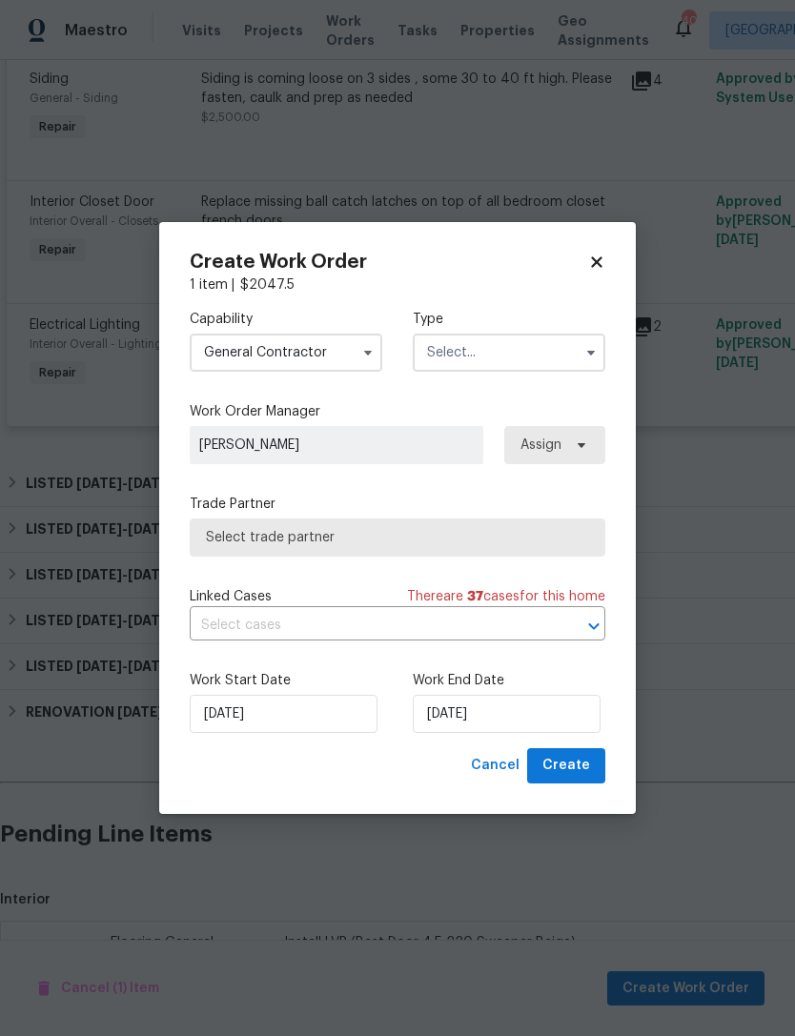
click at [571, 348] on input "text" at bounding box center [509, 353] width 193 height 38
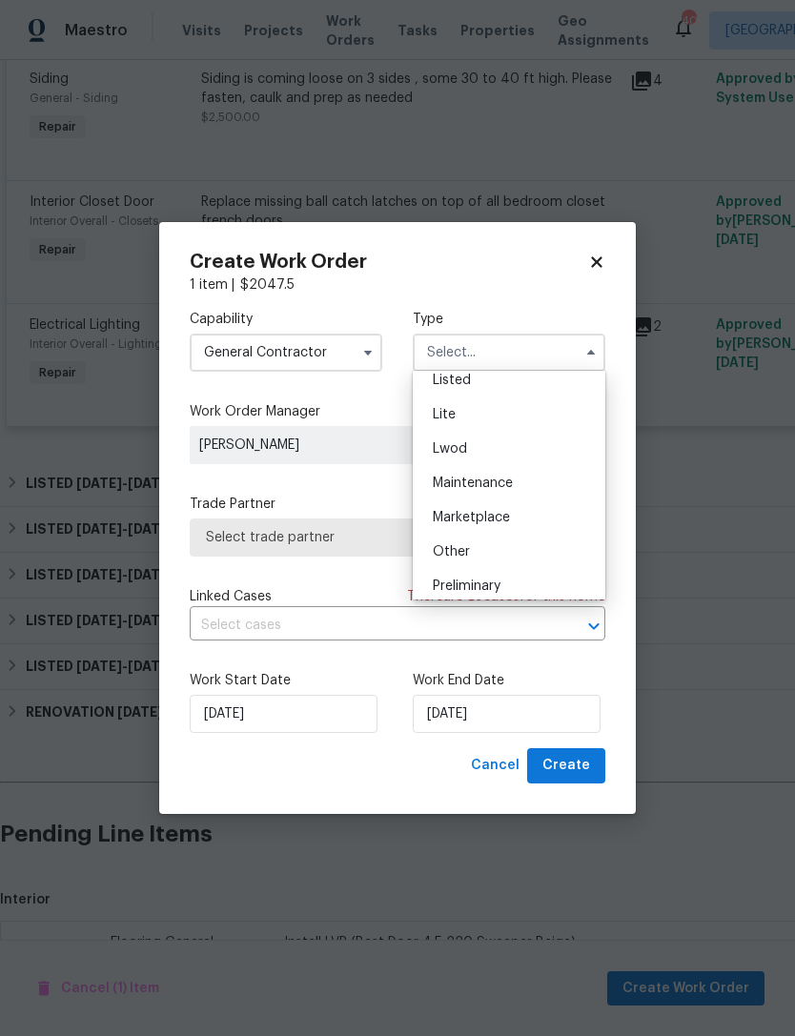
scroll to position [125, 0]
click at [460, 473] on span "Listed" at bounding box center [452, 473] width 38 height 13
type input "Listed"
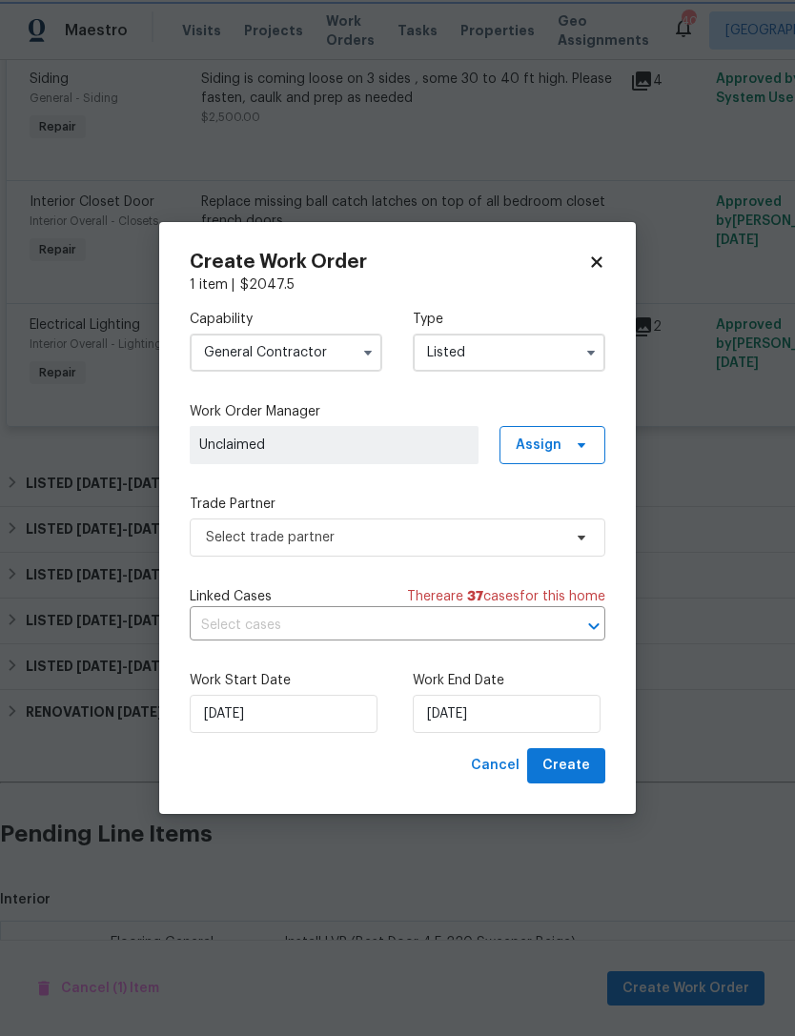
scroll to position [0, 0]
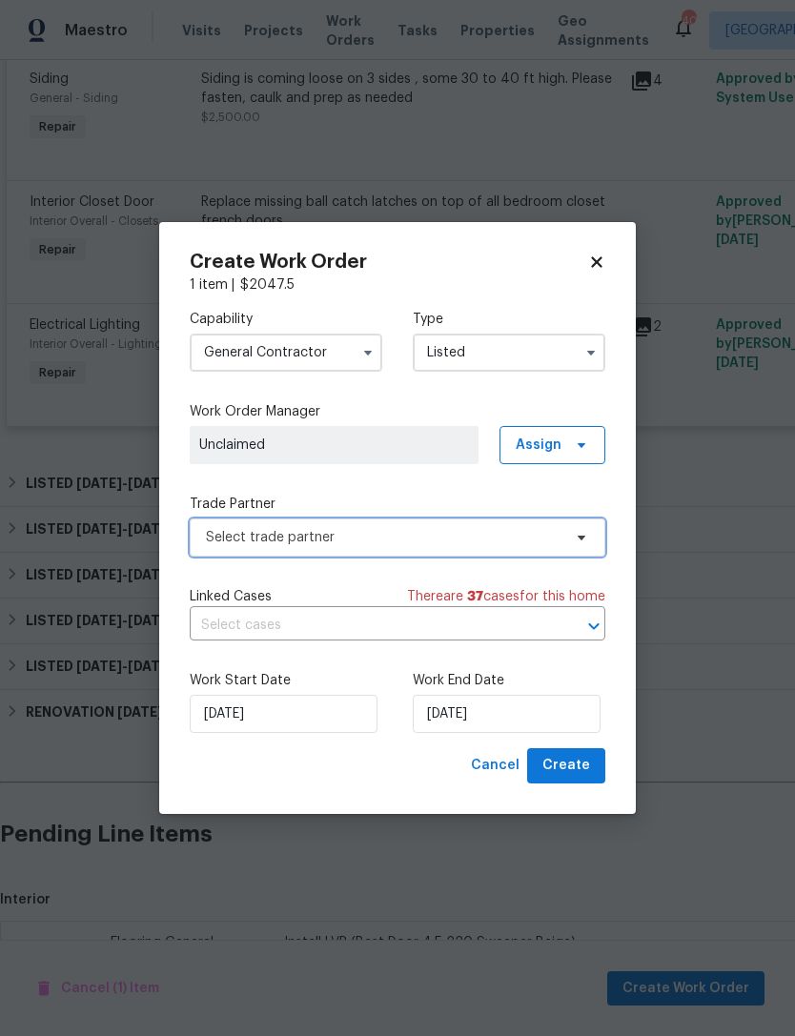
click at [580, 536] on icon at bounding box center [582, 538] width 8 height 5
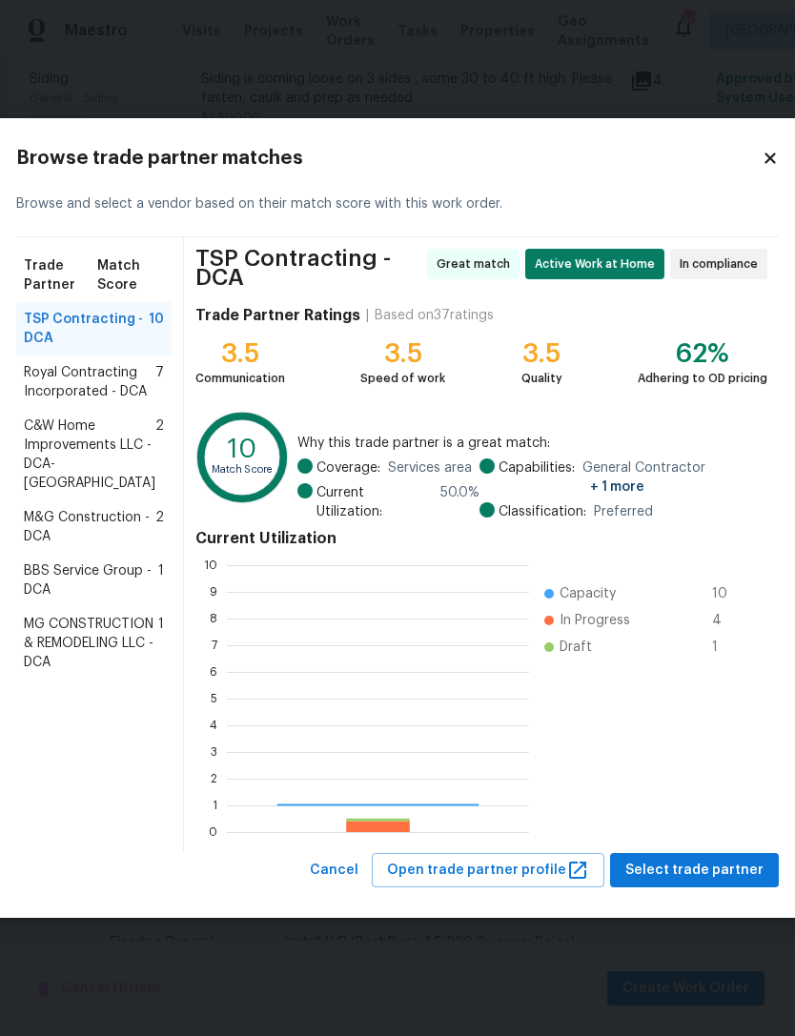
scroll to position [267, 302]
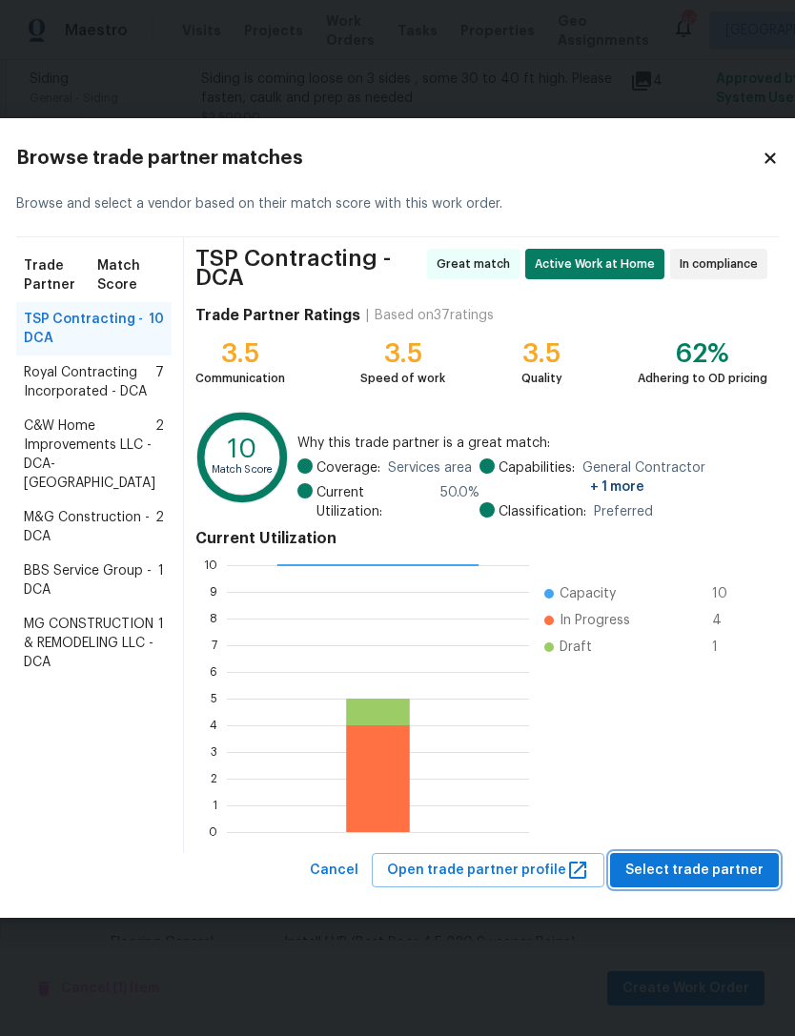
click at [695, 869] on span "Select trade partner" at bounding box center [694, 871] width 138 height 24
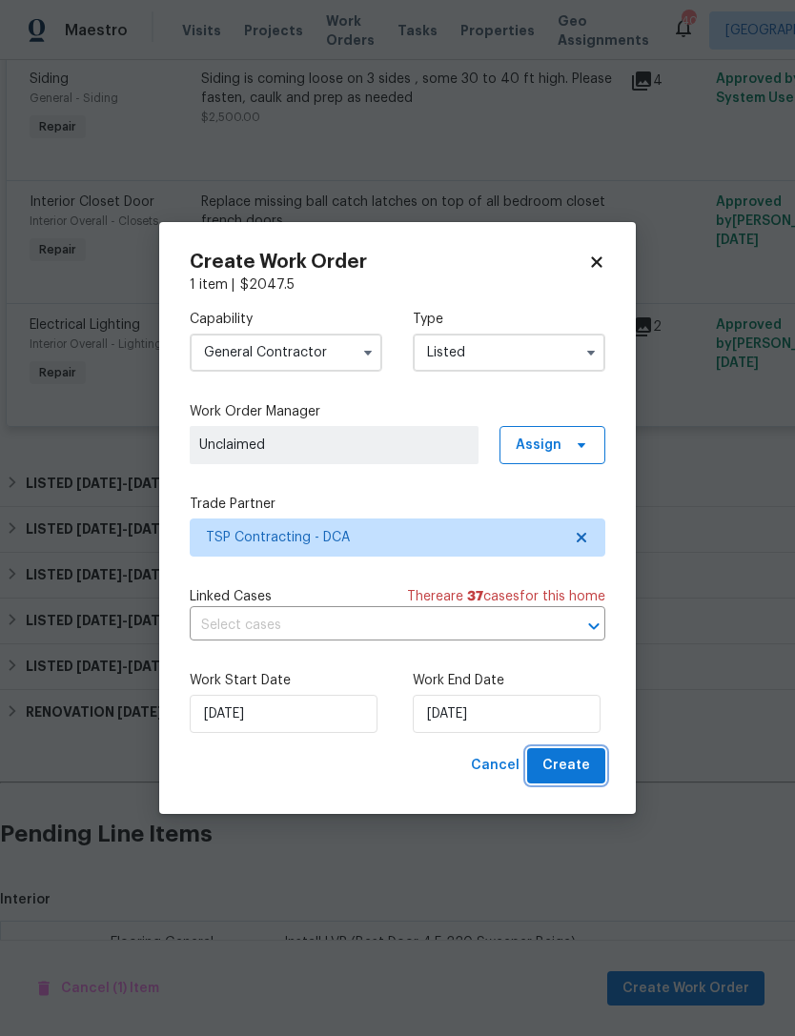
click at [568, 774] on span "Create" at bounding box center [566, 766] width 48 height 24
checkbox input "false"
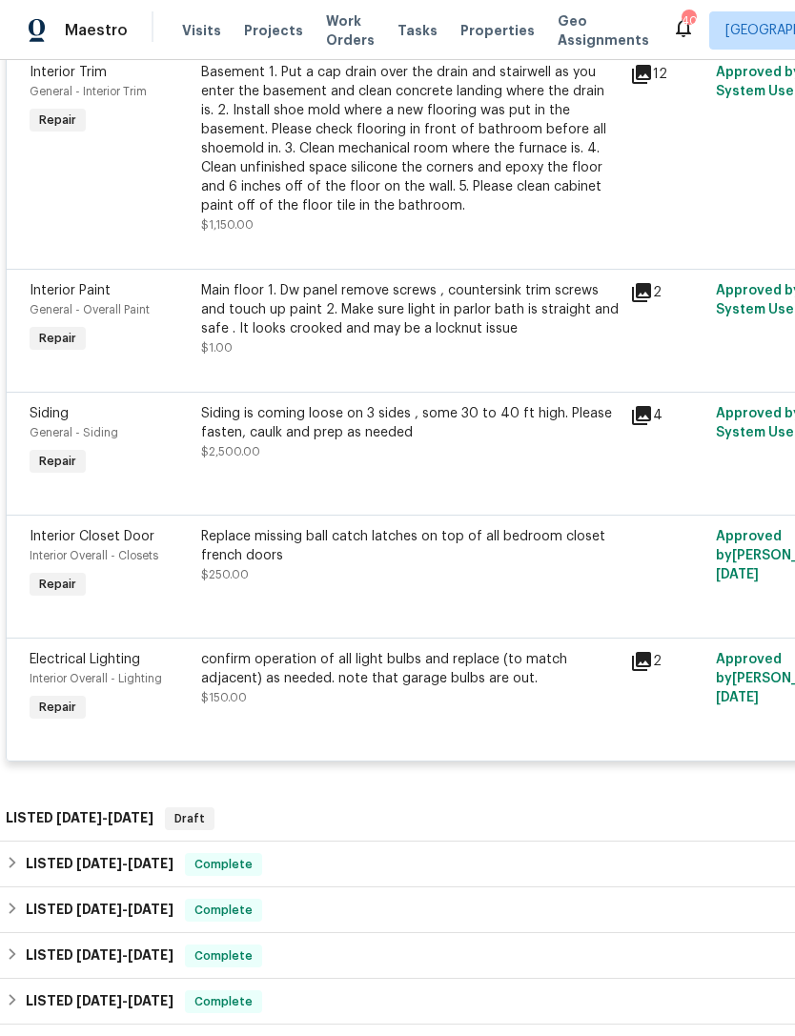
scroll to position [1256, 0]
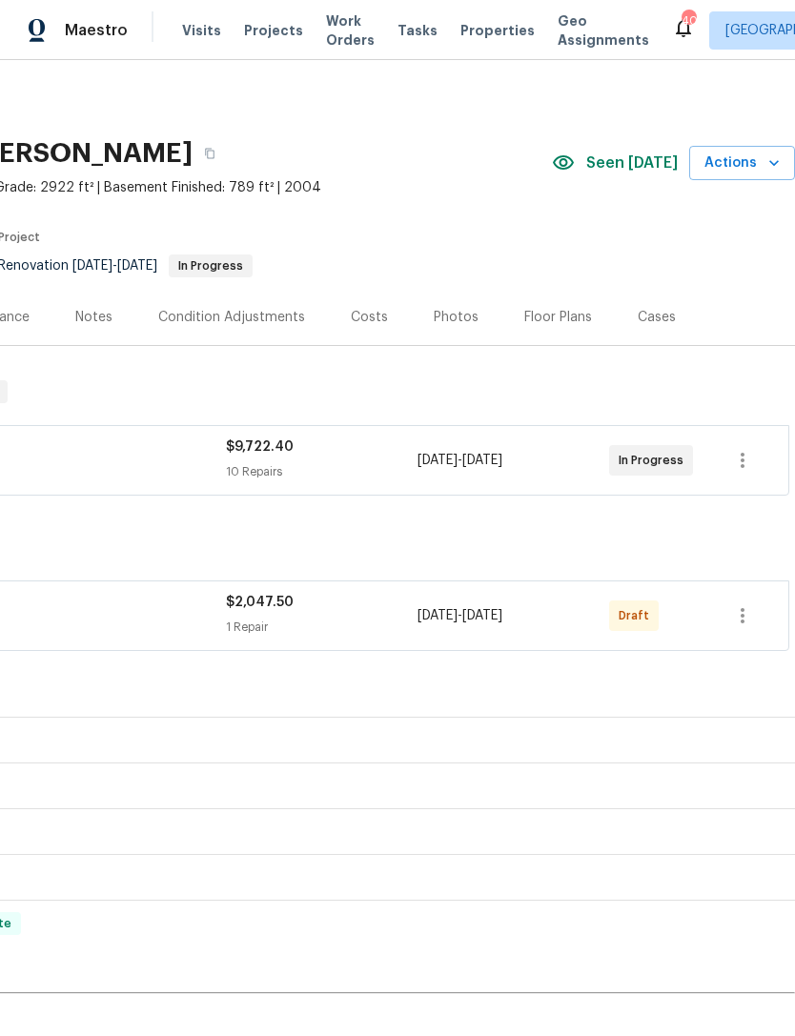
scroll to position [0, 282]
click at [746, 623] on icon "button" at bounding box center [742, 615] width 23 height 23
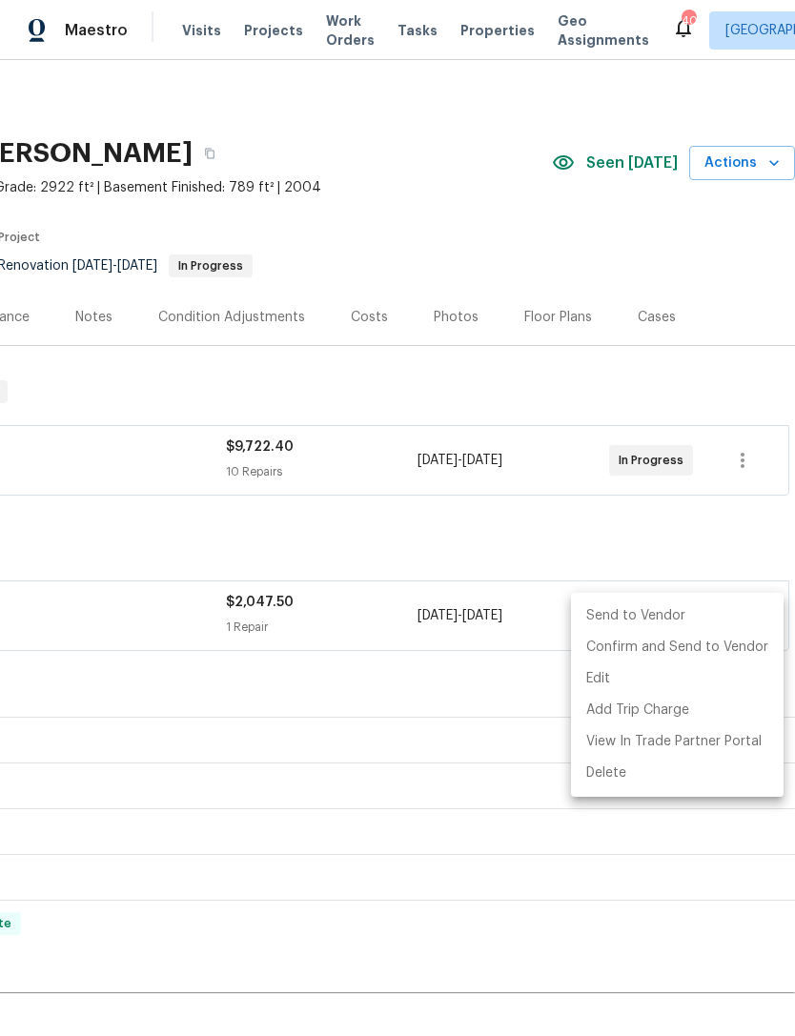
click at [642, 608] on li "Send to Vendor" at bounding box center [677, 616] width 213 height 31
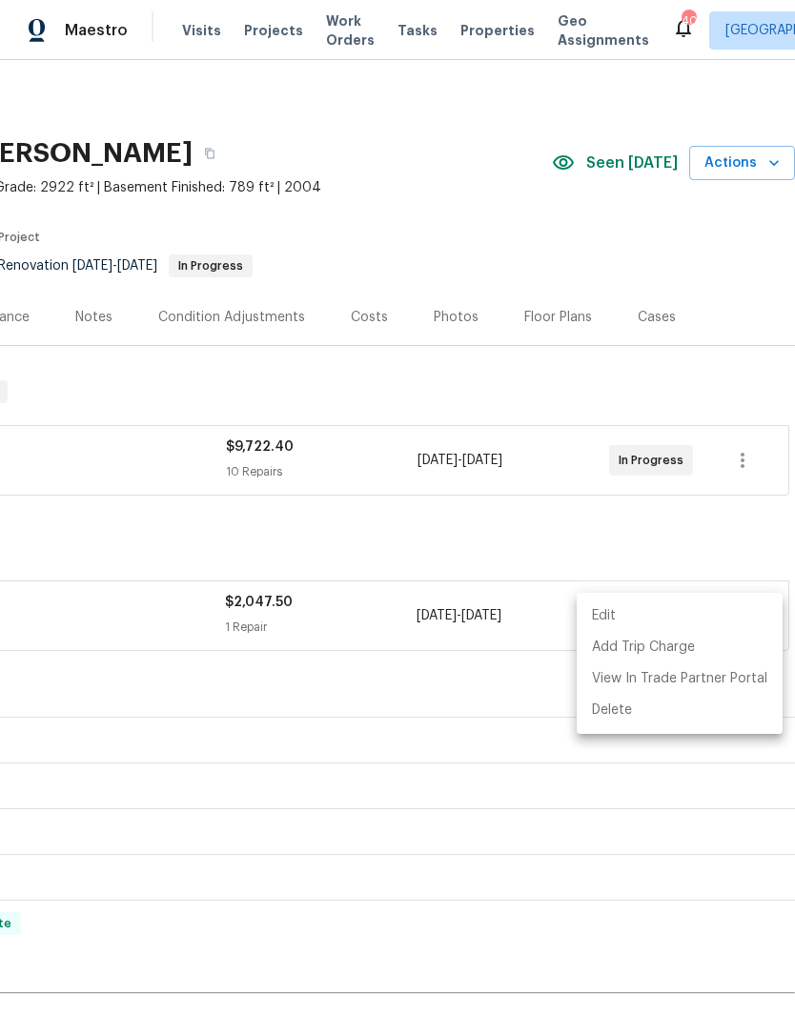
click at [465, 507] on div at bounding box center [397, 518] width 795 height 1036
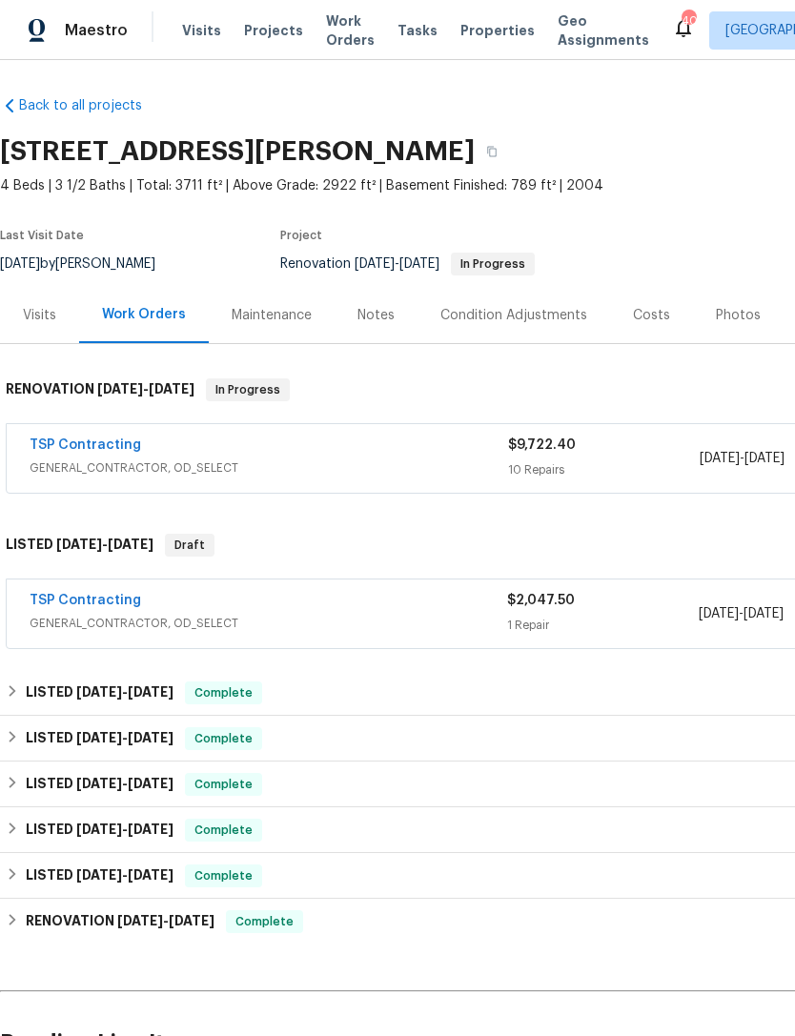
scroll to position [2, 0]
click at [112, 441] on link "TSP Contracting" at bounding box center [86, 445] width 112 height 13
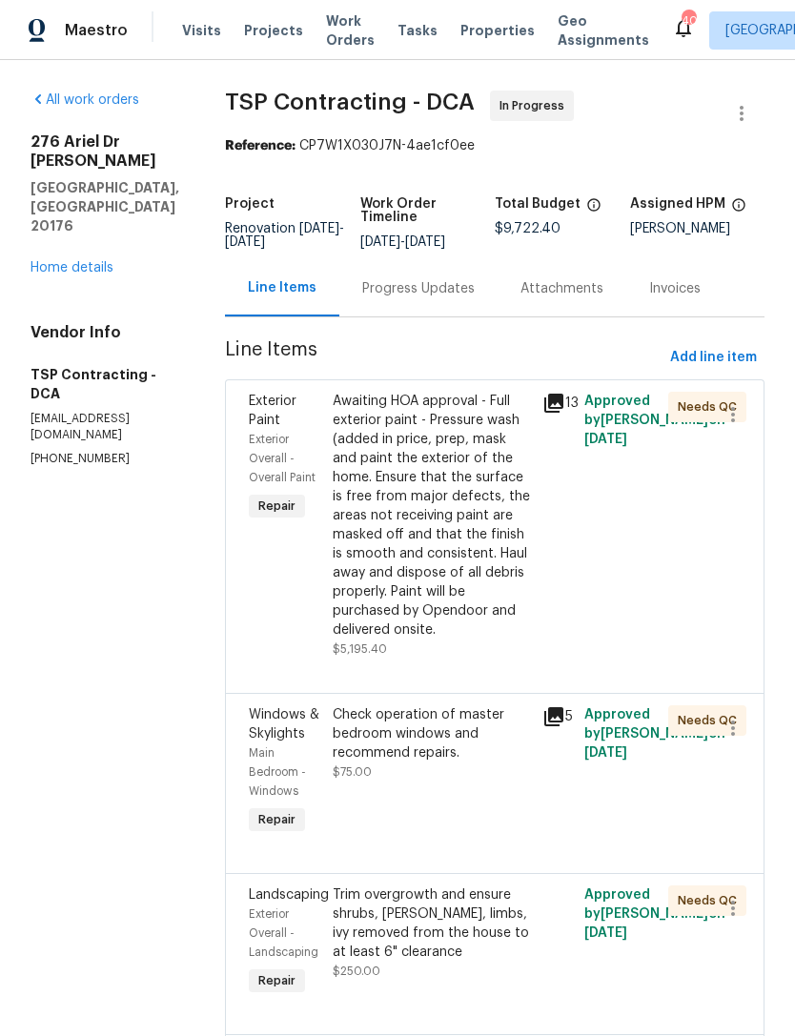
click at [398, 282] on div "Progress Updates" at bounding box center [418, 288] width 112 height 19
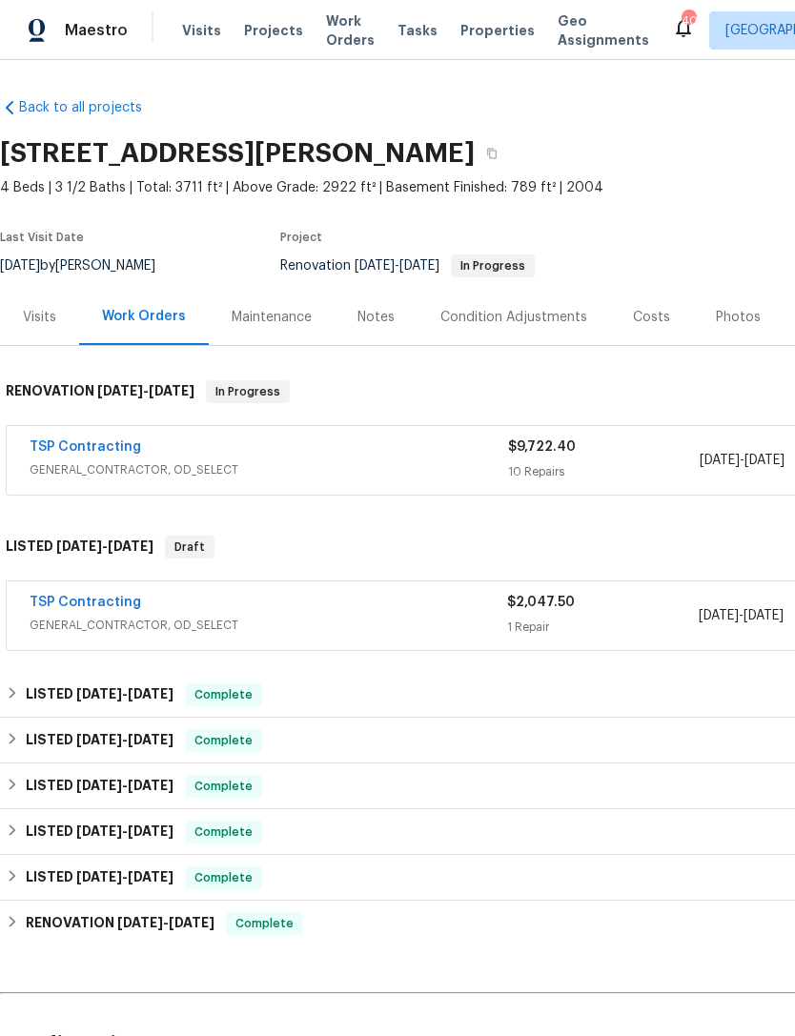
click at [236, 470] on span "GENERAL_CONTRACTOR, OD_SELECT" at bounding box center [269, 469] width 479 height 19
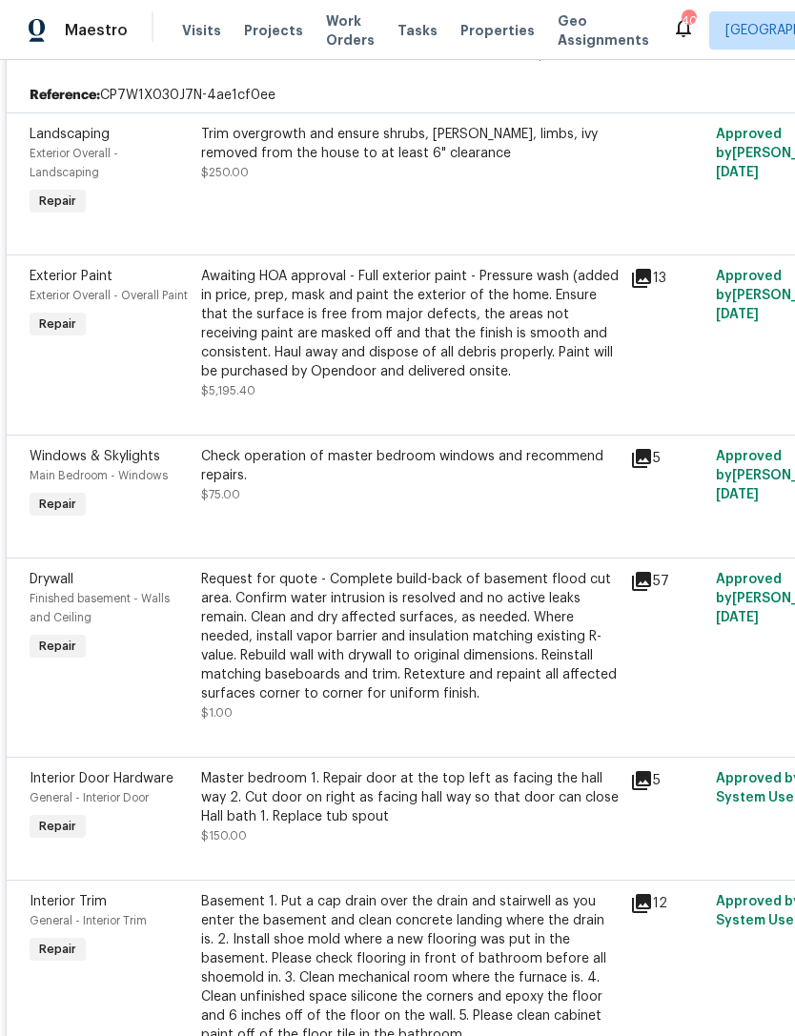
scroll to position [430, 0]
click at [348, 622] on div "Request for quote - Complete build-back of basement flood cut area. Confirm wat…" at bounding box center [410, 637] width 418 height 133
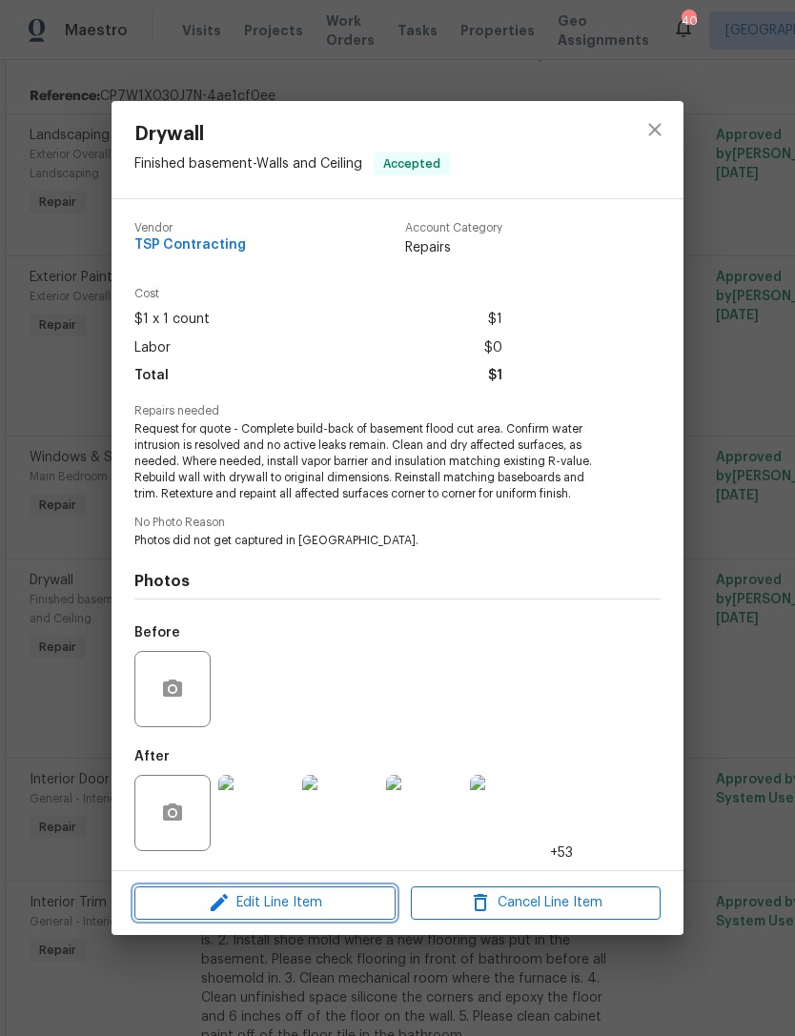
click at [279, 910] on span "Edit Line Item" at bounding box center [265, 903] width 250 height 24
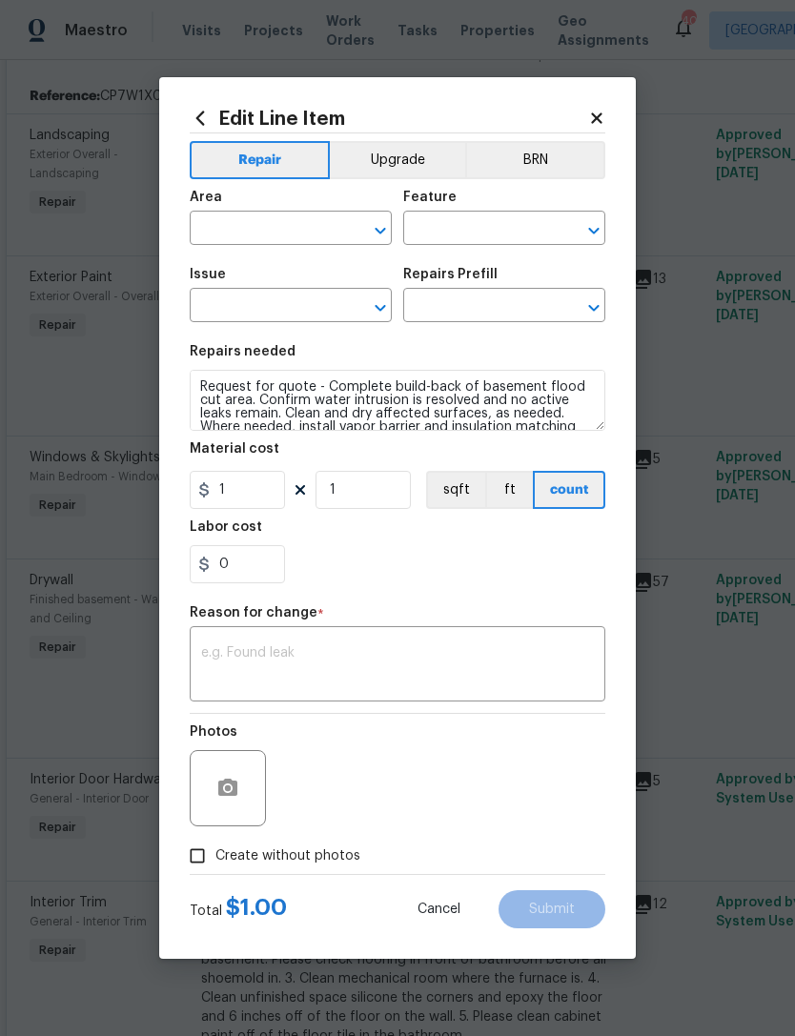
type input "Finished basement"
type input "Walls and Ceiling"
type input "Drywall"
type input "Install & Finish New Drywall $100.00"
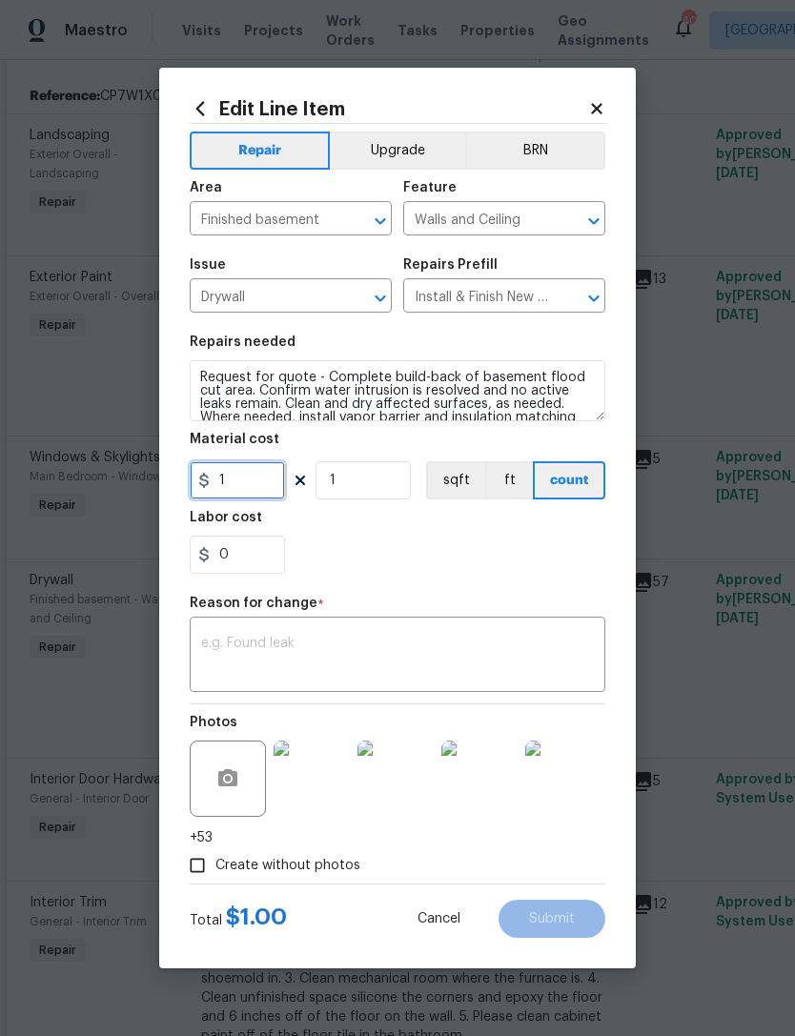
click at [269, 477] on input "1" at bounding box center [237, 480] width 95 height 38
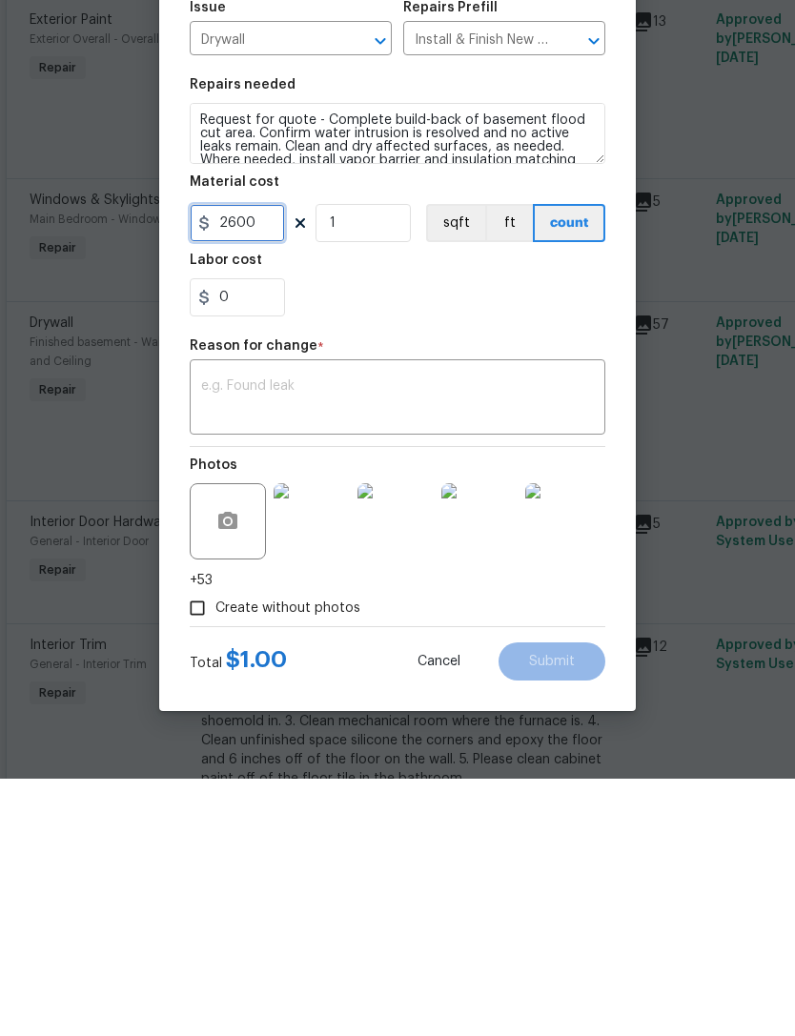
type input "2600"
click at [332, 637] on textarea at bounding box center [397, 657] width 393 height 40
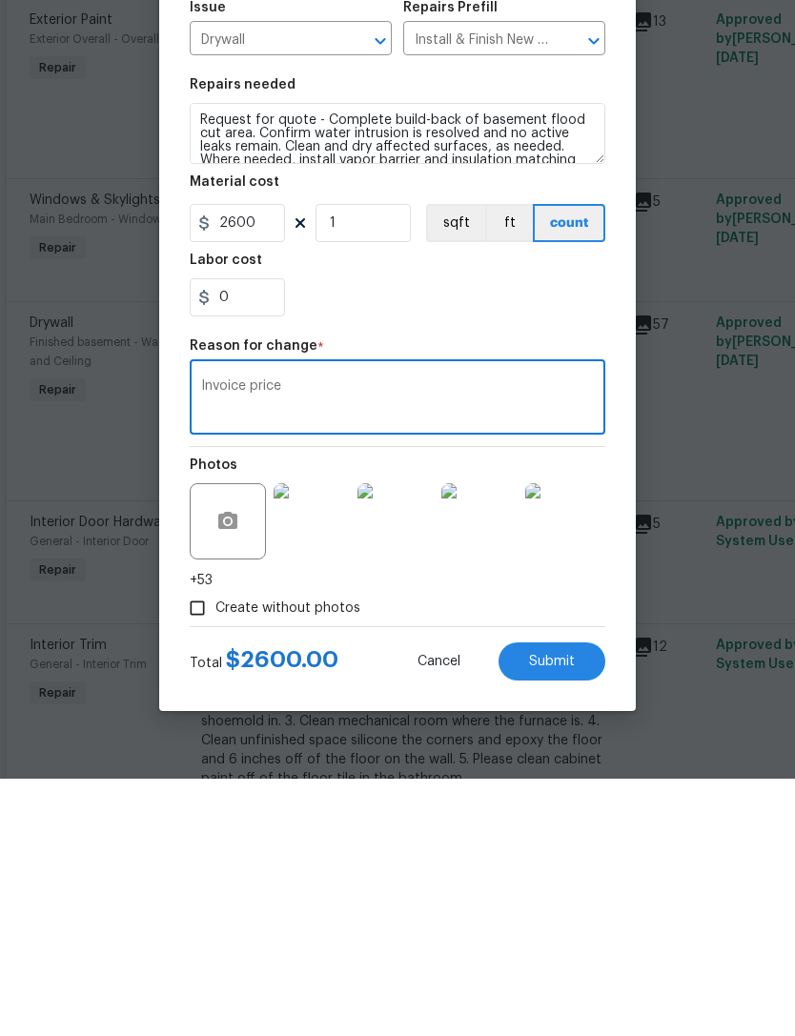
type textarea "Invoice price"
click at [269, 461] on input "2600" at bounding box center [237, 480] width 95 height 38
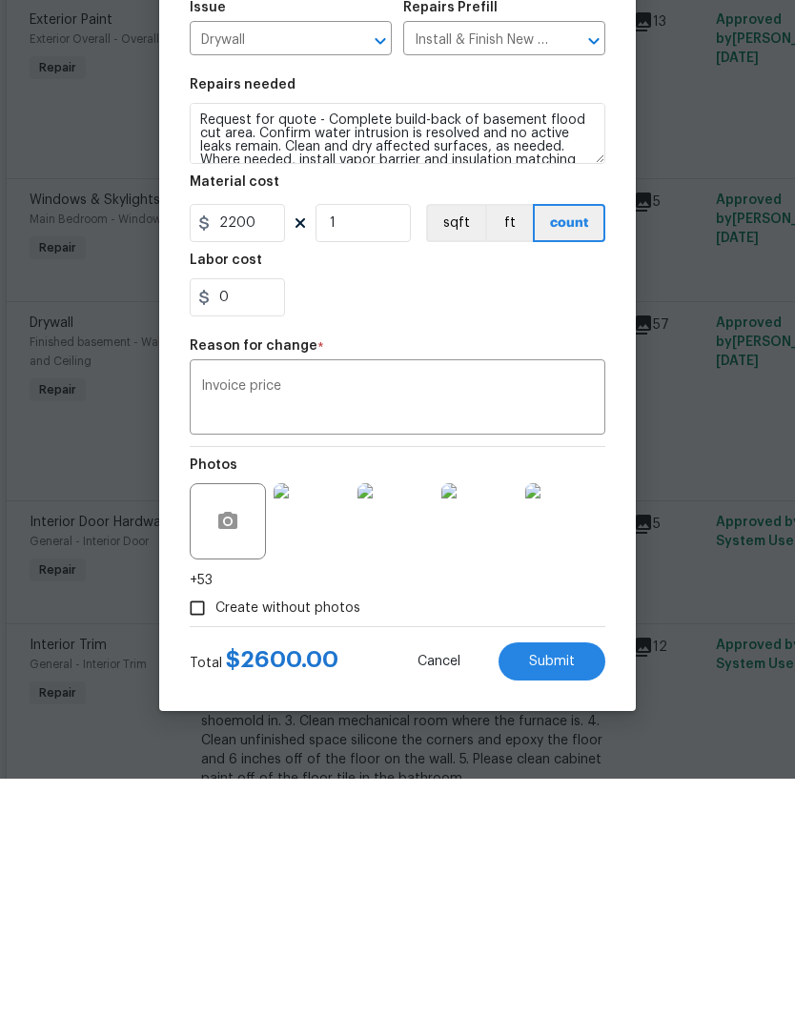
click at [443, 536] on div "0" at bounding box center [398, 555] width 416 height 38
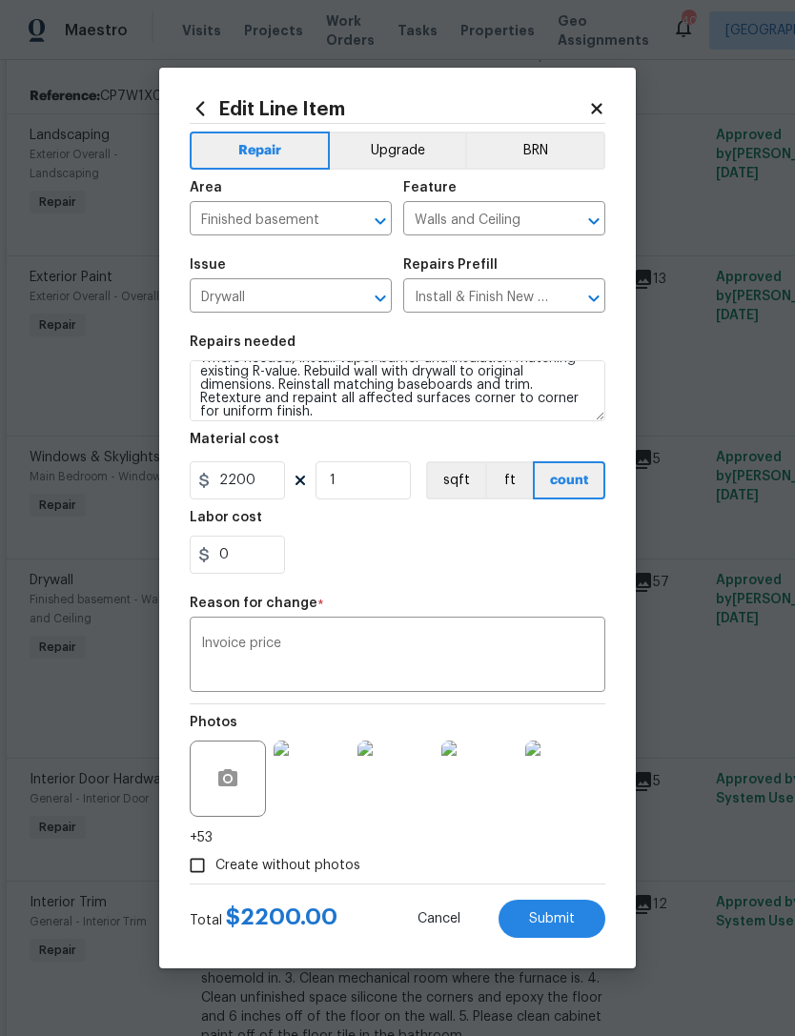
scroll to position [63, 0]
click at [567, 913] on span "Submit" at bounding box center [552, 919] width 46 height 14
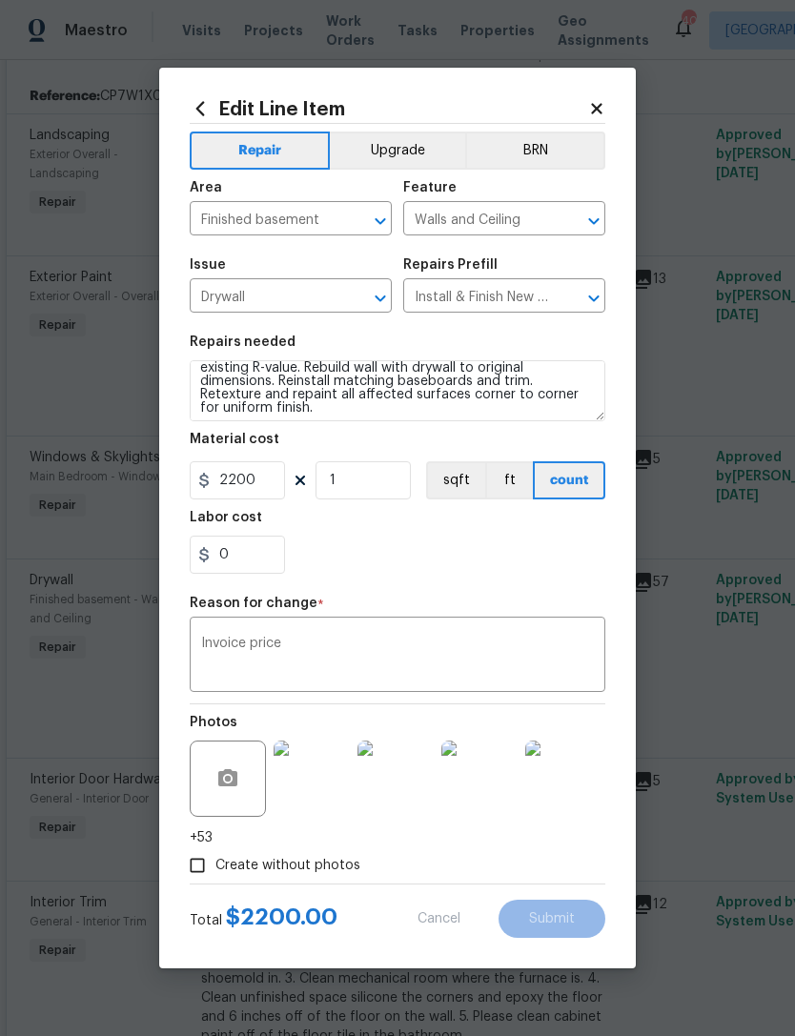
type input "1"
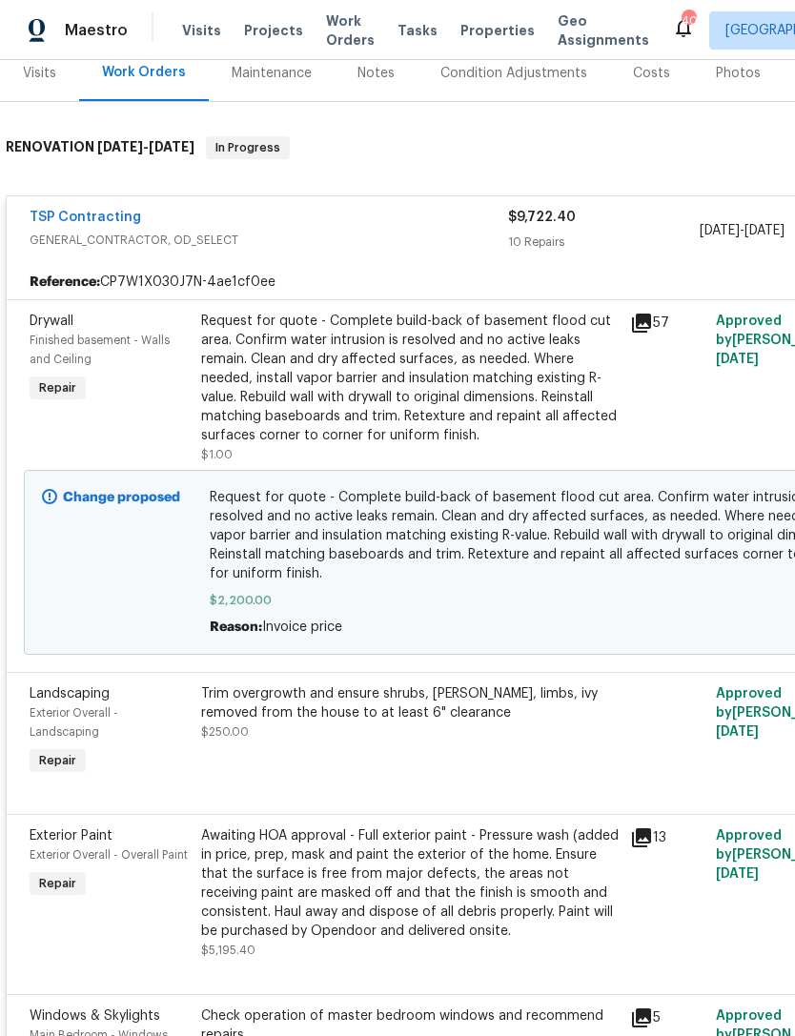
scroll to position [245, 0]
click at [111, 210] on link "TSP Contracting" at bounding box center [86, 216] width 112 height 13
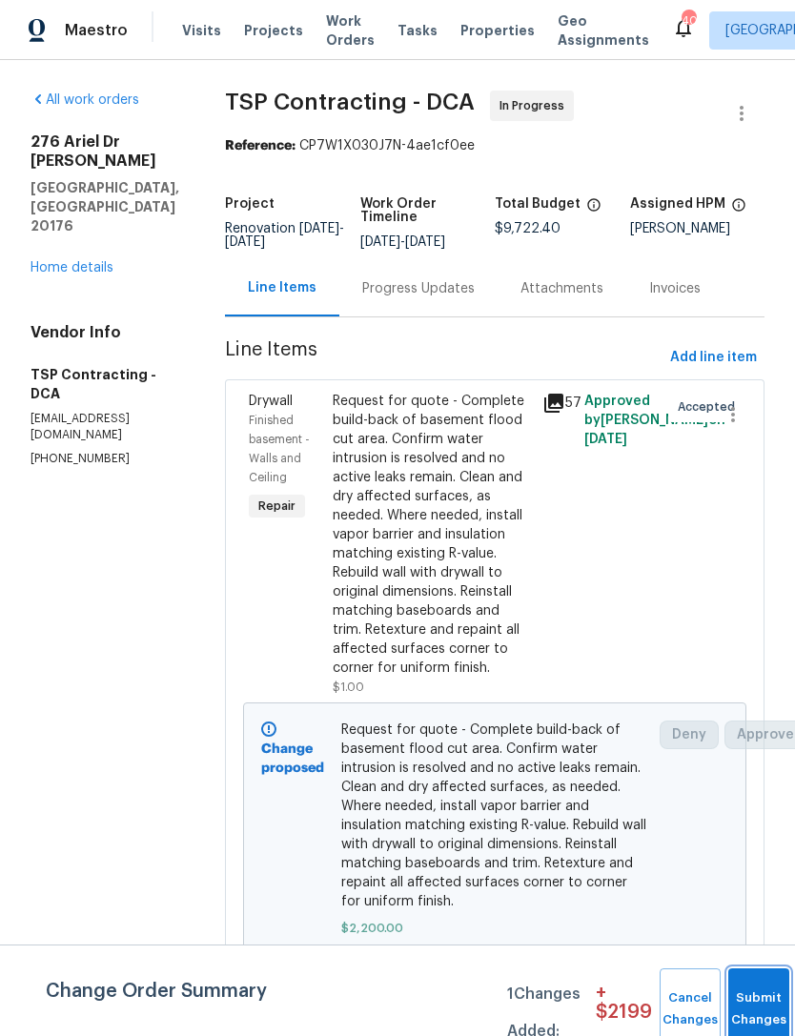
click at [748, 1000] on button "Submit Changes" at bounding box center [758, 1010] width 61 height 82
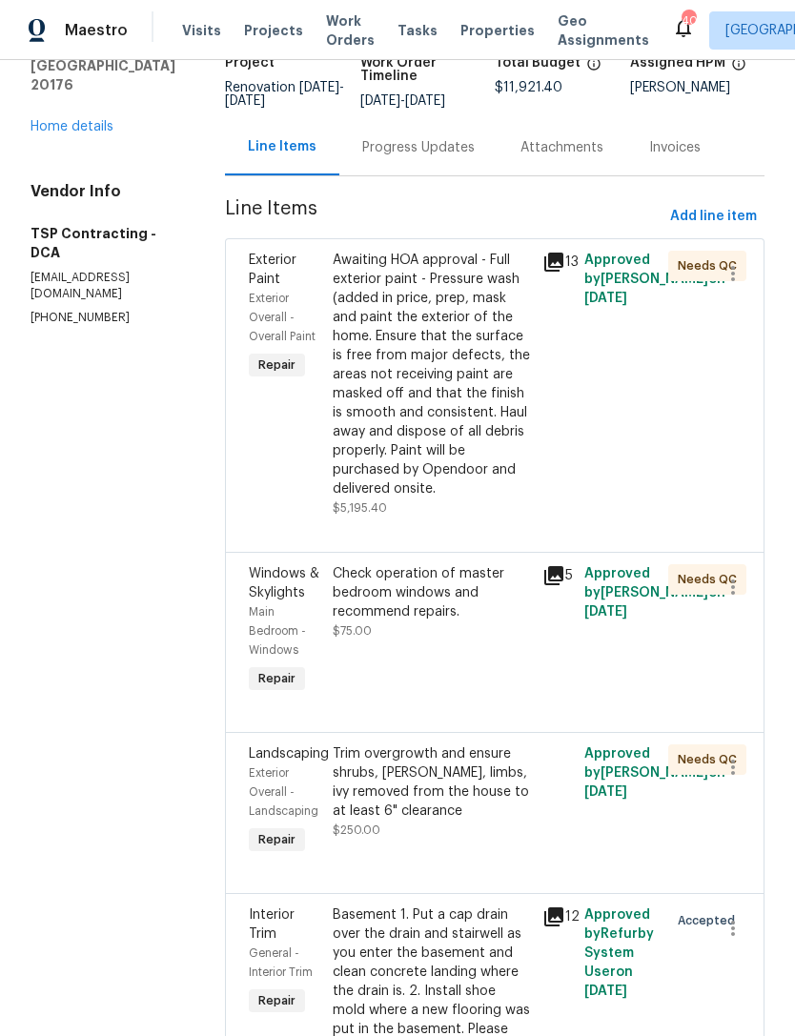
scroll to position [145, 0]
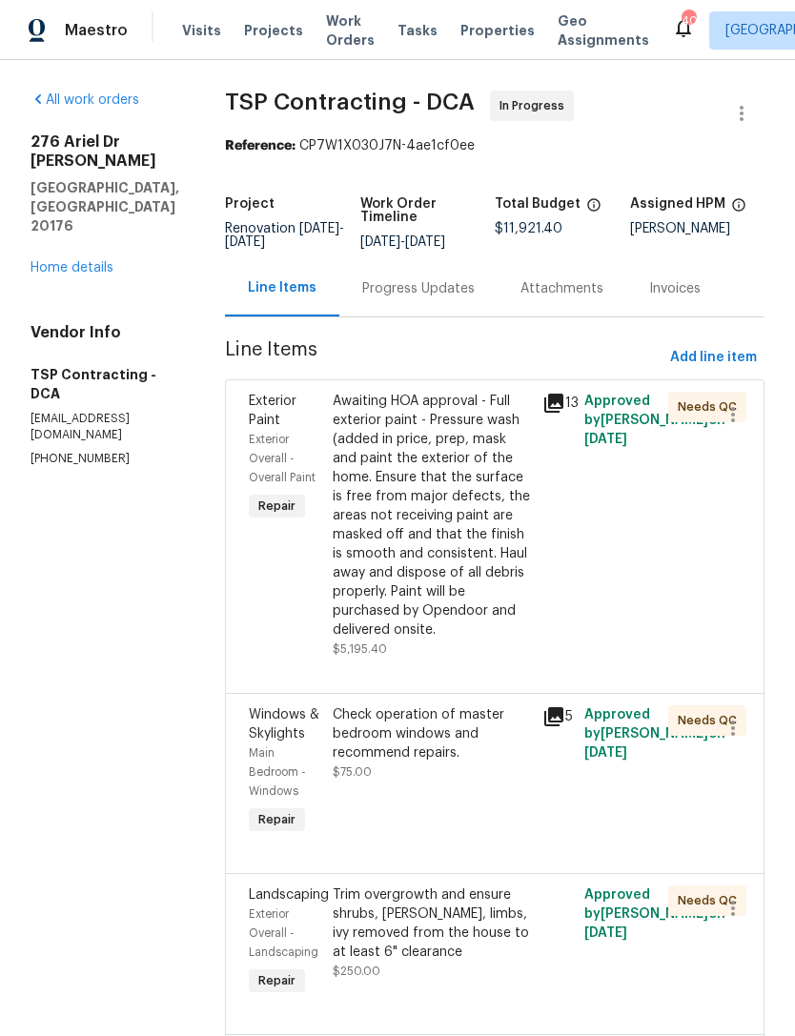
click at [401, 285] on div "Progress Updates" at bounding box center [418, 288] width 112 height 19
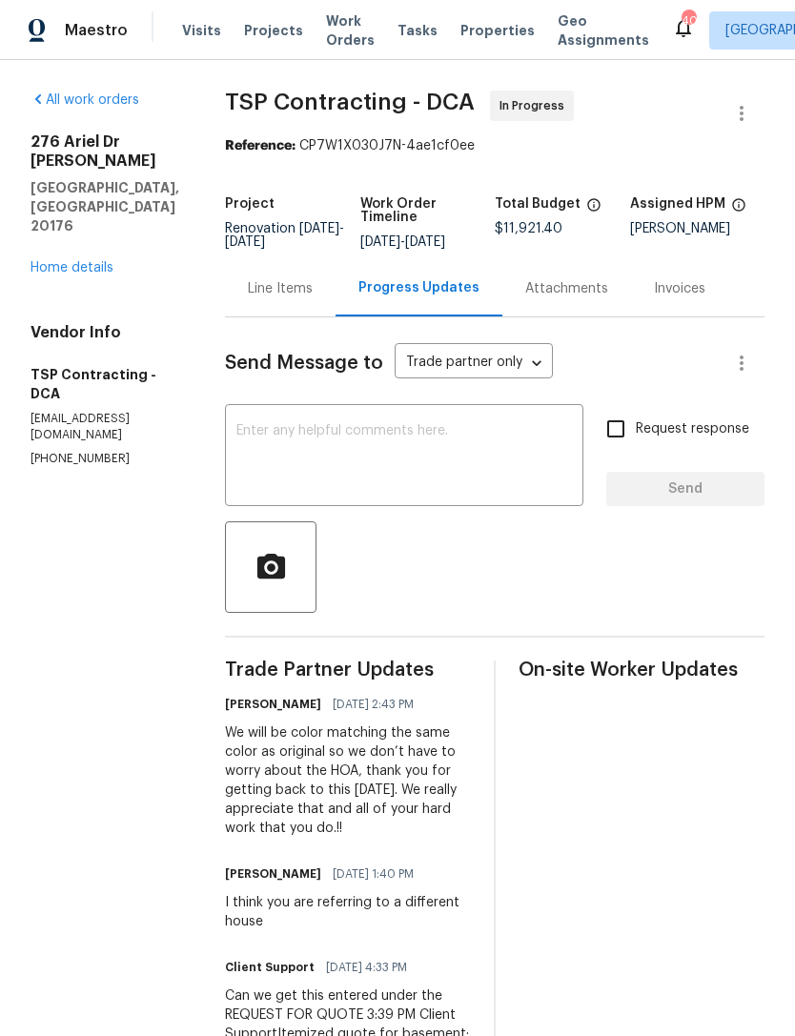
click at [310, 448] on textarea at bounding box center [404, 457] width 336 height 67
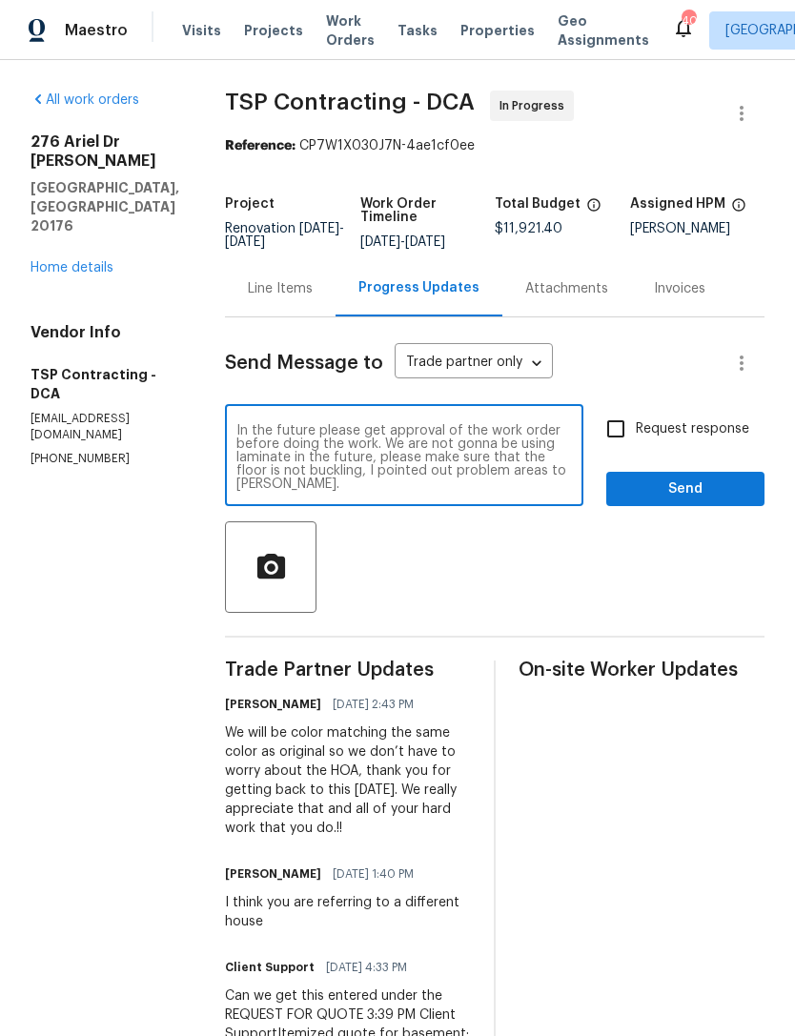
scroll to position [27, 0]
type textarea "Added the flooring and flood cut put back minus vapor barrier . In the future p…"
click at [672, 488] on span "Send" at bounding box center [686, 490] width 128 height 24
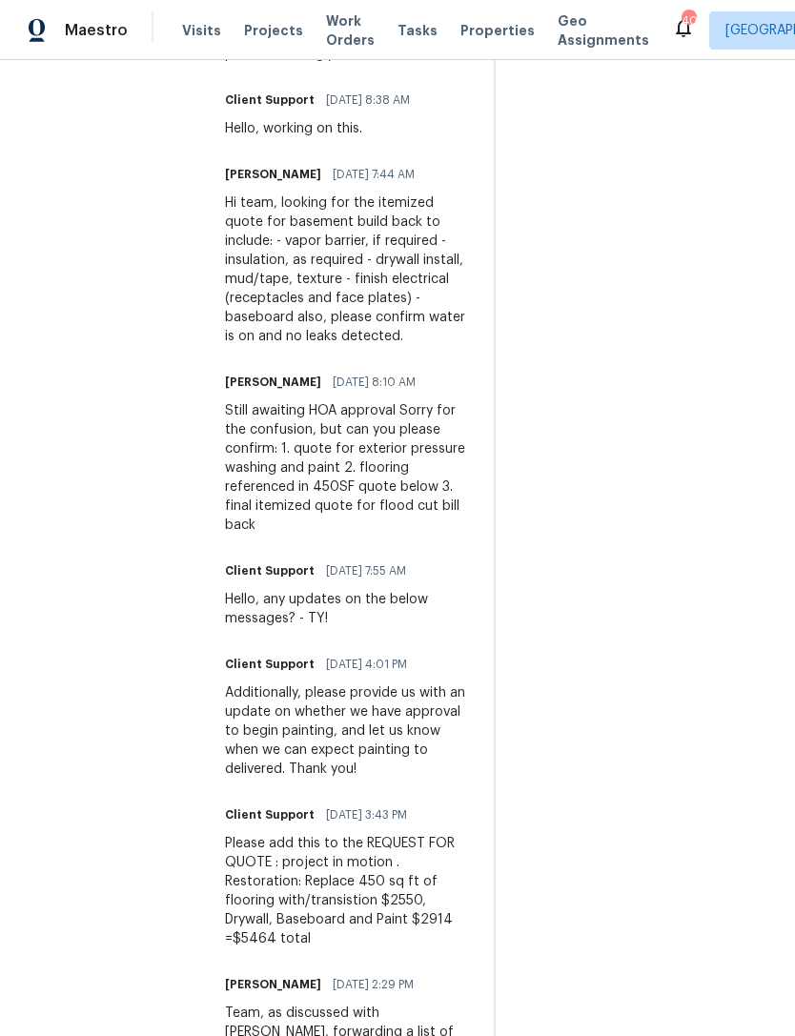
scroll to position [2352, 0]
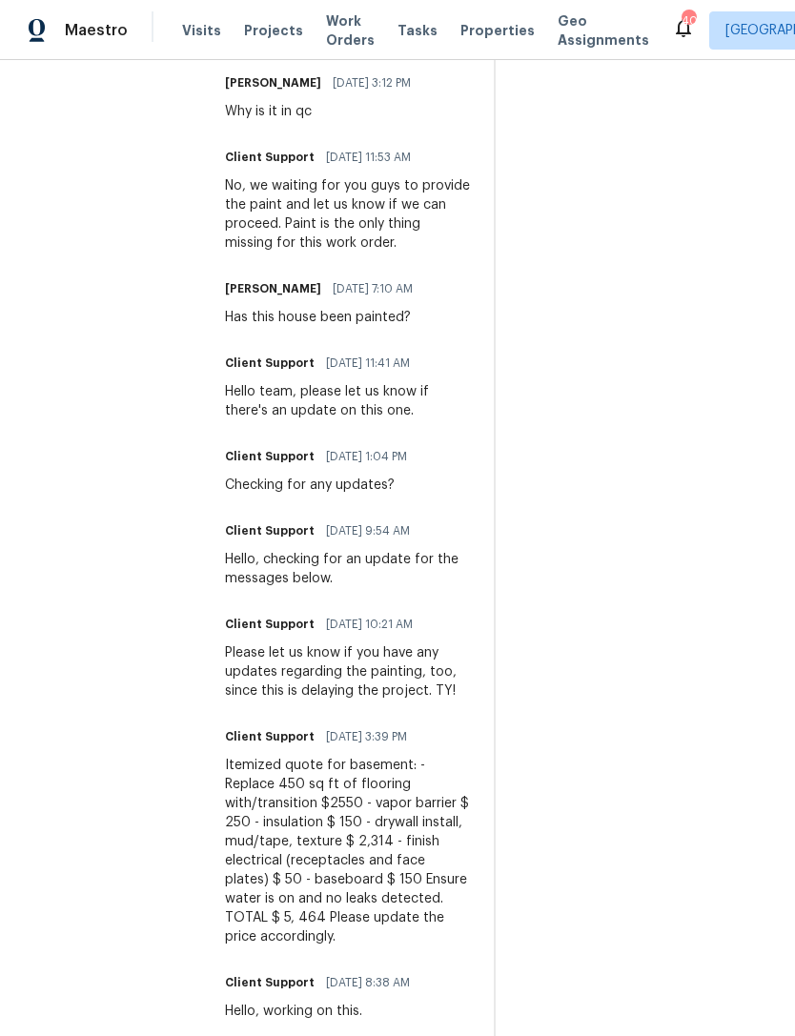
scroll to position [1466, 0]
